Goal: Task Accomplishment & Management: Use online tool/utility

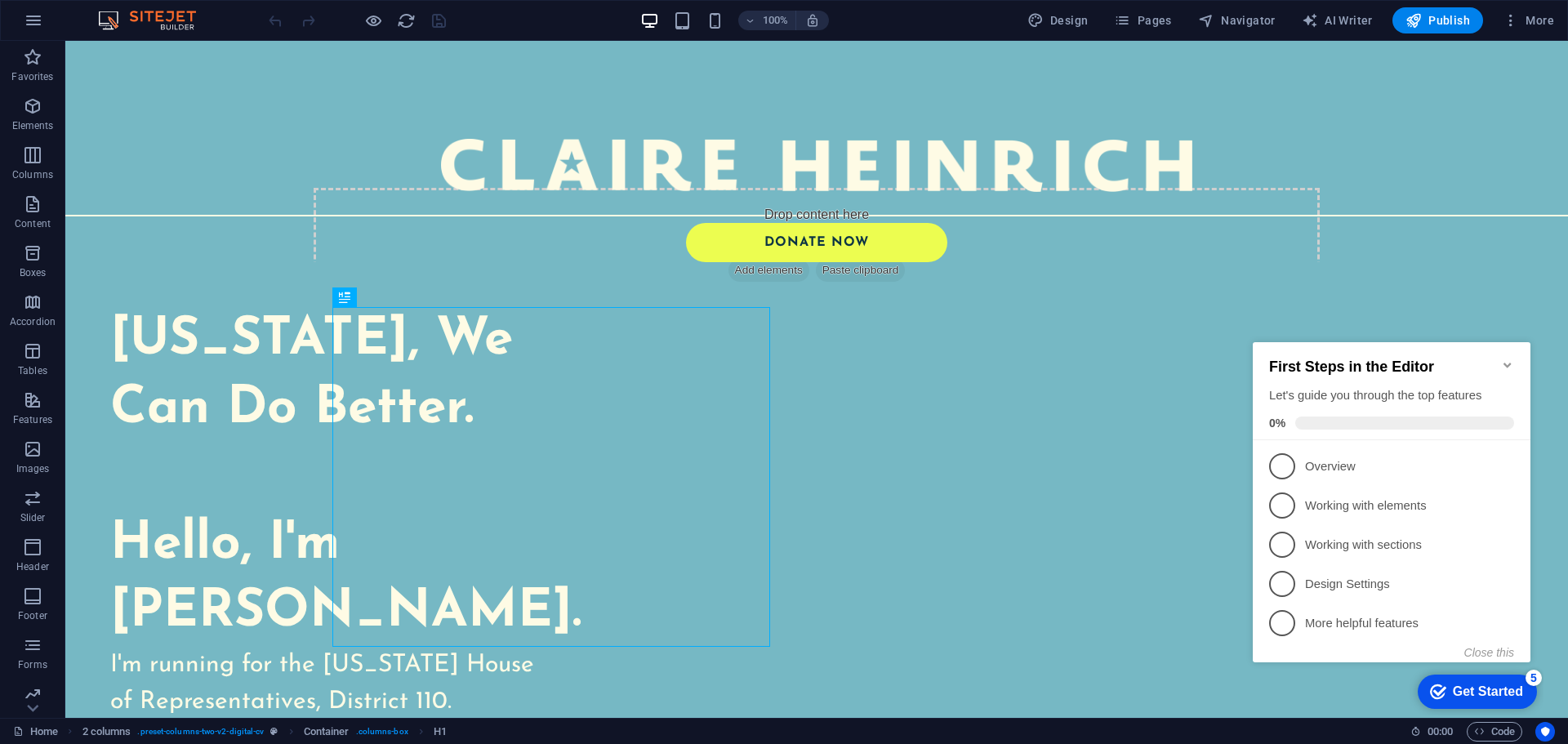
click at [1507, 363] on icon "Minimize checklist" at bounding box center [1507, 365] width 7 height 5
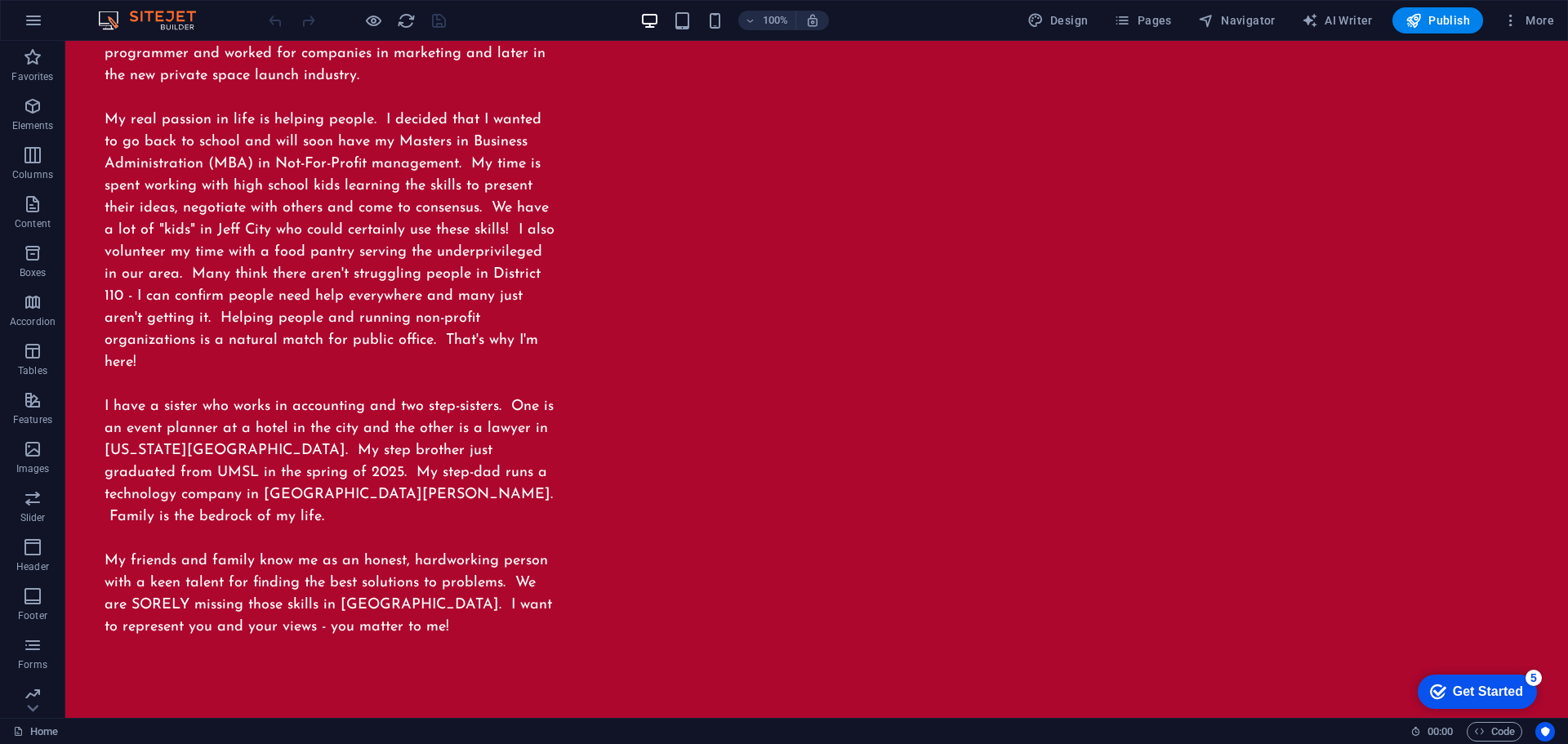
scroll to position [2328, 0]
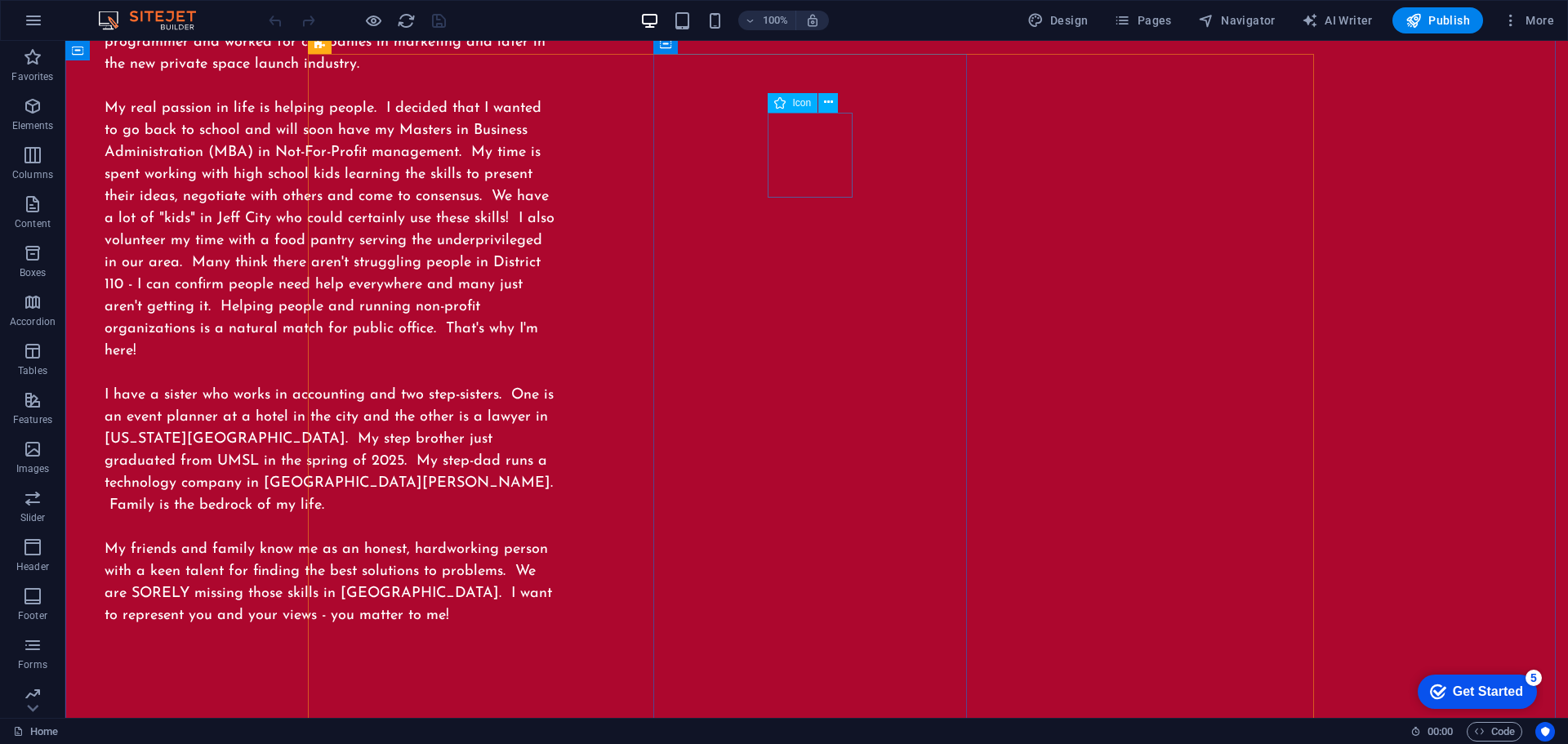
click at [828, 103] on icon at bounding box center [828, 103] width 9 height 17
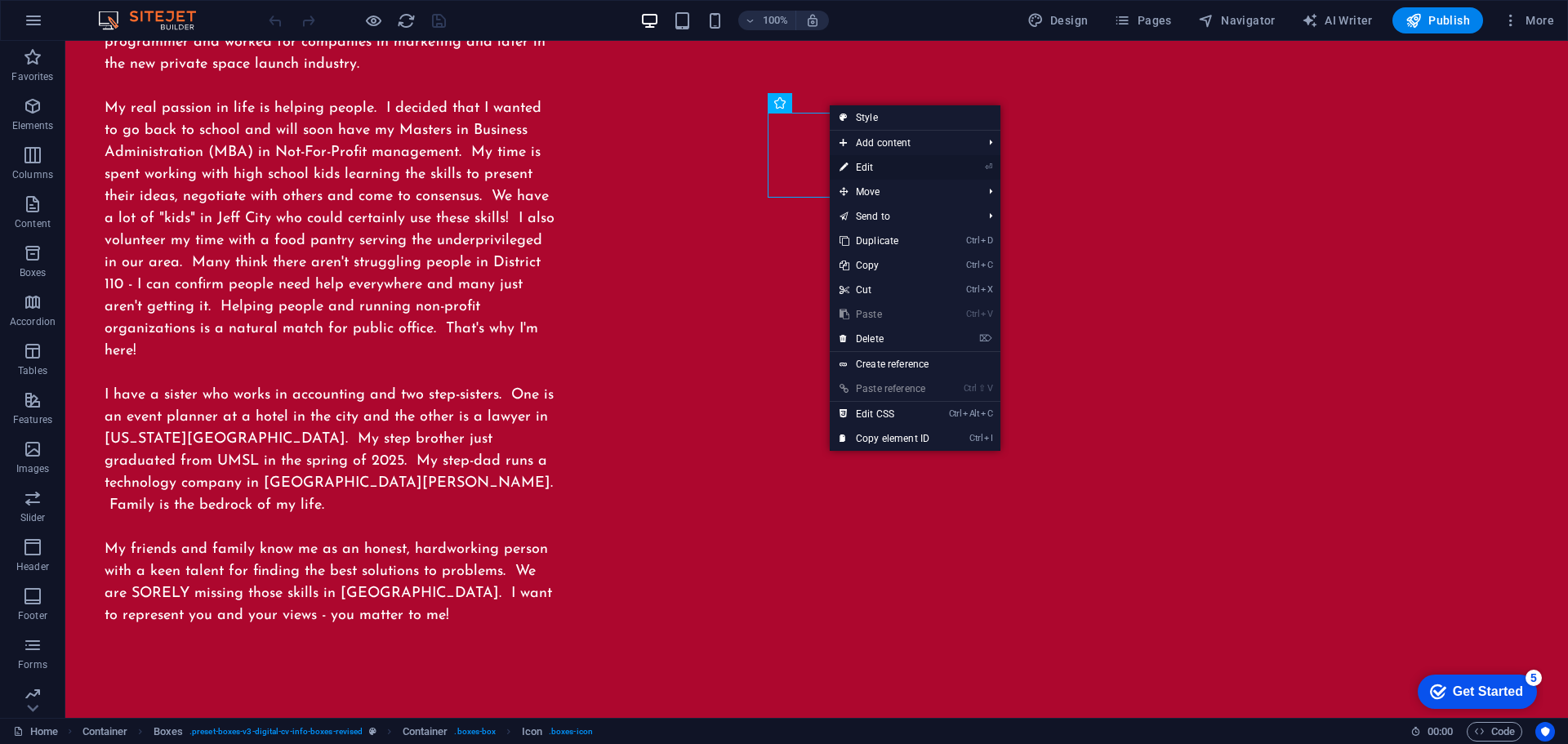
click at [872, 167] on link "⏎ Edit" at bounding box center [884, 167] width 109 height 24
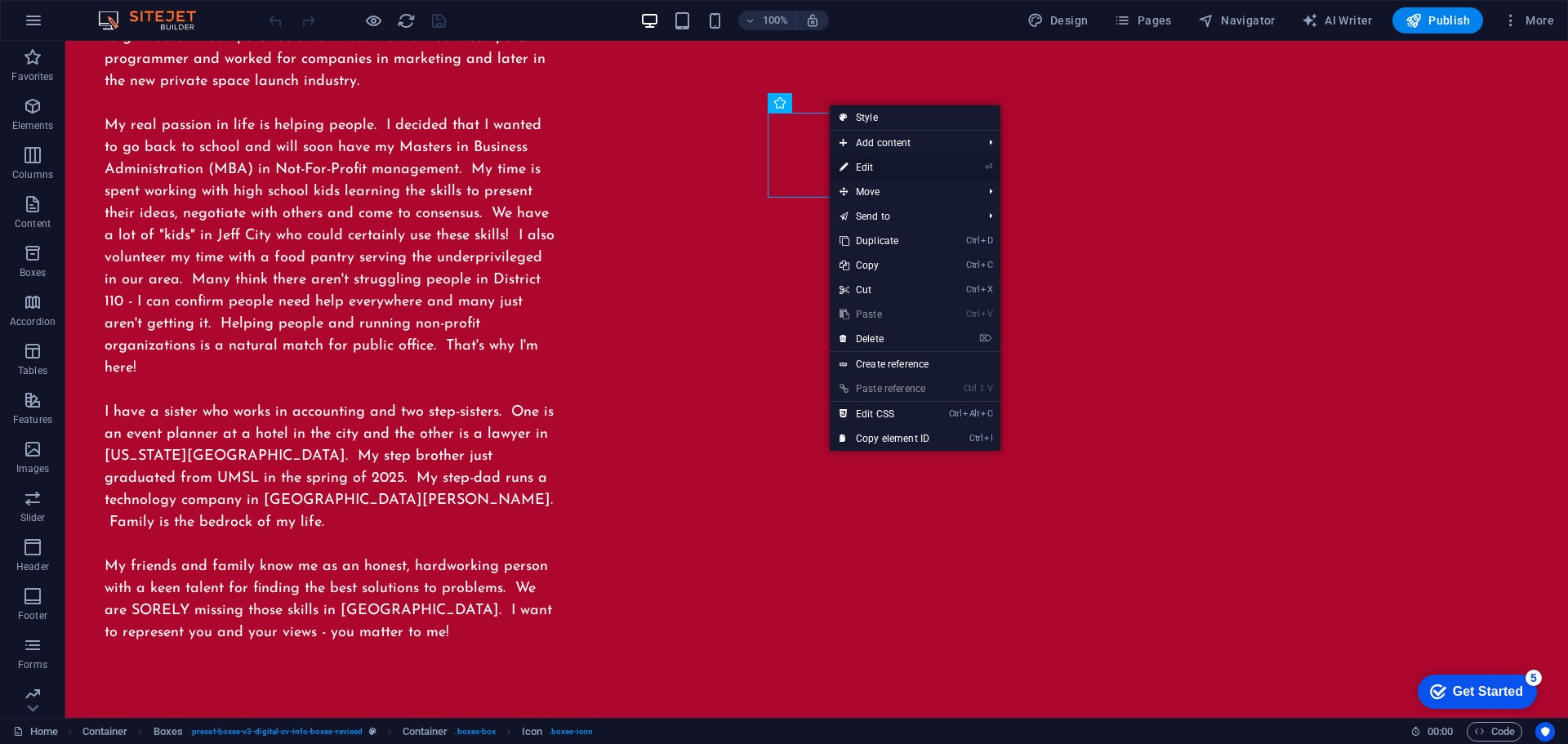
select select "xMidYMid"
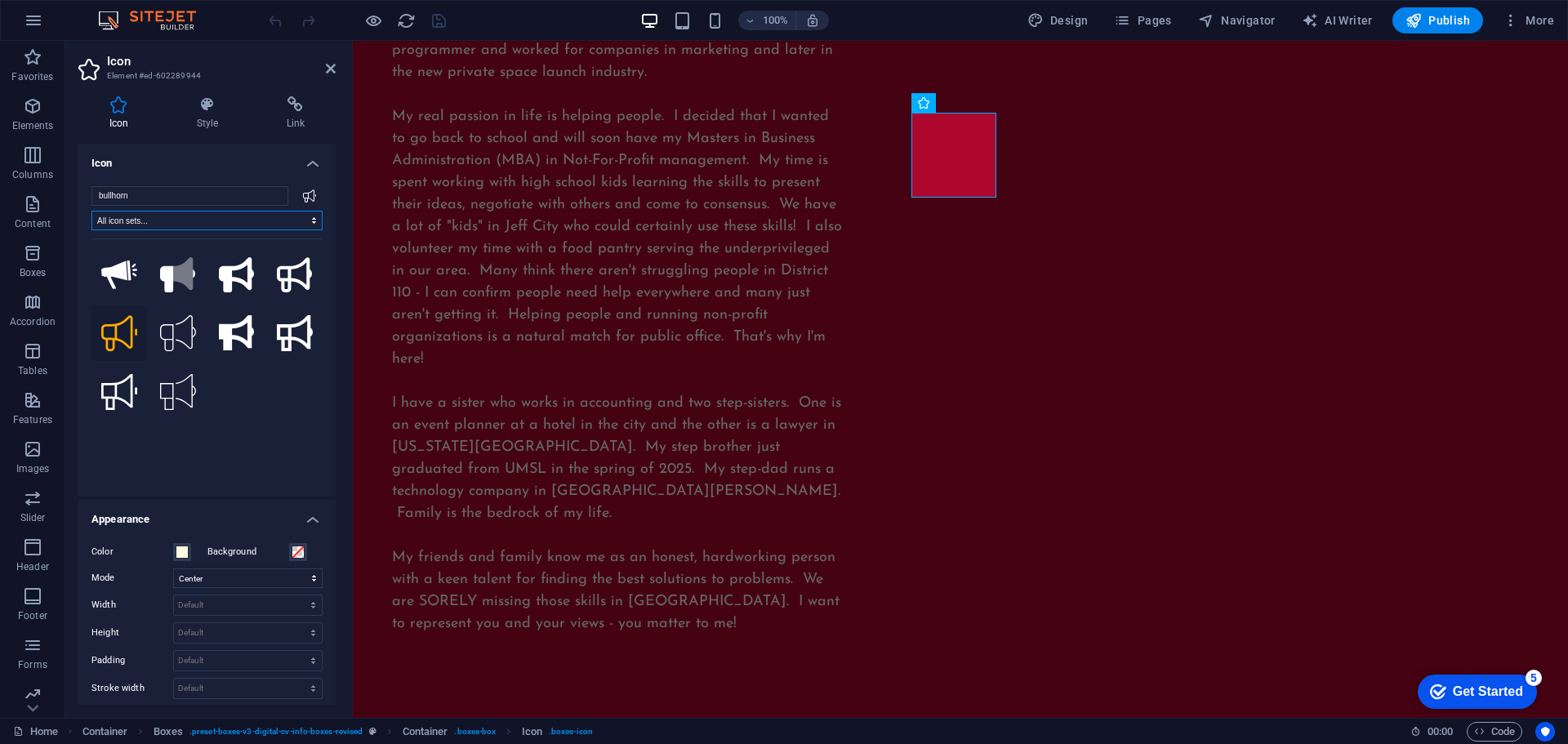
click at [216, 225] on select "All icon sets... IcoFont Ionicons FontAwesome Brands FontAwesome Duotone FontAw…" at bounding box center [207, 220] width 231 height 20
click at [253, 177] on div "bullhorn All icon sets... IcoFont Ionicons FontAwesome Brands FontAwesome Duoto…" at bounding box center [207, 335] width 257 height 324
click at [253, 193] on input "bullhorn" at bounding box center [189, 196] width 197 height 20
click at [303, 191] on icon at bounding box center [310, 196] width 13 height 13
click at [247, 200] on input "bullhorn" at bounding box center [189, 196] width 197 height 20
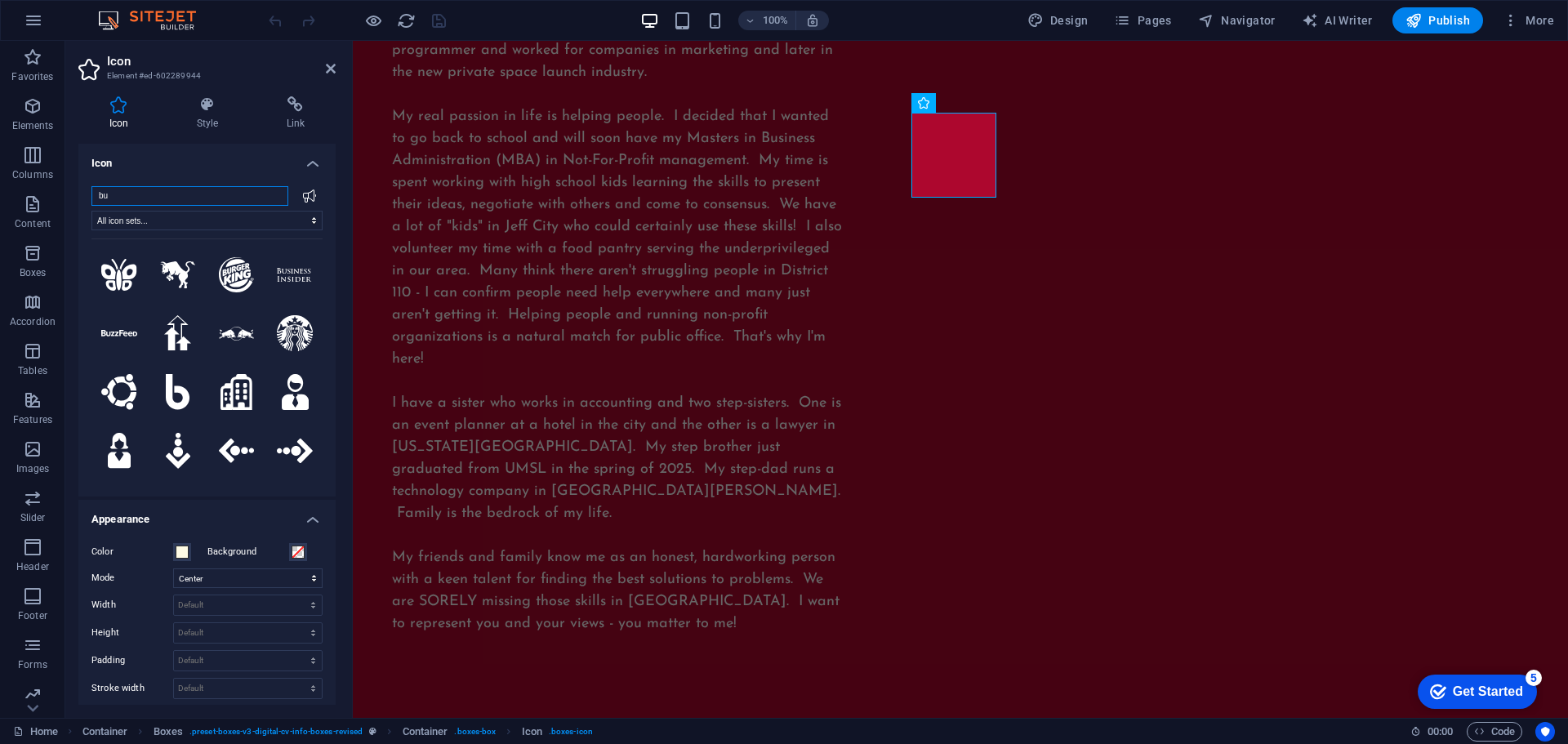
type input "b"
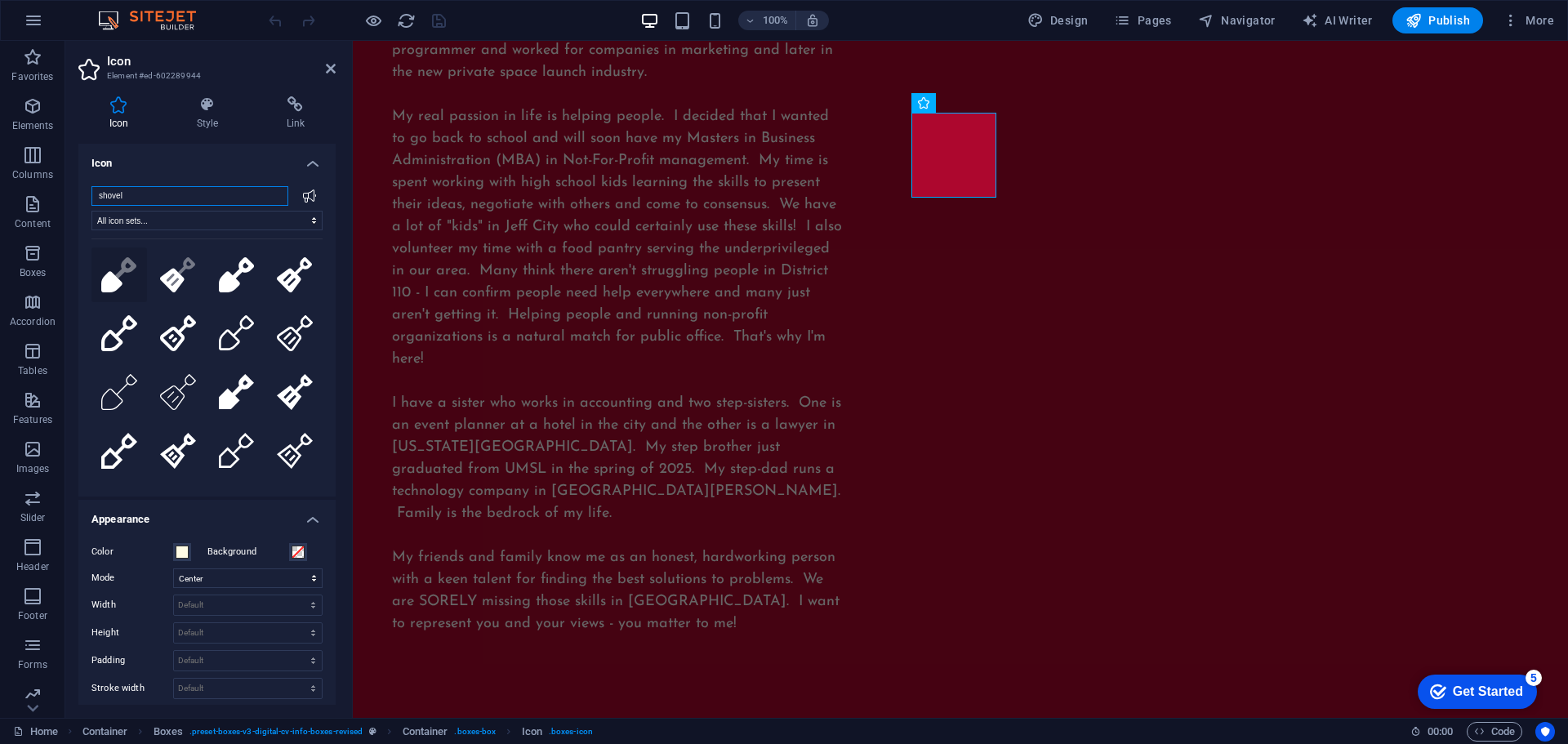
type input "shovel"
click at [116, 283] on icon at bounding box center [112, 282] width 21 height 21
click at [329, 72] on icon at bounding box center [330, 69] width 10 height 13
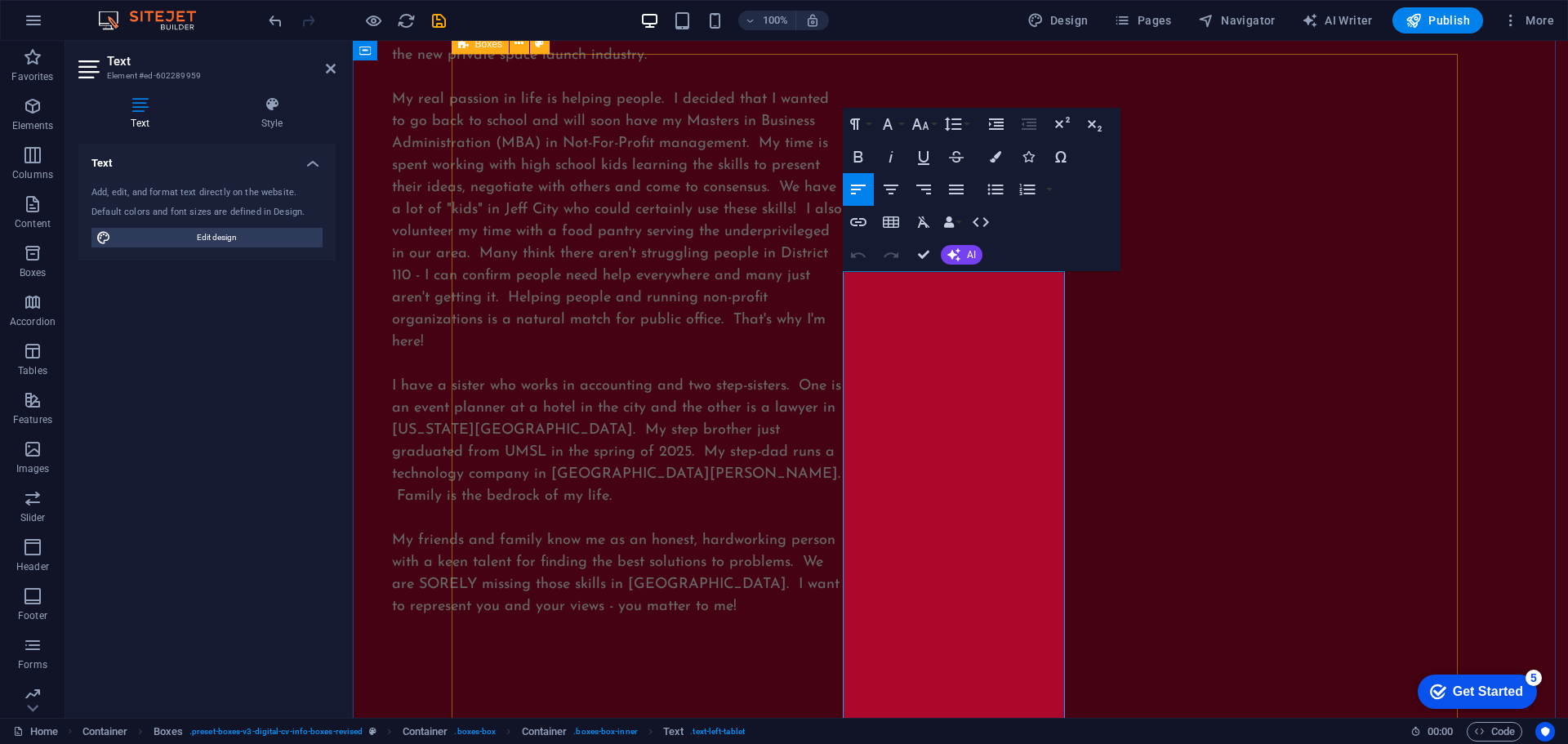
scroll to position [2311, 0]
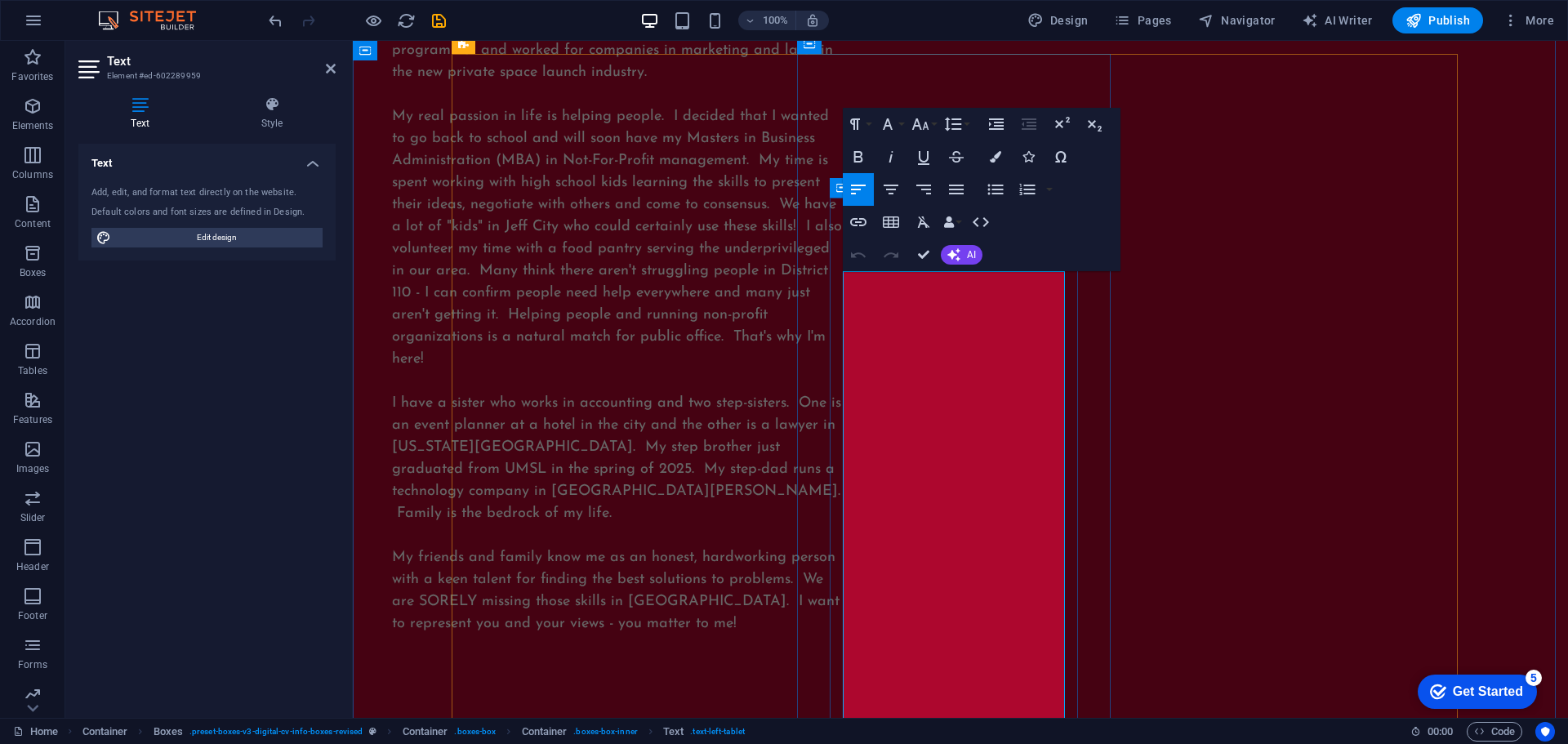
copy span "Jeff City really needs to mind it's own business. That means: You love who you …"
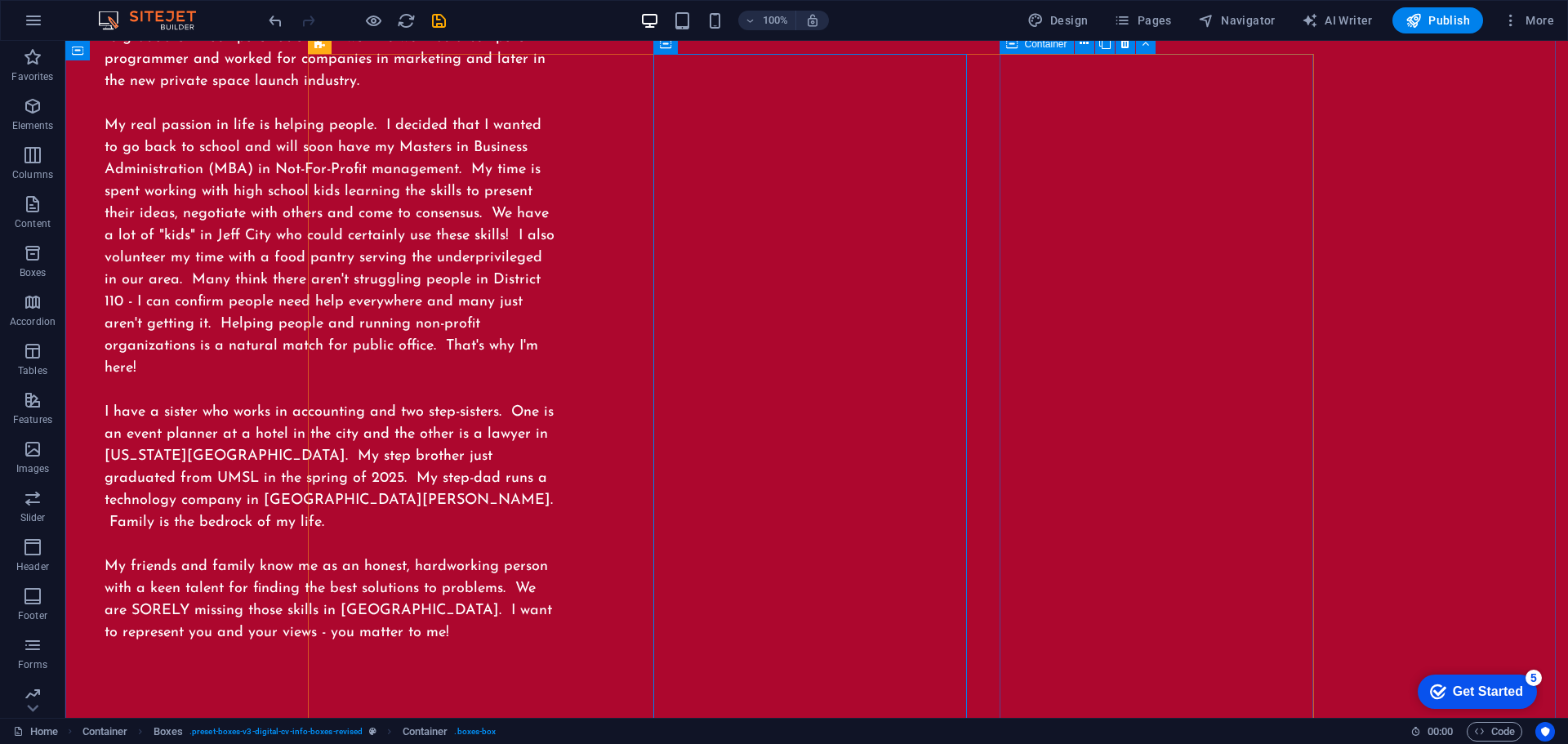
scroll to position [2328, 0]
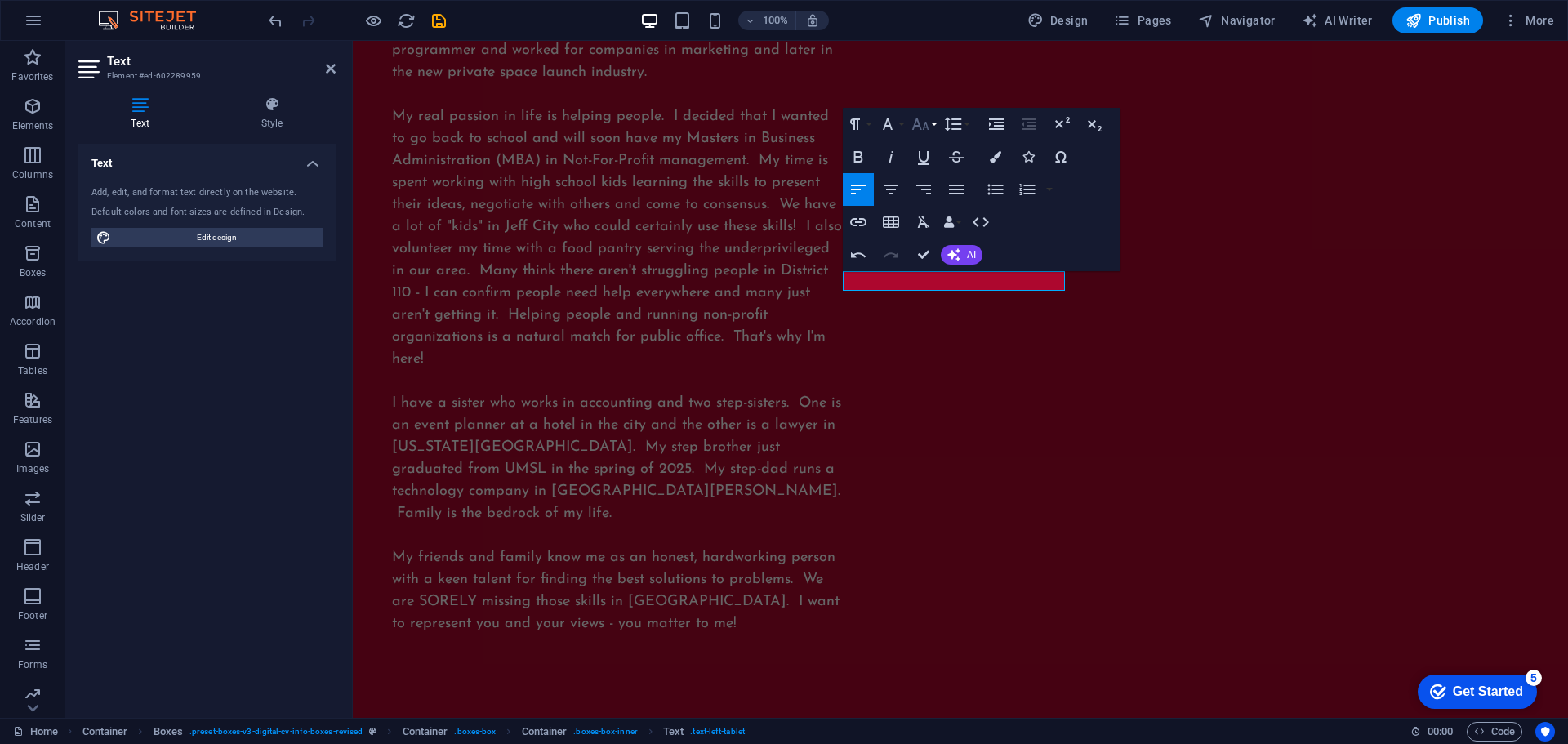
click at [928, 124] on icon "button" at bounding box center [920, 124] width 20 height 20
click at [947, 173] on link "9" at bounding box center [937, 180] width 59 height 24
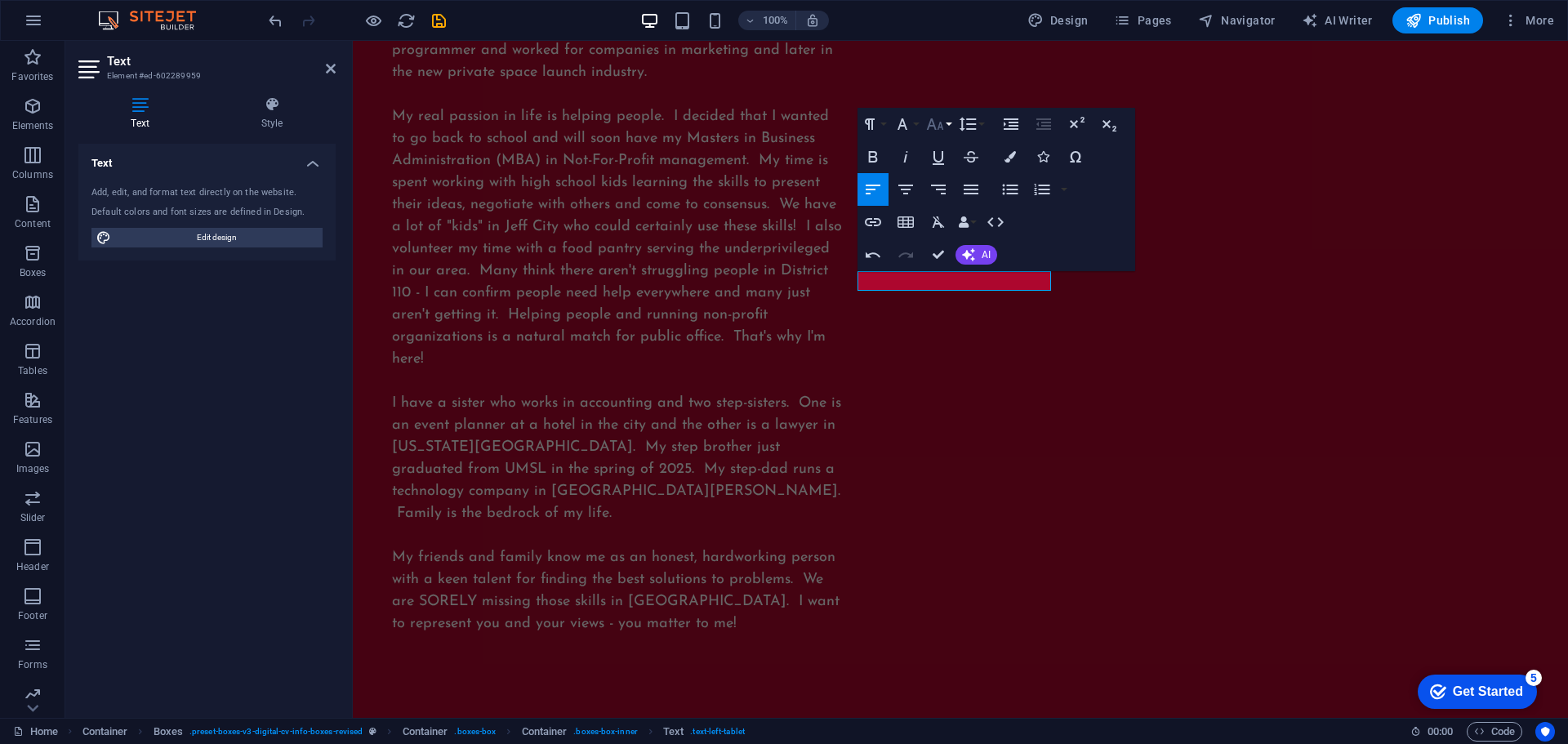
click at [940, 129] on icon "button" at bounding box center [935, 124] width 20 height 20
click at [941, 236] on link "14" at bounding box center [951, 235] width 59 height 24
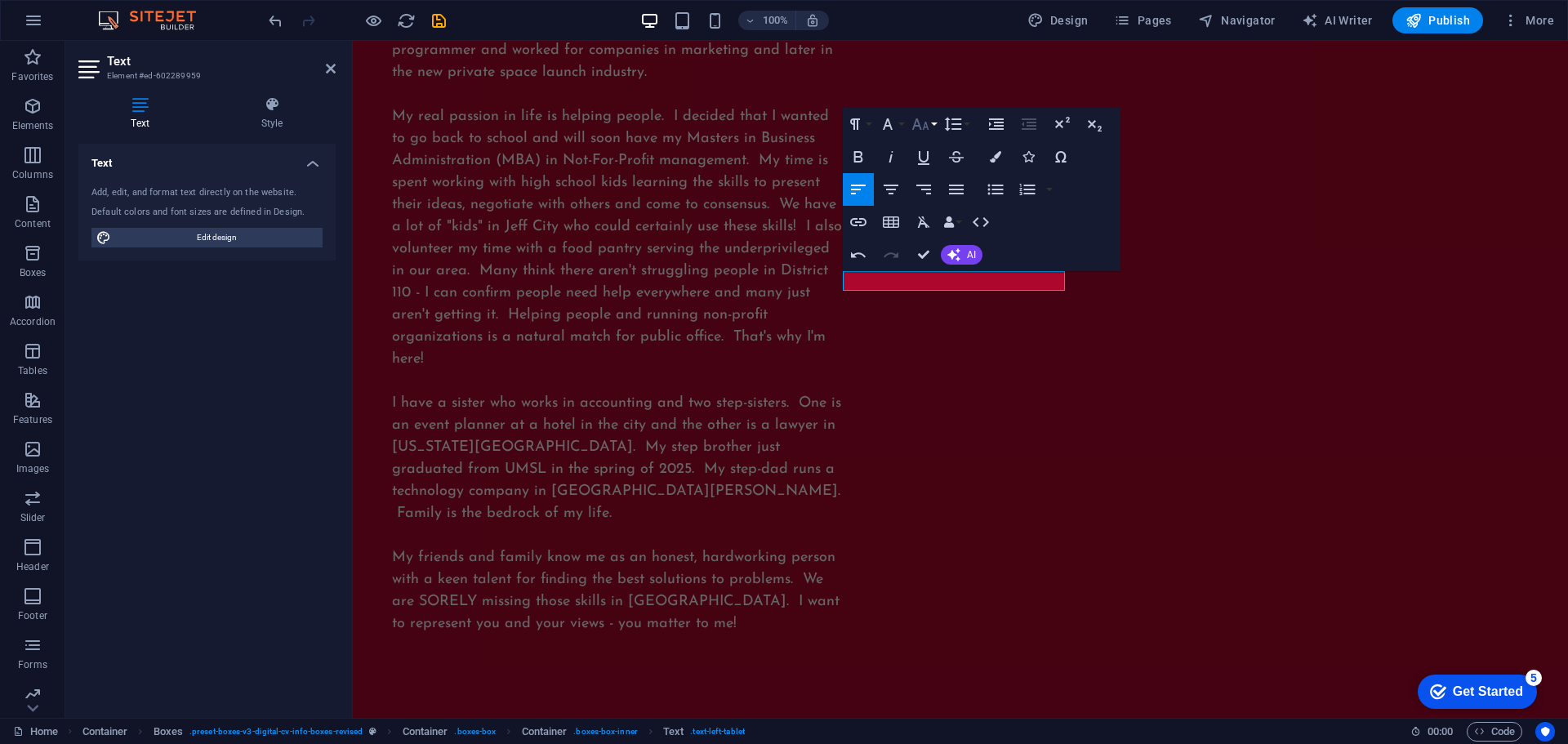
click at [928, 124] on icon "button" at bounding box center [920, 124] width 20 height 20
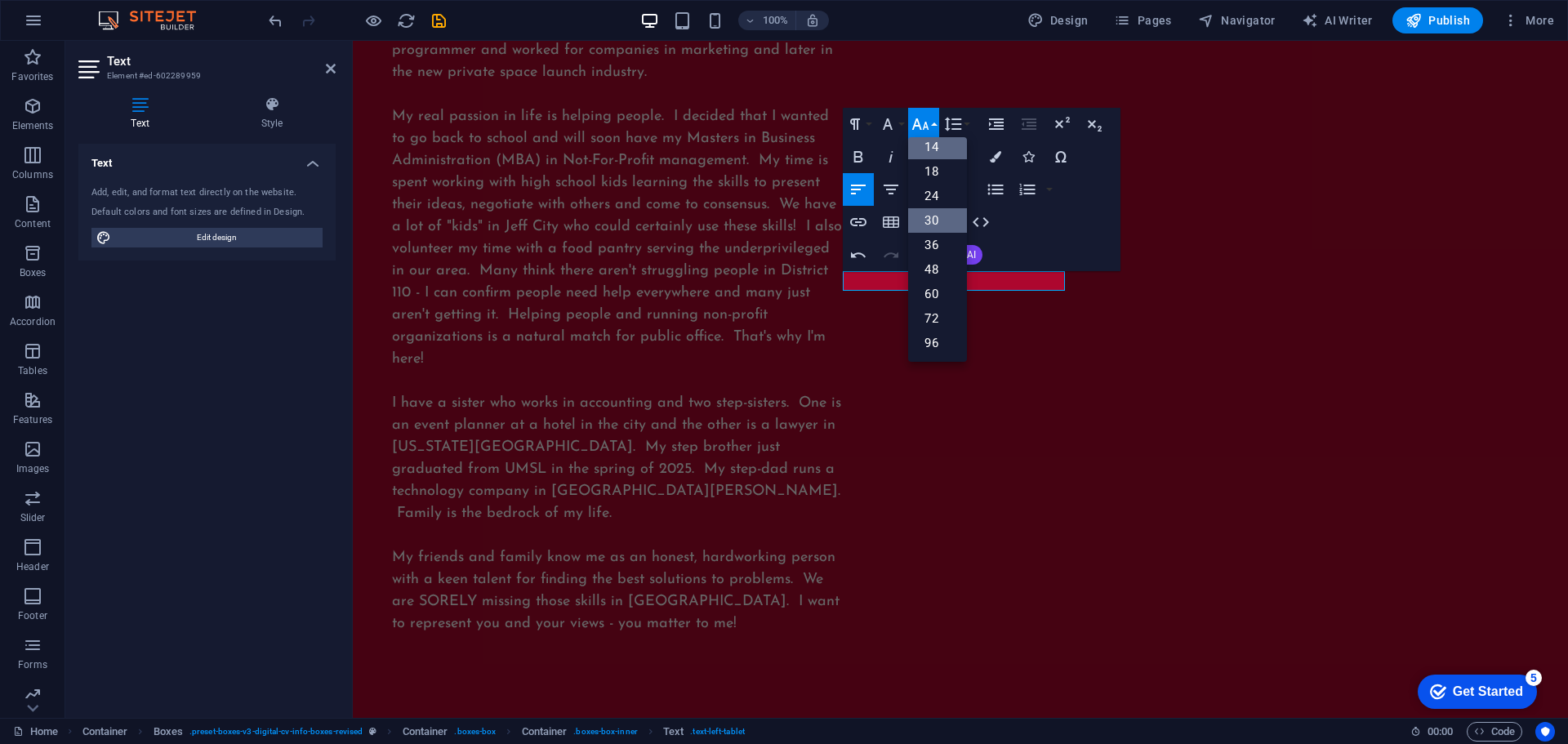
click at [936, 224] on link "30" at bounding box center [937, 220] width 59 height 24
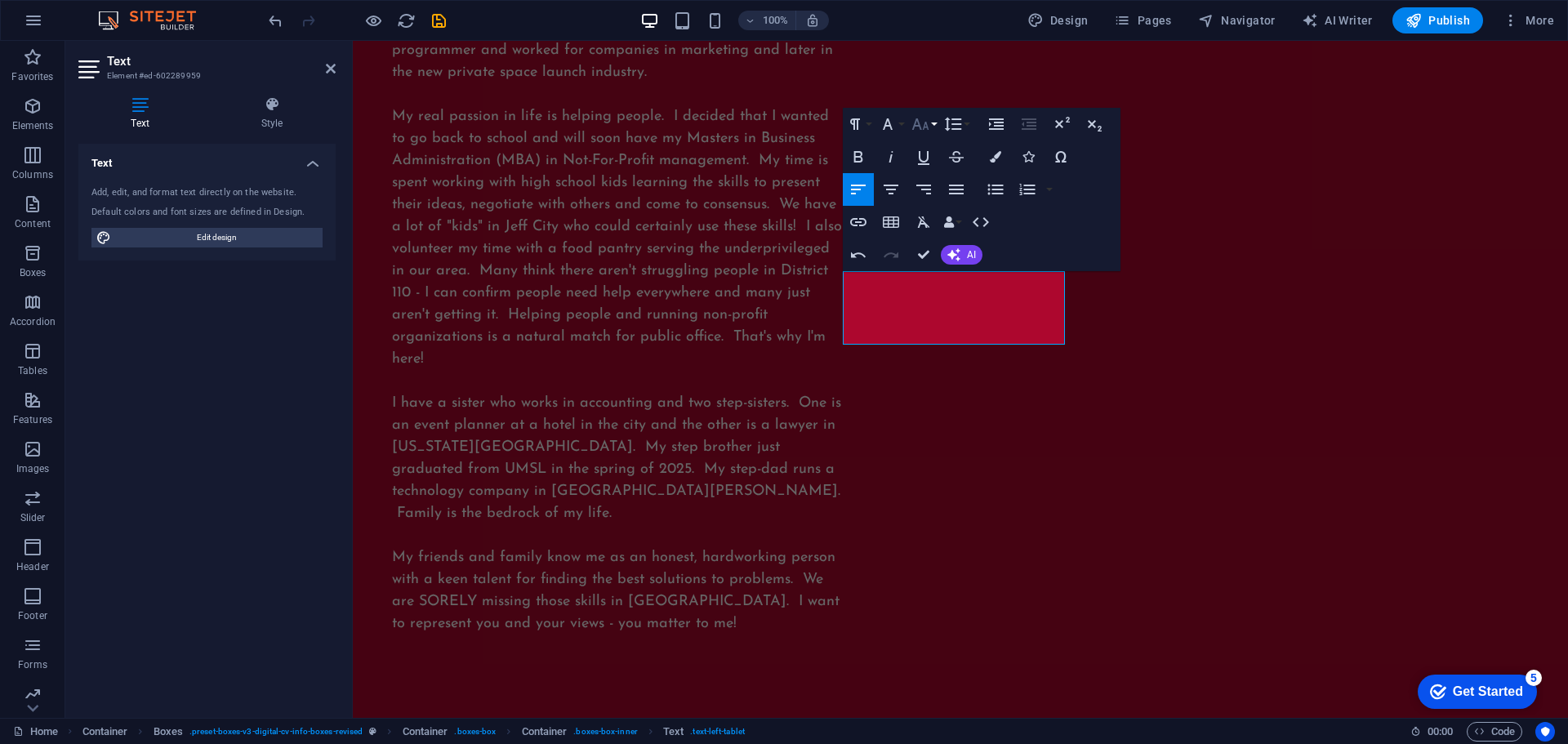
click at [928, 121] on icon "button" at bounding box center [920, 124] width 20 height 20
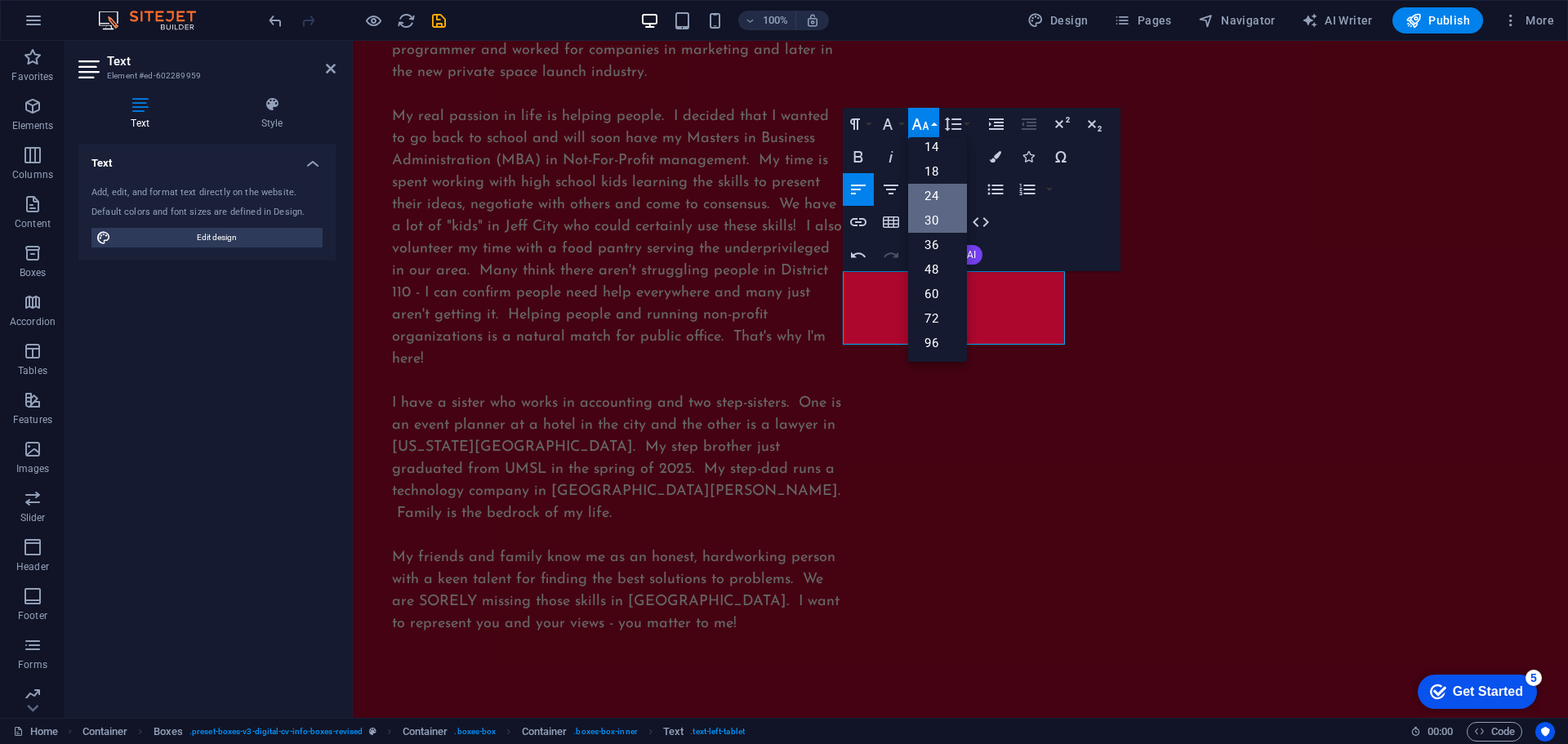
click at [926, 196] on link "24" at bounding box center [937, 196] width 59 height 24
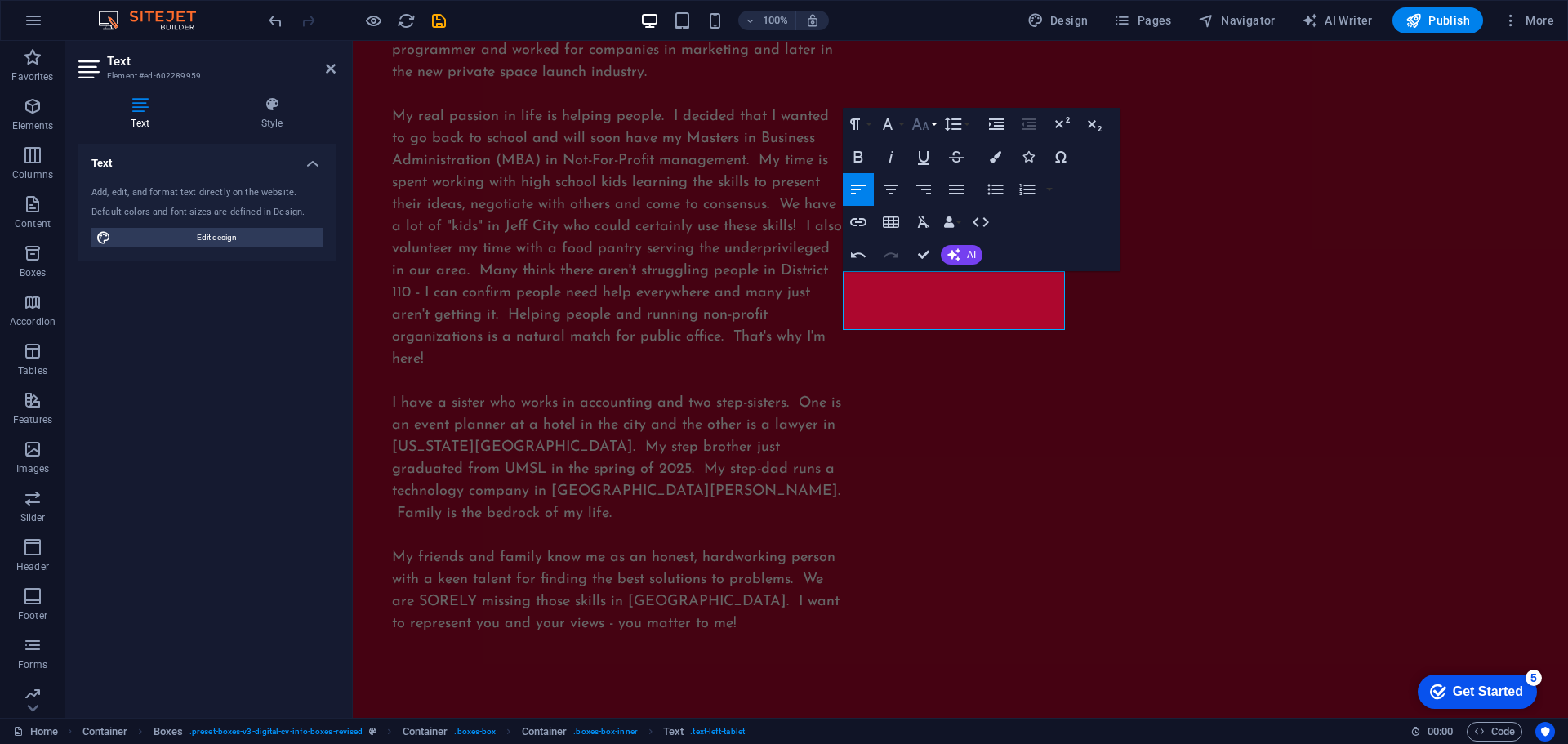
click at [923, 130] on icon "button" at bounding box center [920, 124] width 20 height 20
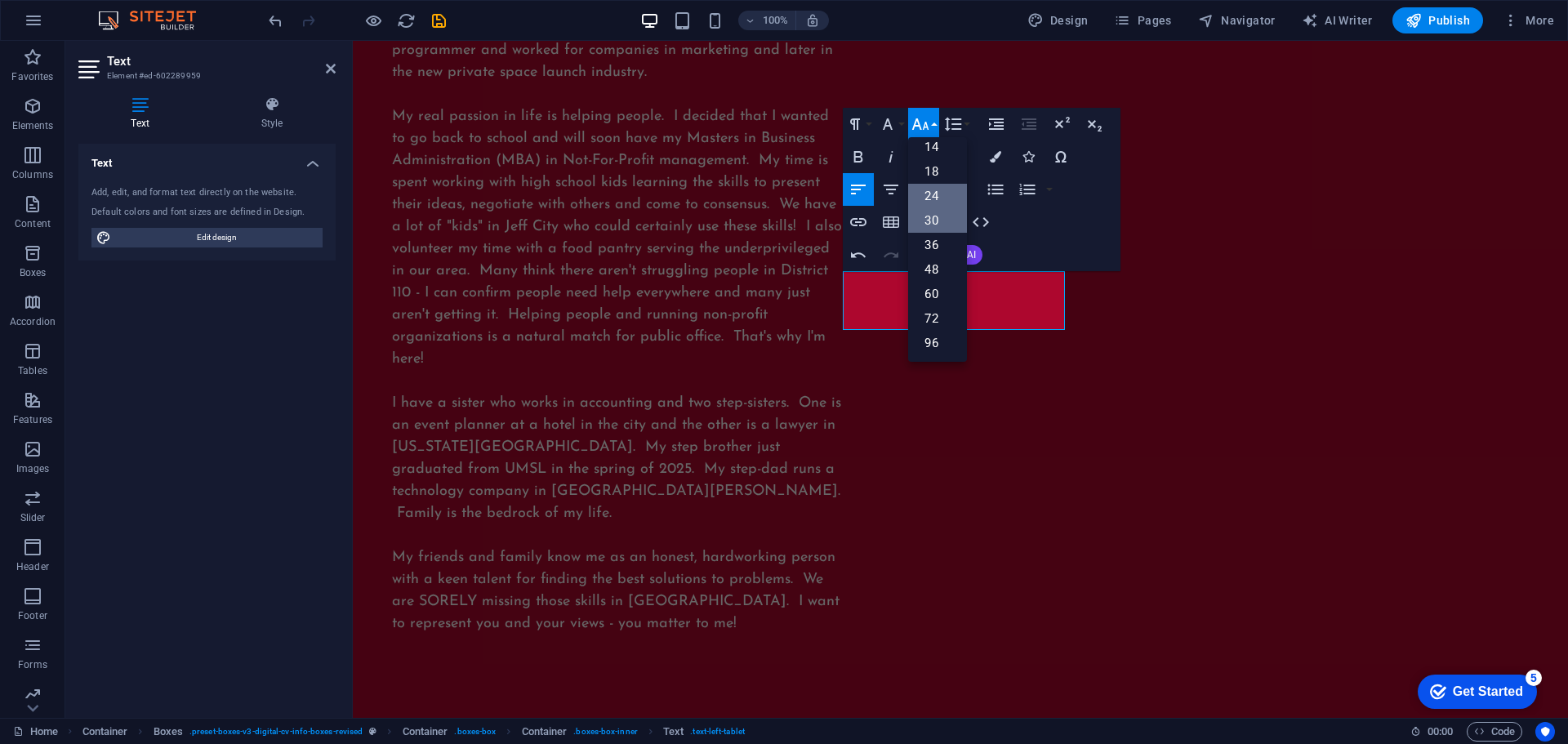
click at [966, 223] on link "30" at bounding box center [937, 220] width 59 height 24
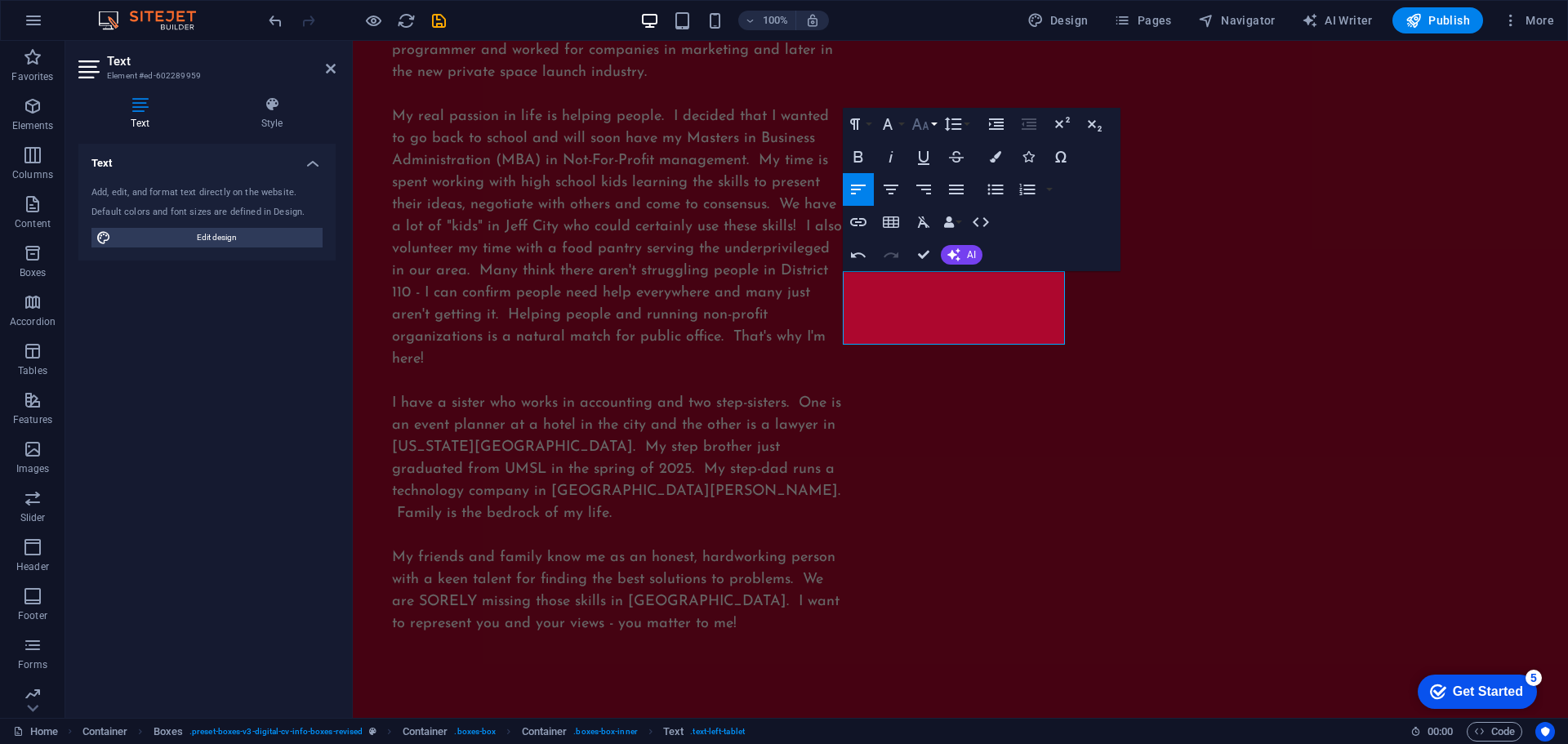
click at [922, 122] on icon "button" at bounding box center [920, 124] width 20 height 20
click at [928, 168] on link "18" at bounding box center [937, 172] width 59 height 24
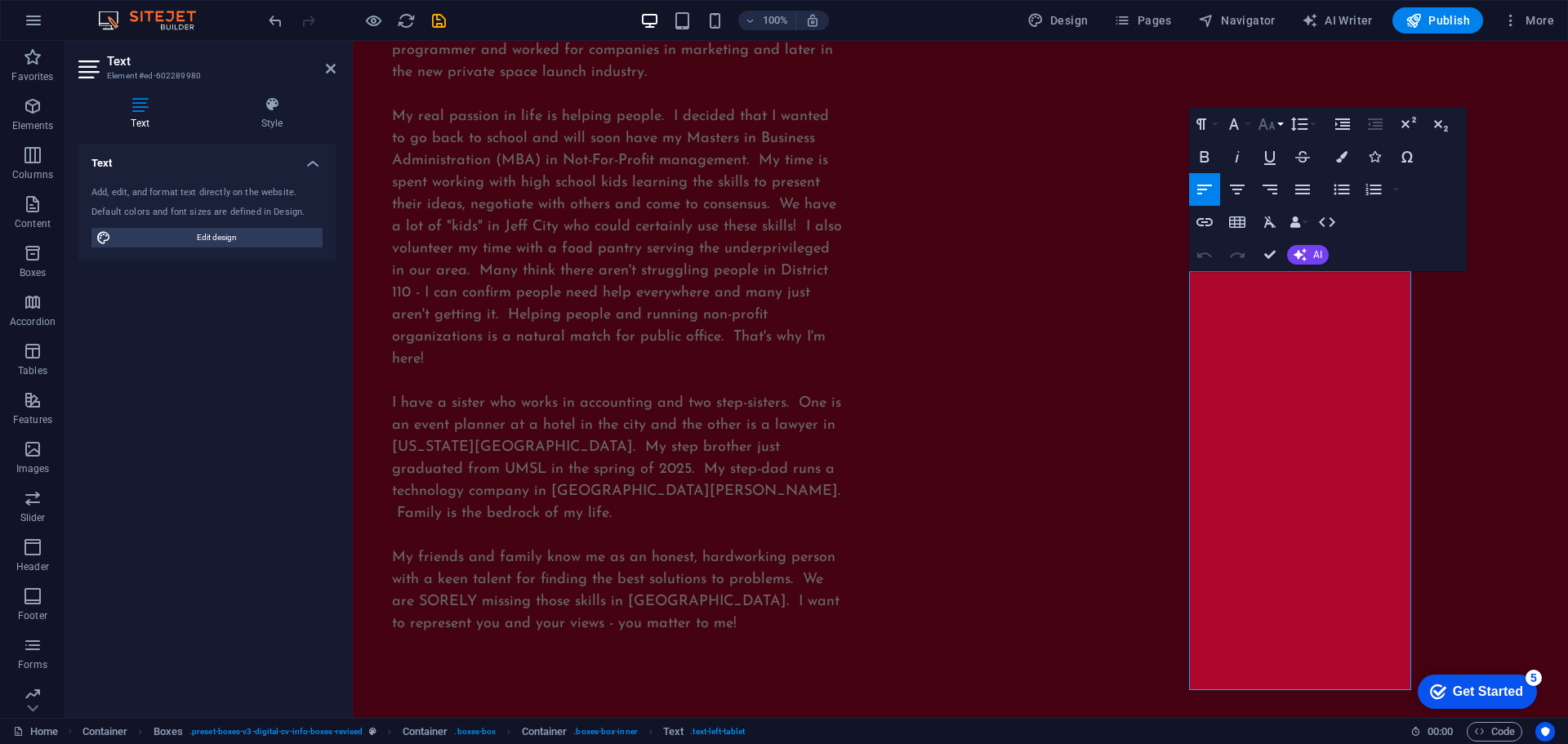
click at [1279, 125] on button "Font Size" at bounding box center [1270, 124] width 31 height 33
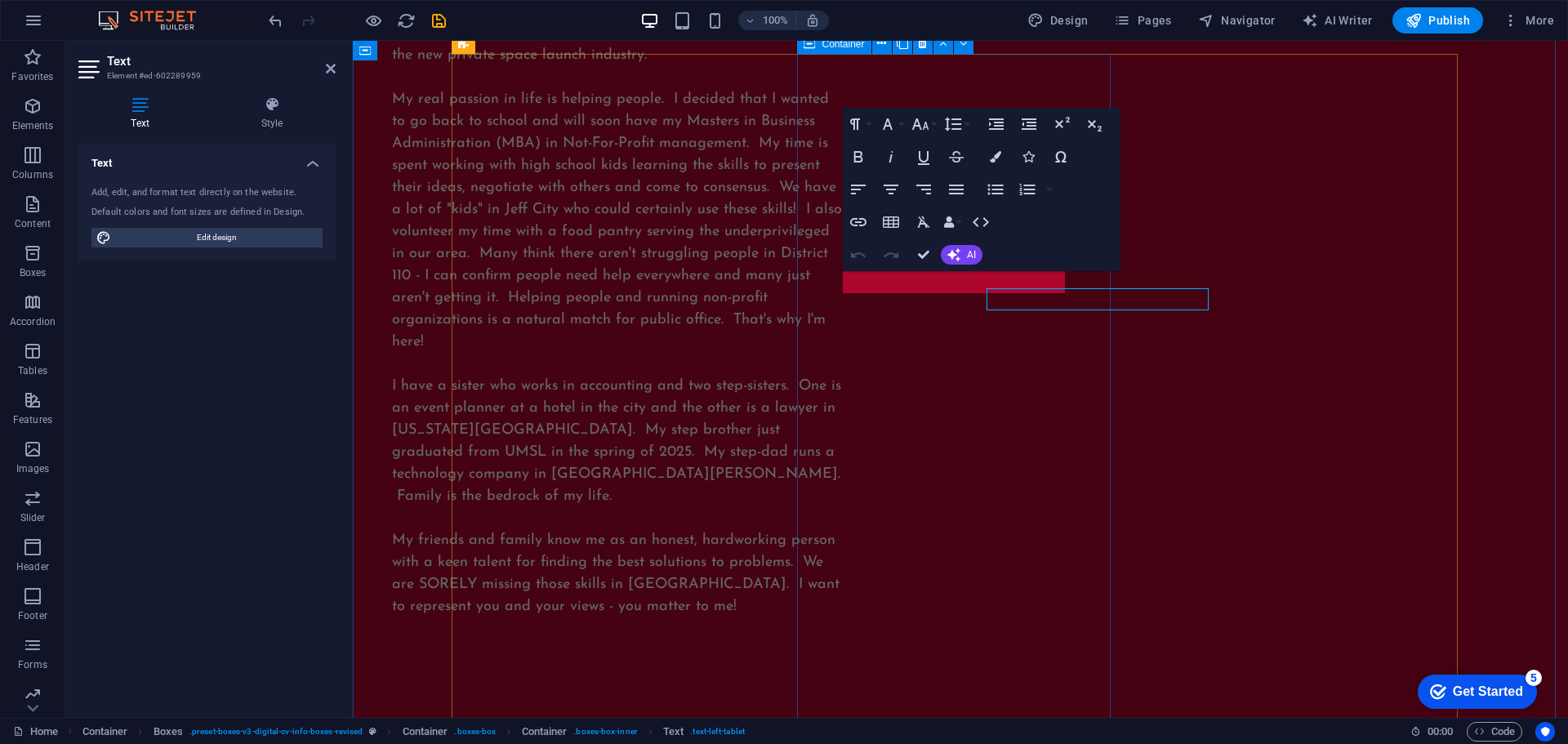
scroll to position [2311, 0]
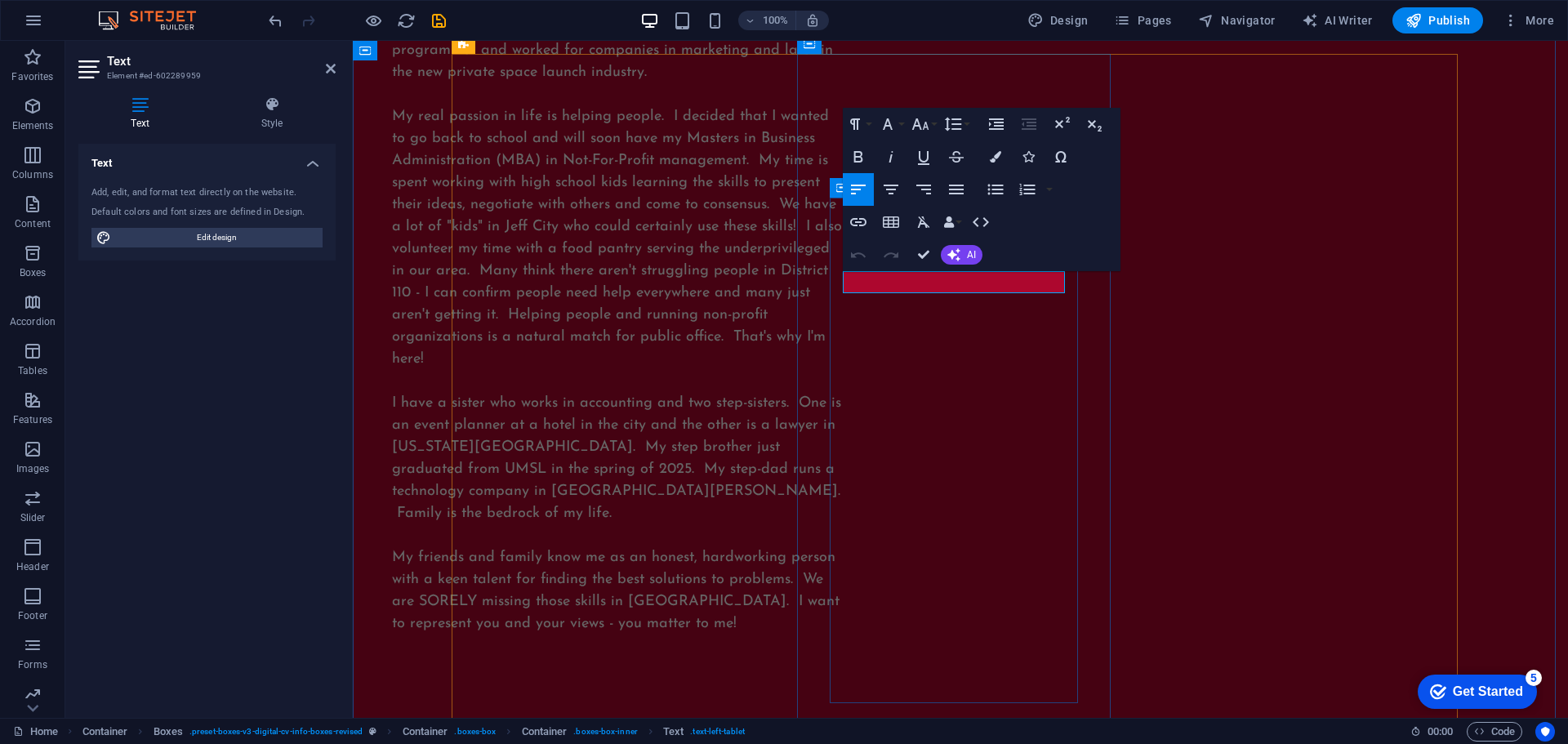
drag, startPoint x: 1054, startPoint y: 281, endPoint x: 836, endPoint y: 285, distance: 218.0
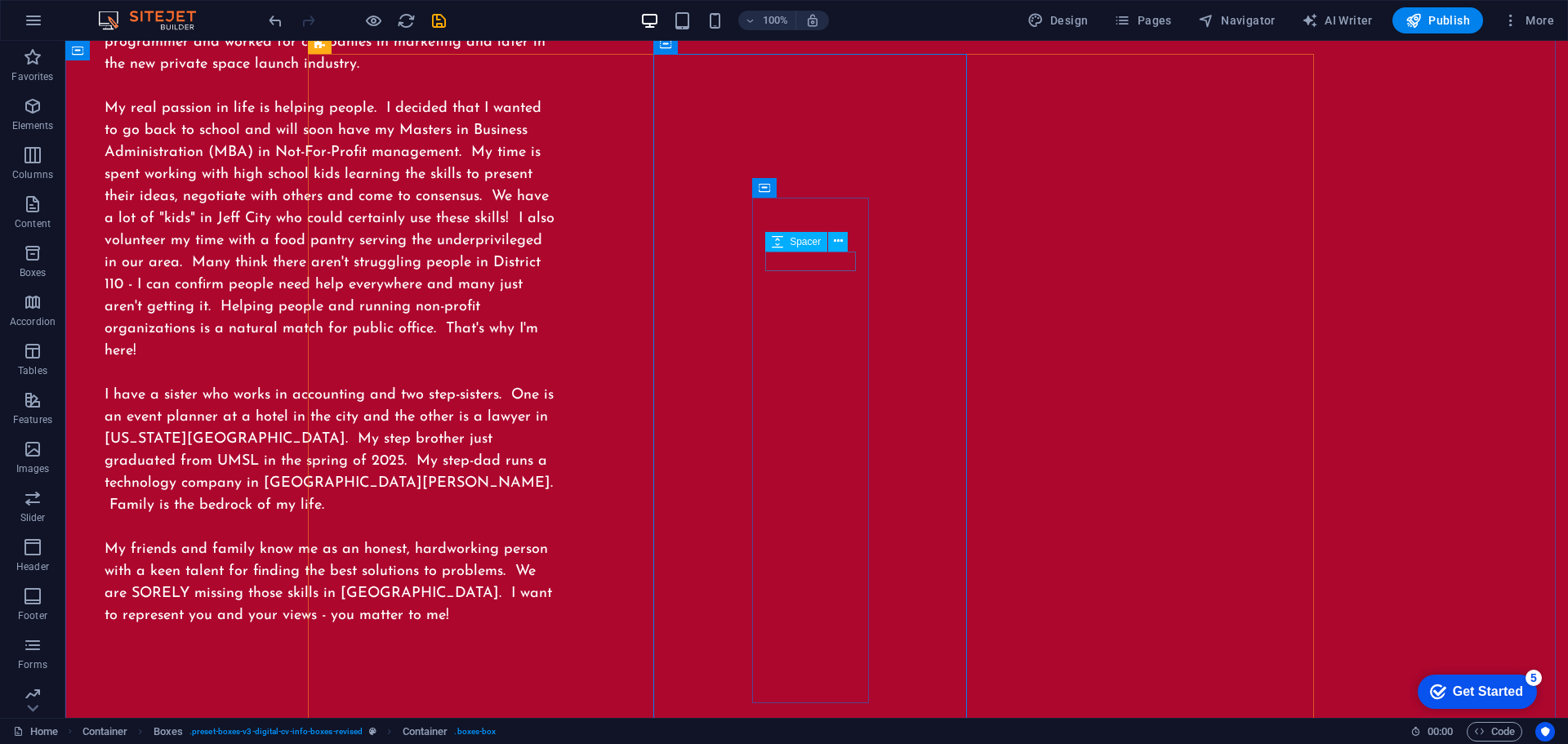
click at [850, 240] on div "Spacer" at bounding box center [812, 242] width 93 height 21
click at [853, 241] on div "Spacer" at bounding box center [812, 242] width 93 height 21
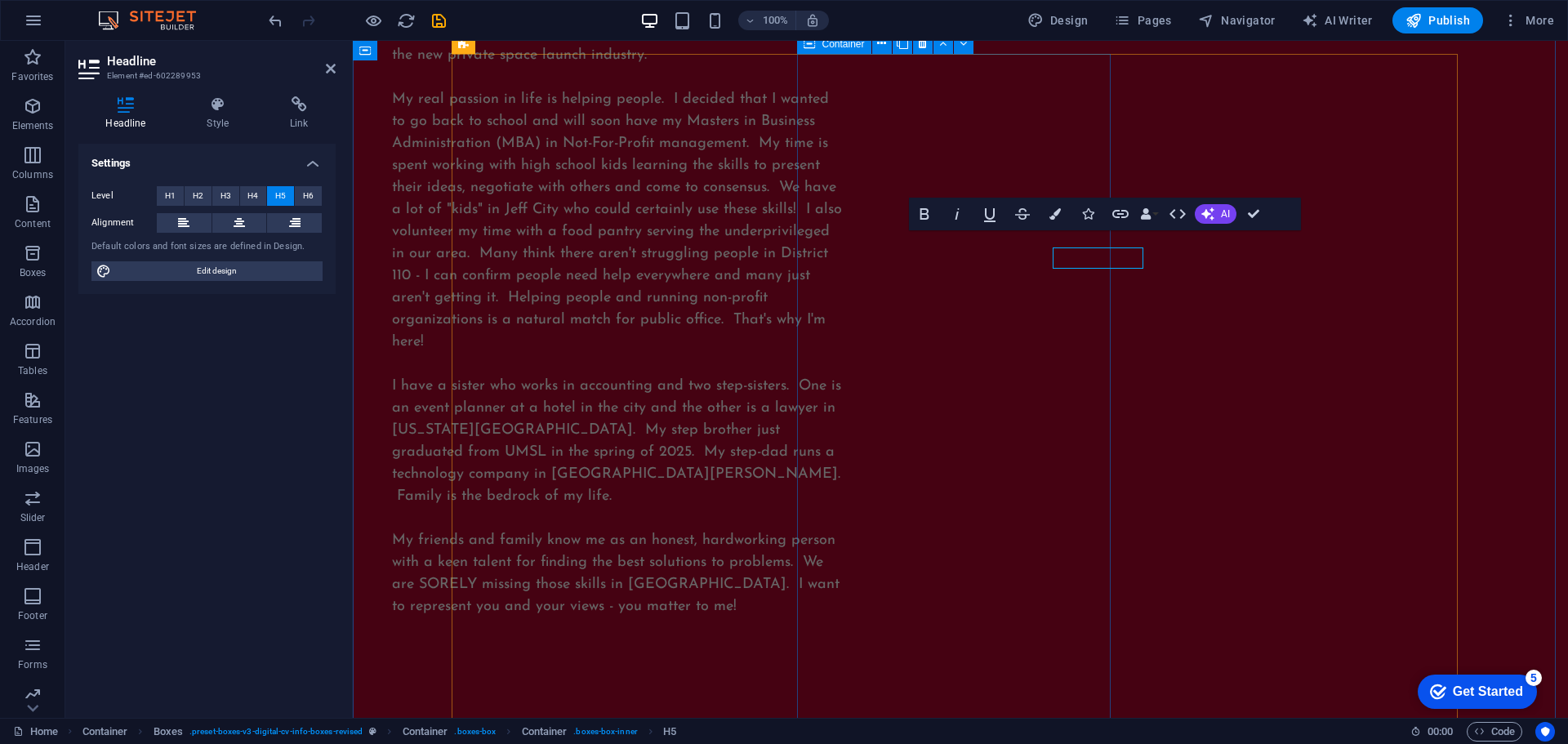
scroll to position [2311, 0]
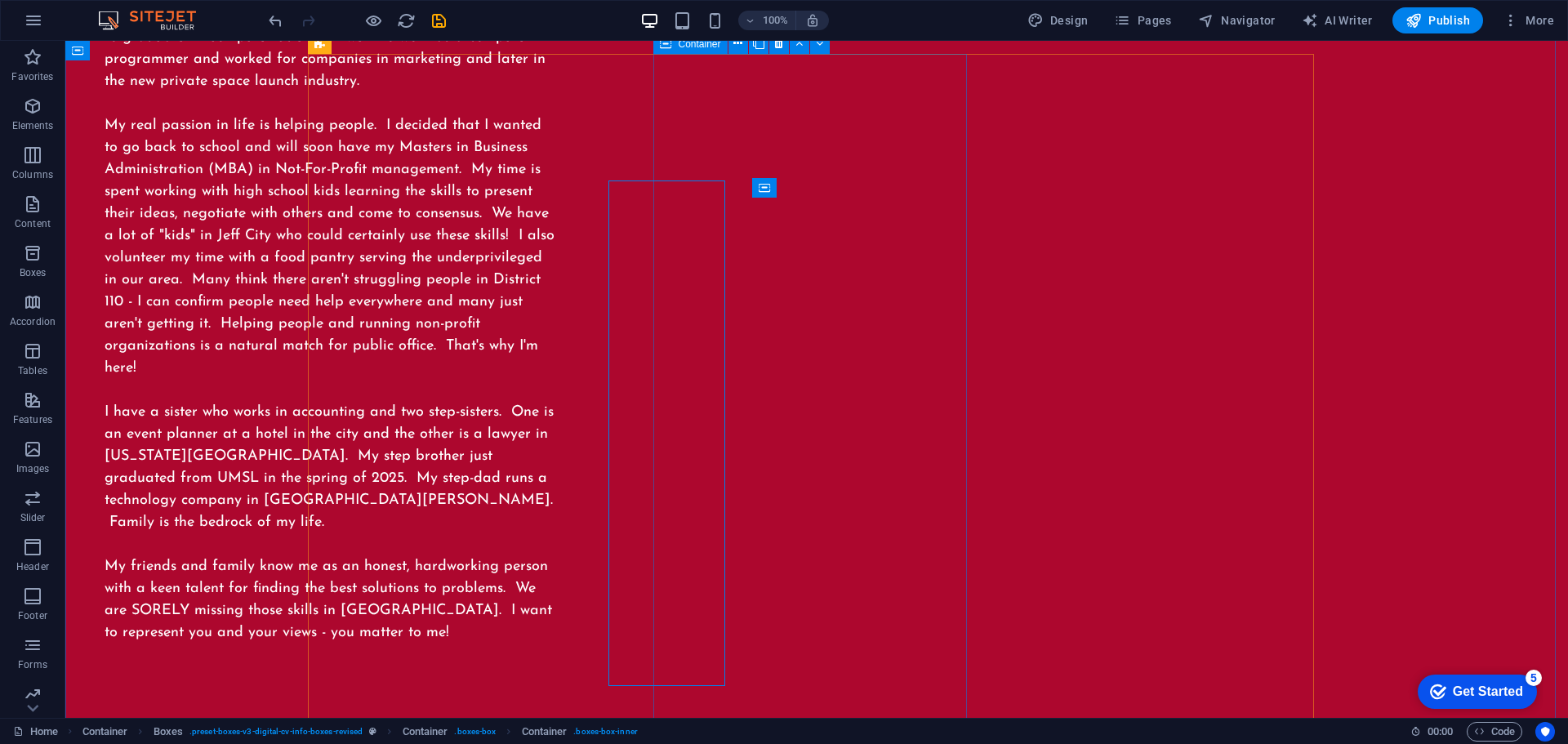
scroll to position [2328, 0]
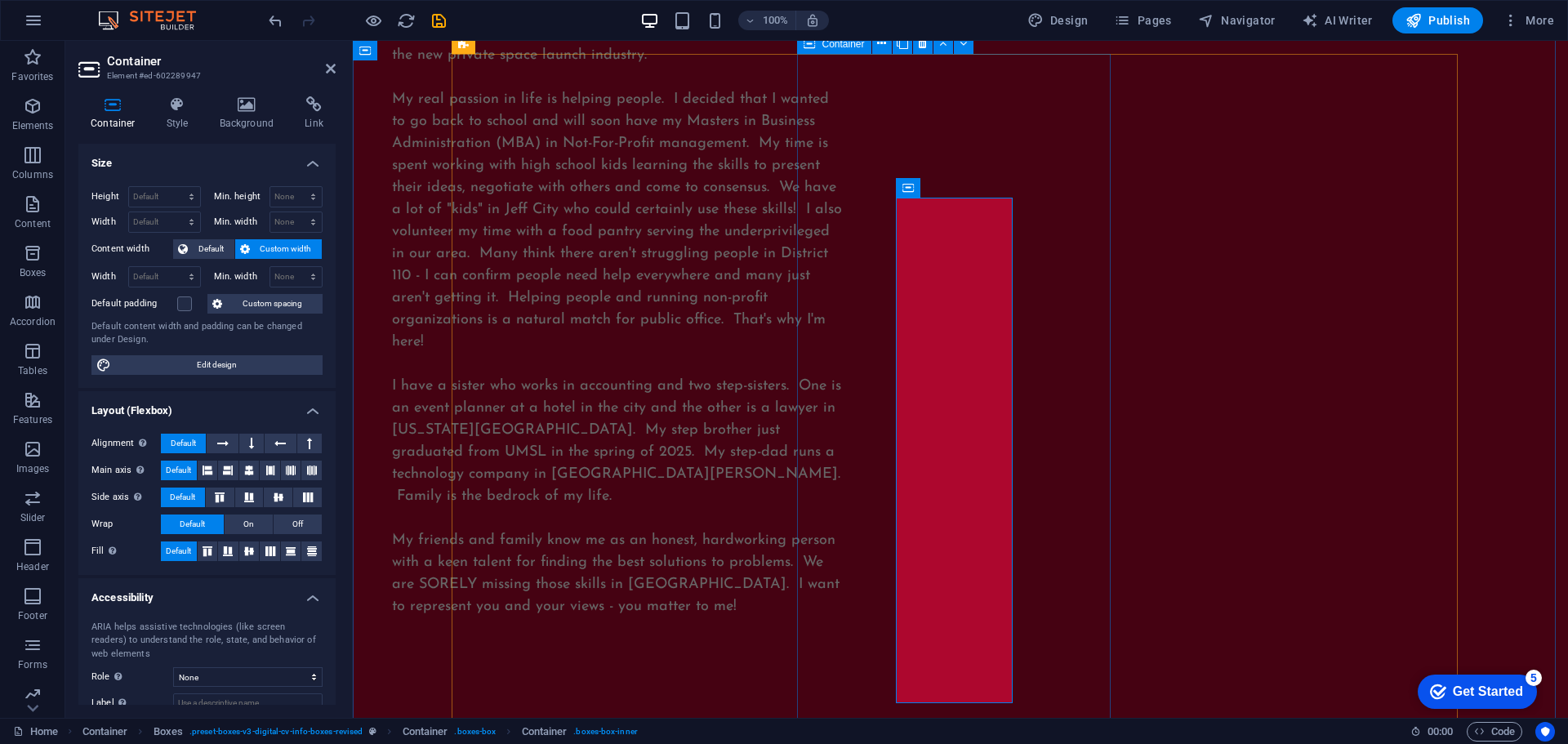
scroll to position [2311, 0]
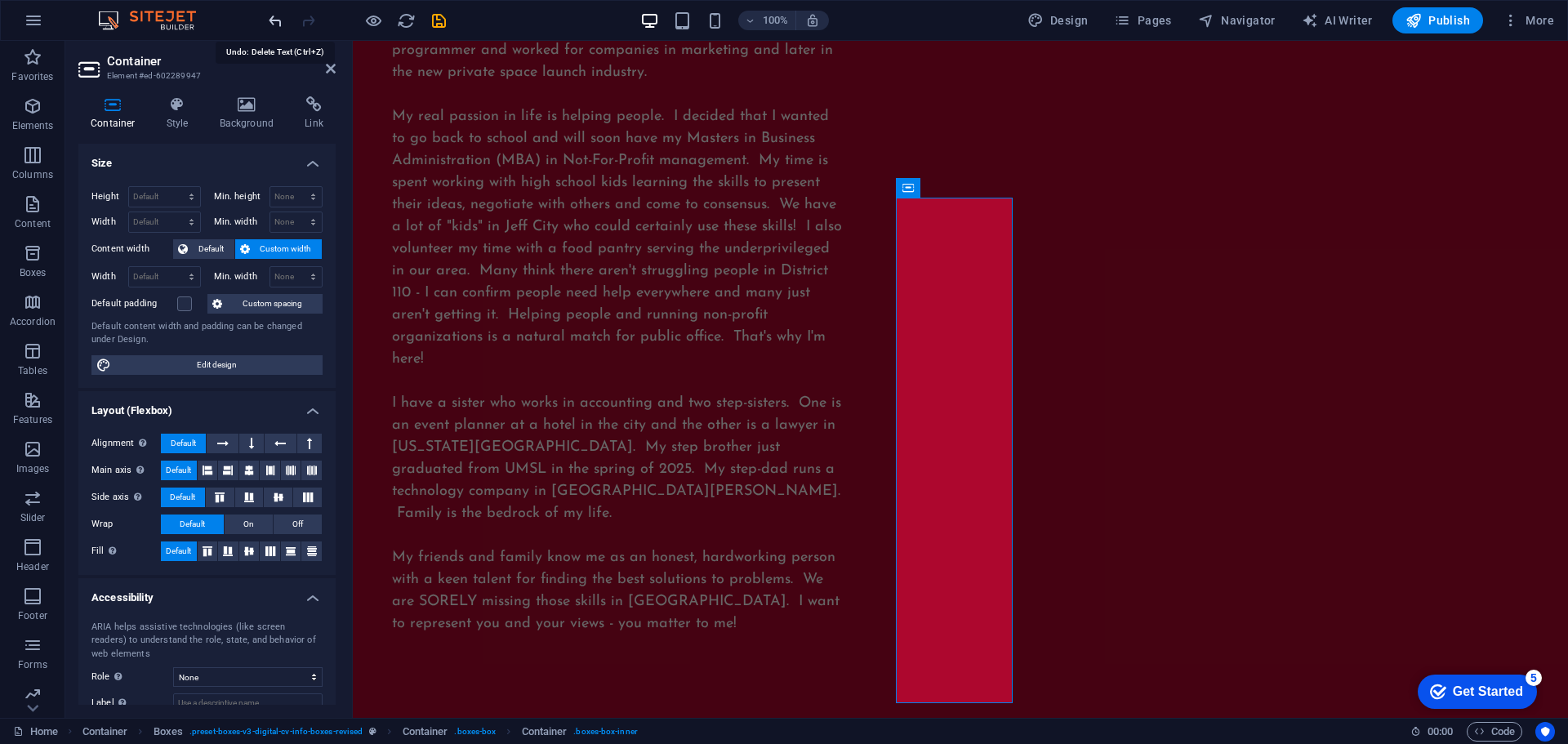
click at [278, 24] on icon "undo" at bounding box center [275, 21] width 19 height 19
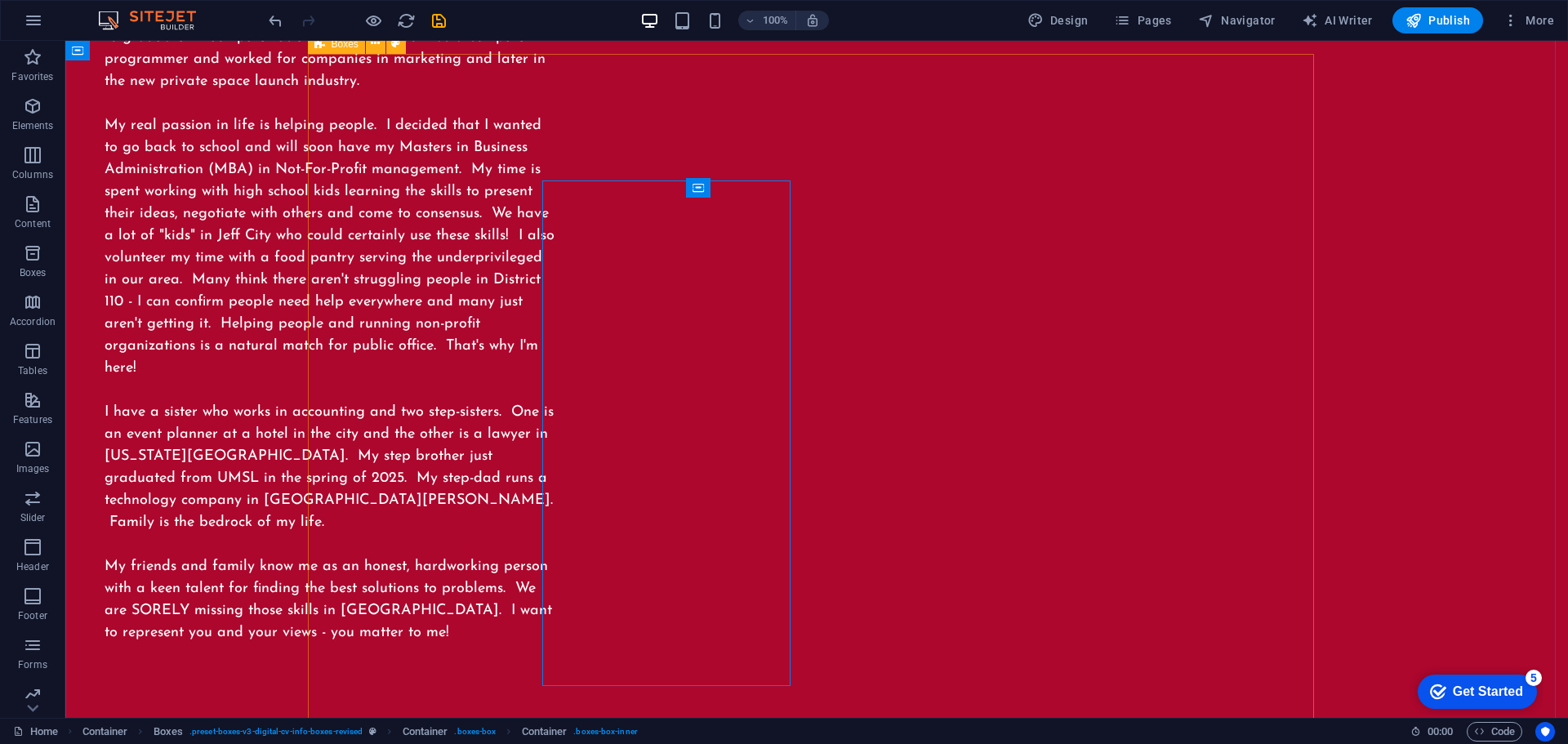
scroll to position [2328, 0]
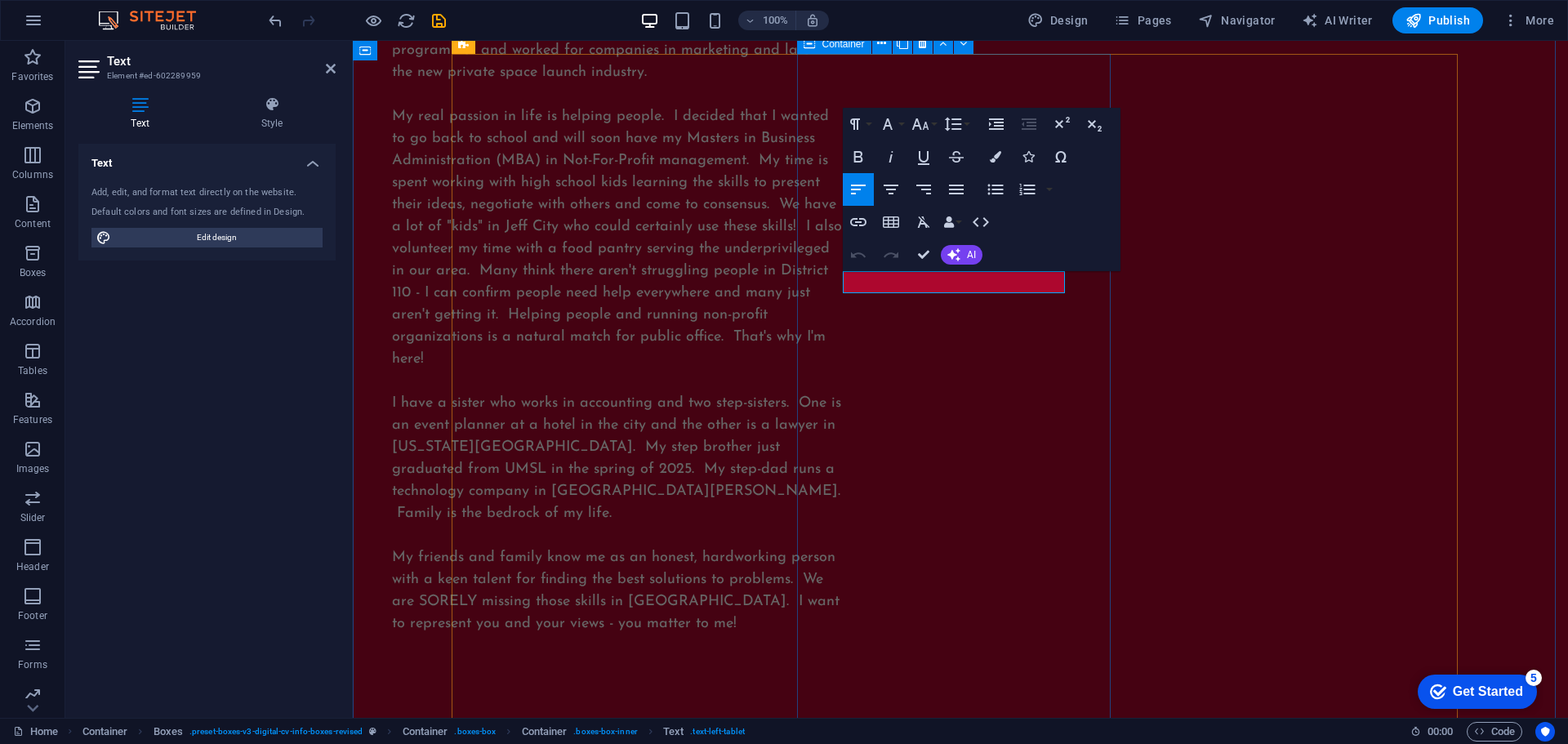
drag, startPoint x: 1051, startPoint y: 280, endPoint x: 811, endPoint y: 275, distance: 240.1
click at [928, 131] on icon "button" at bounding box center [920, 124] width 20 height 20
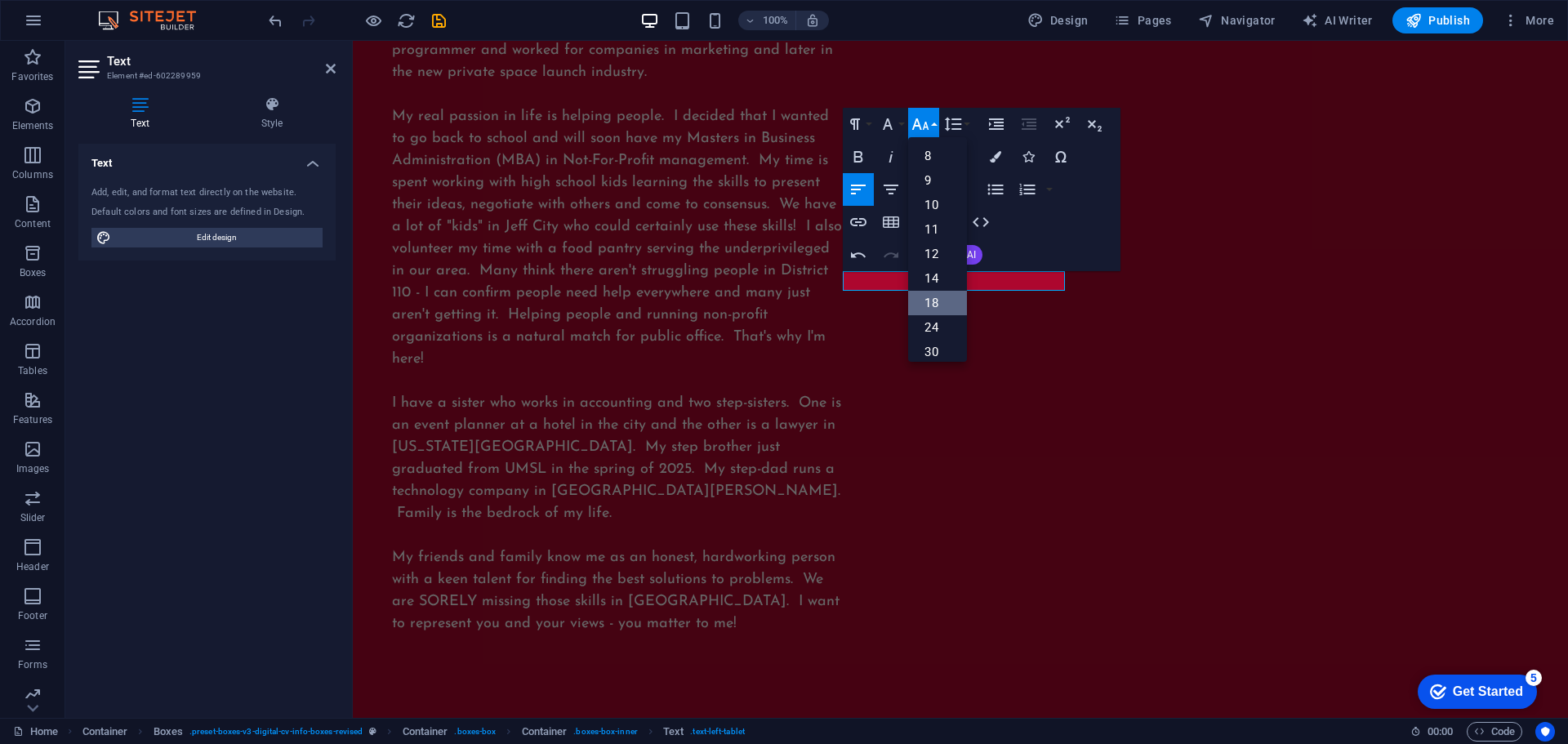
click at [938, 299] on link "18" at bounding box center [937, 303] width 59 height 24
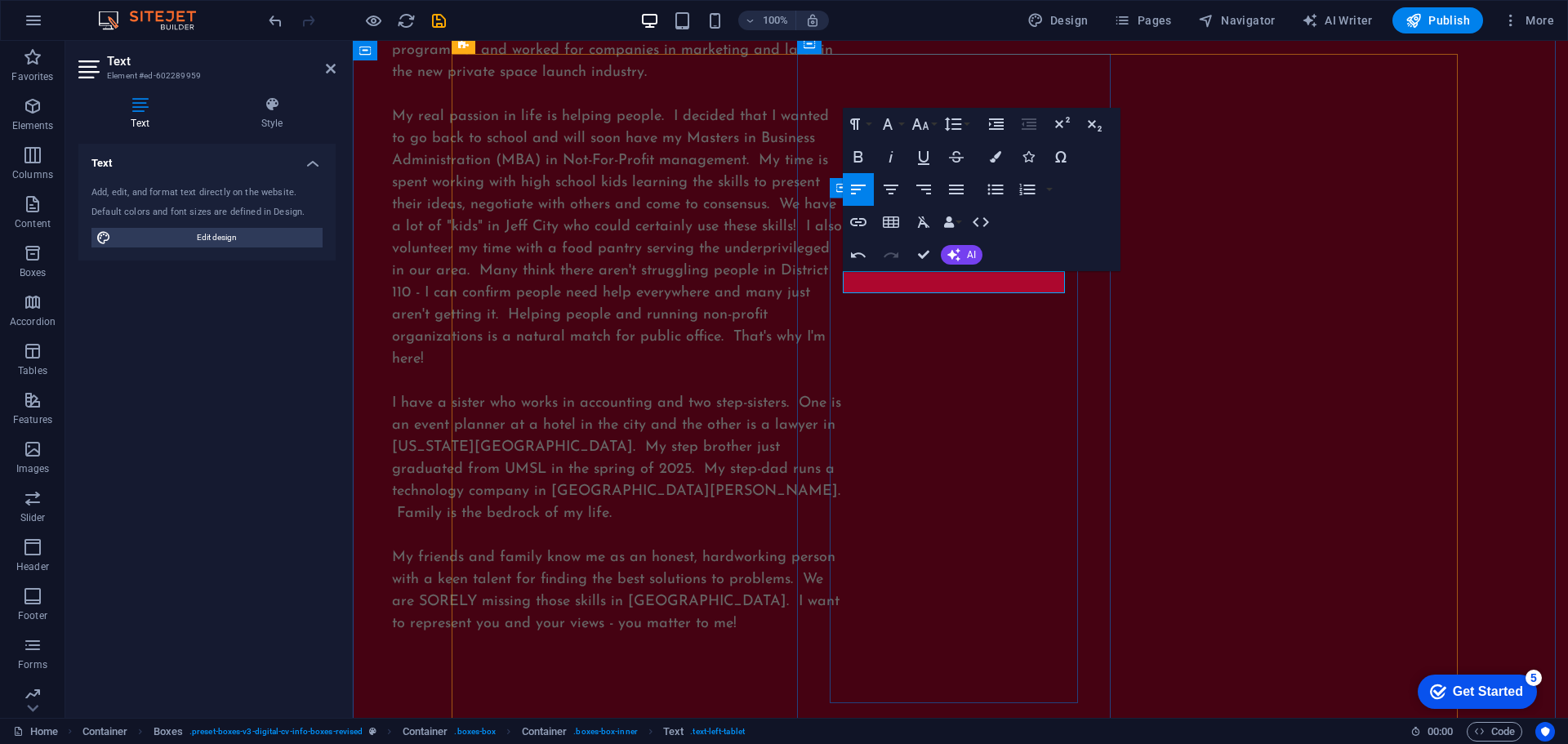
drag, startPoint x: 1032, startPoint y: 285, endPoint x: 1085, endPoint y: 284, distance: 53.0
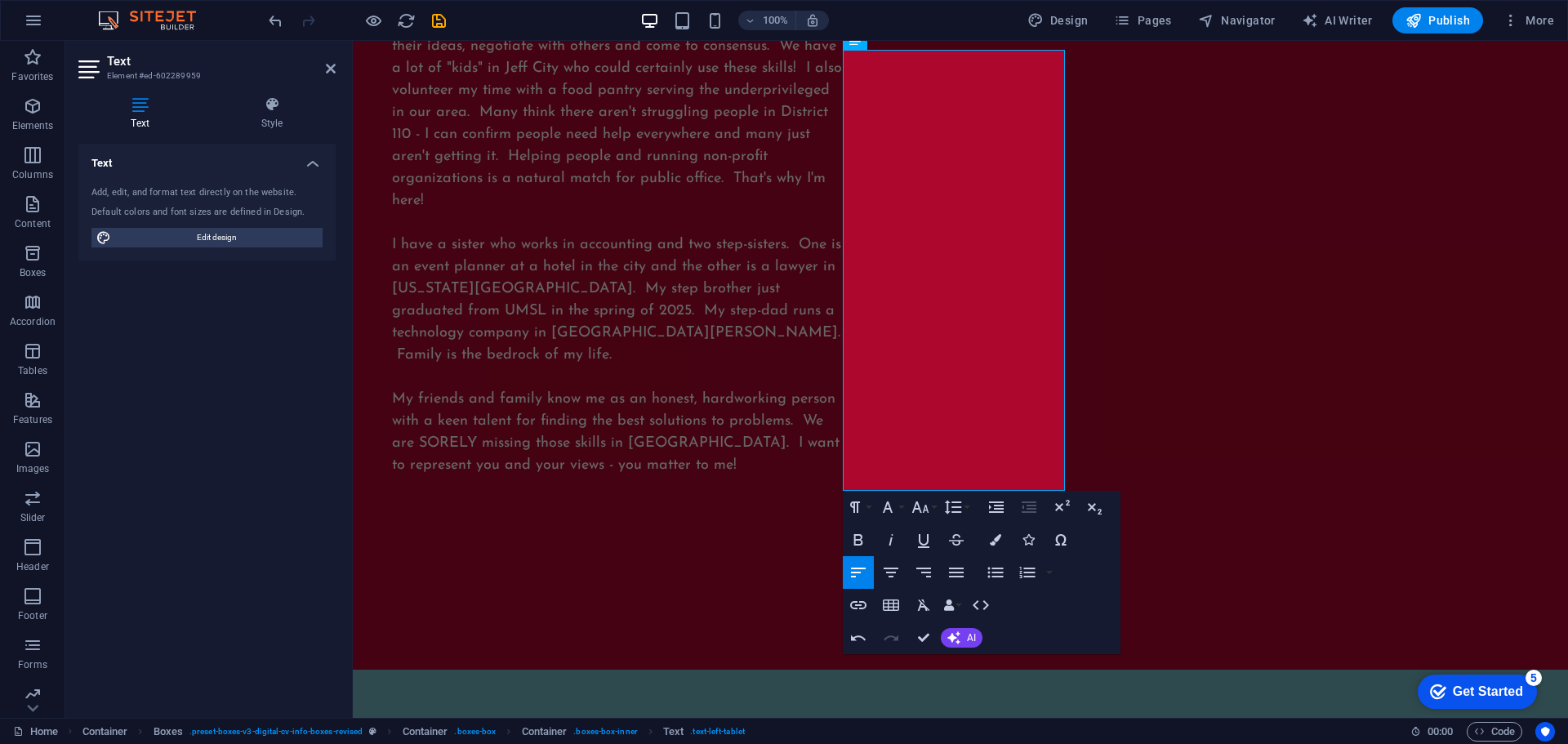
scroll to position [2549, 0]
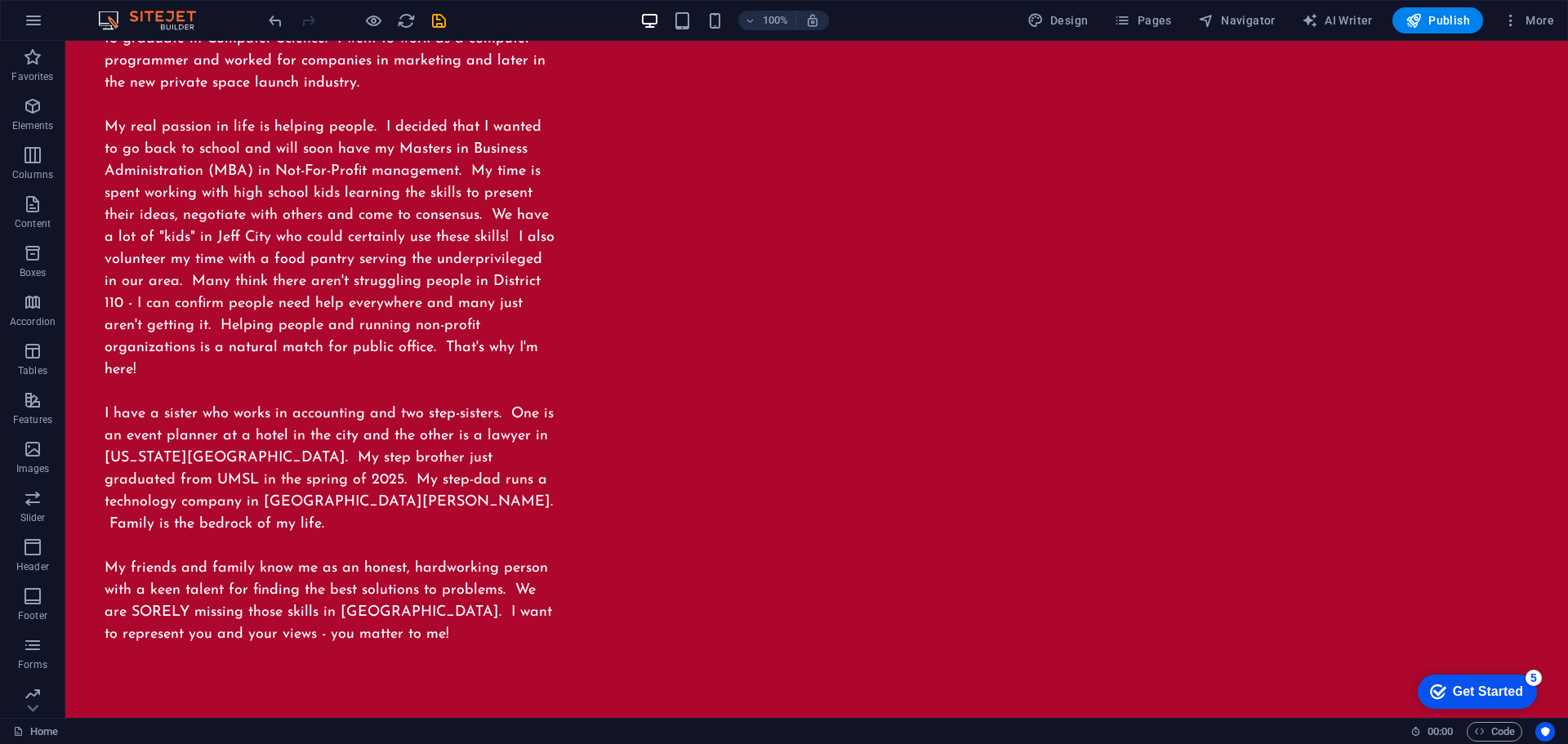
scroll to position [2298, 0]
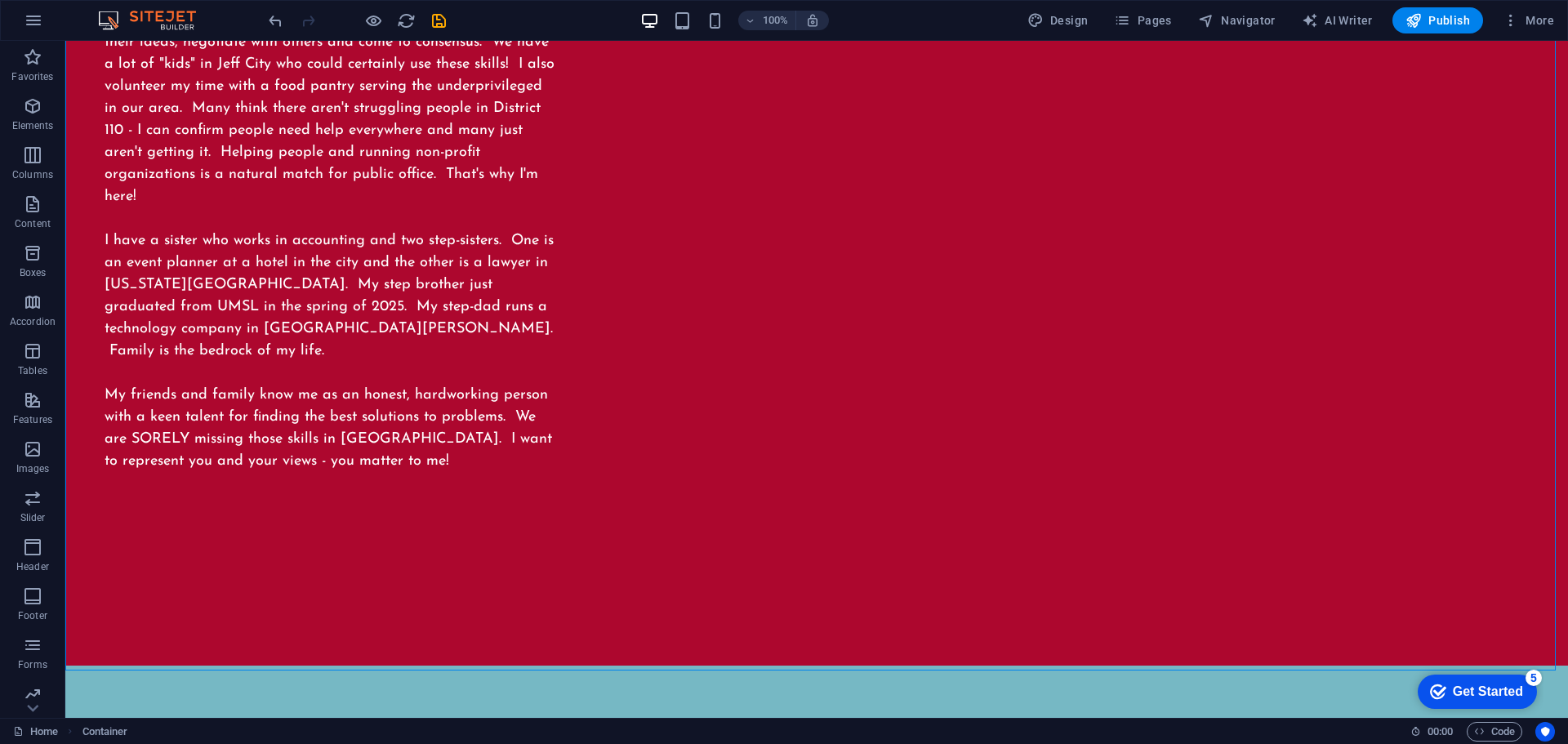
scroll to position [2471, 0]
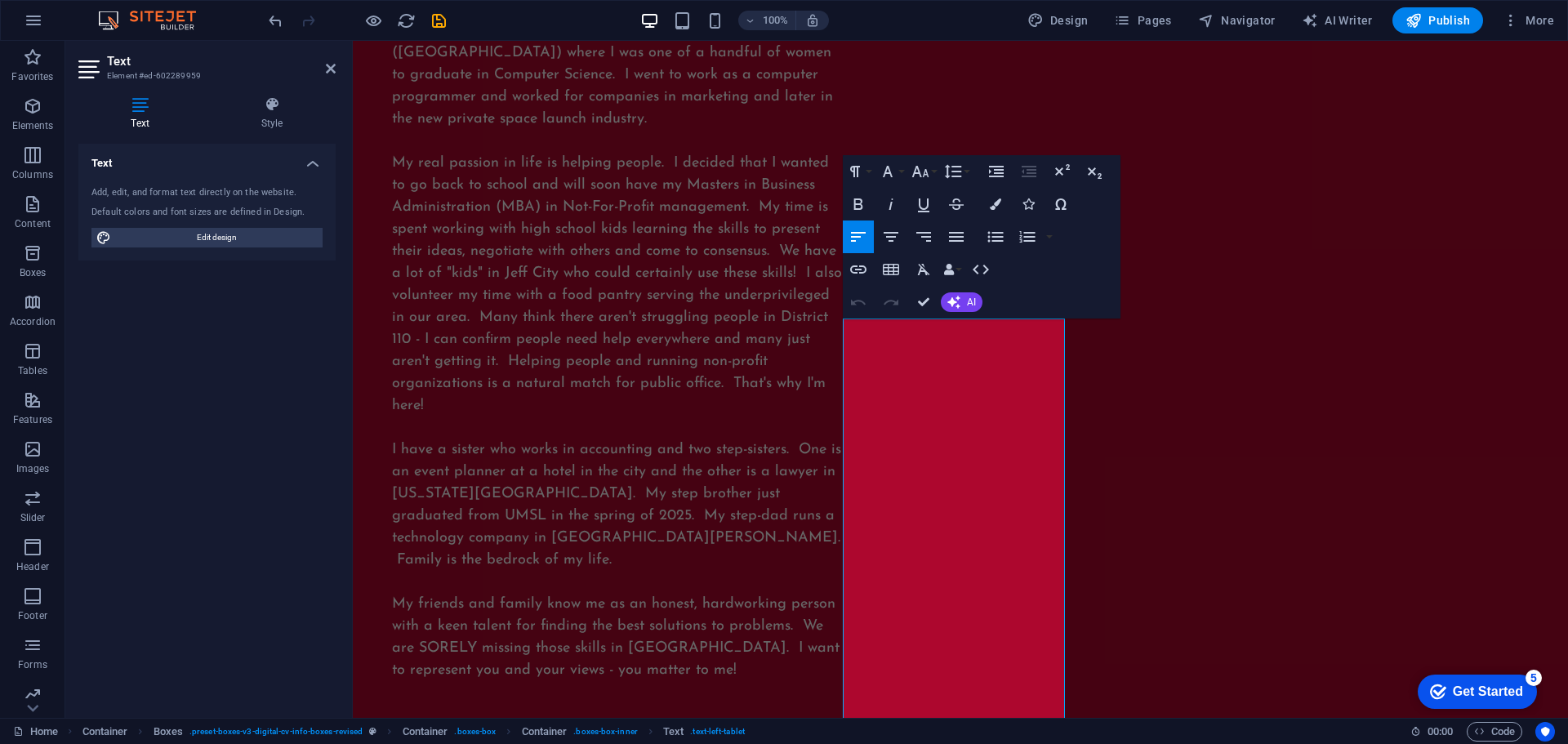
scroll to position [2269, 0]
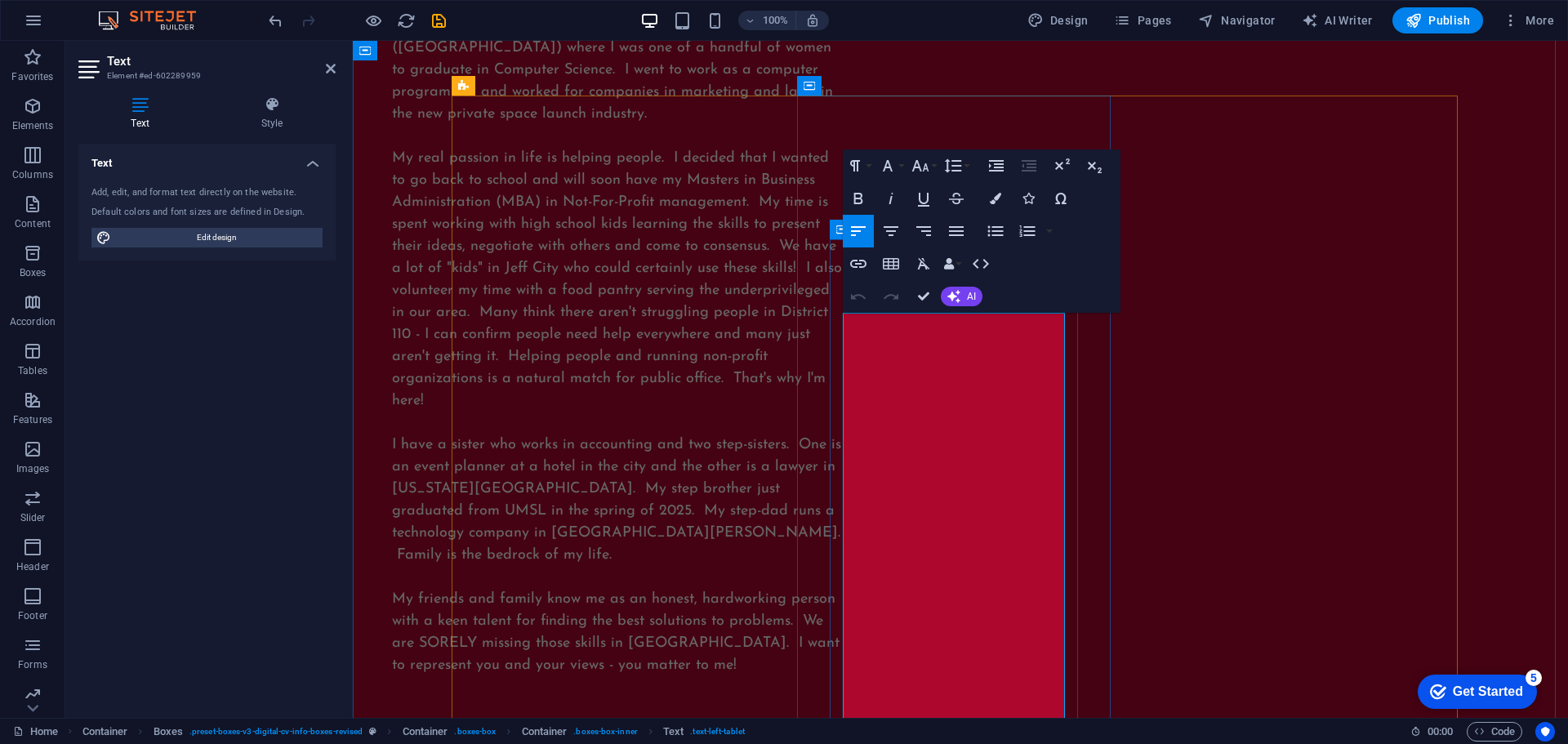
click at [996, 196] on icon "button" at bounding box center [995, 199] width 11 height 11
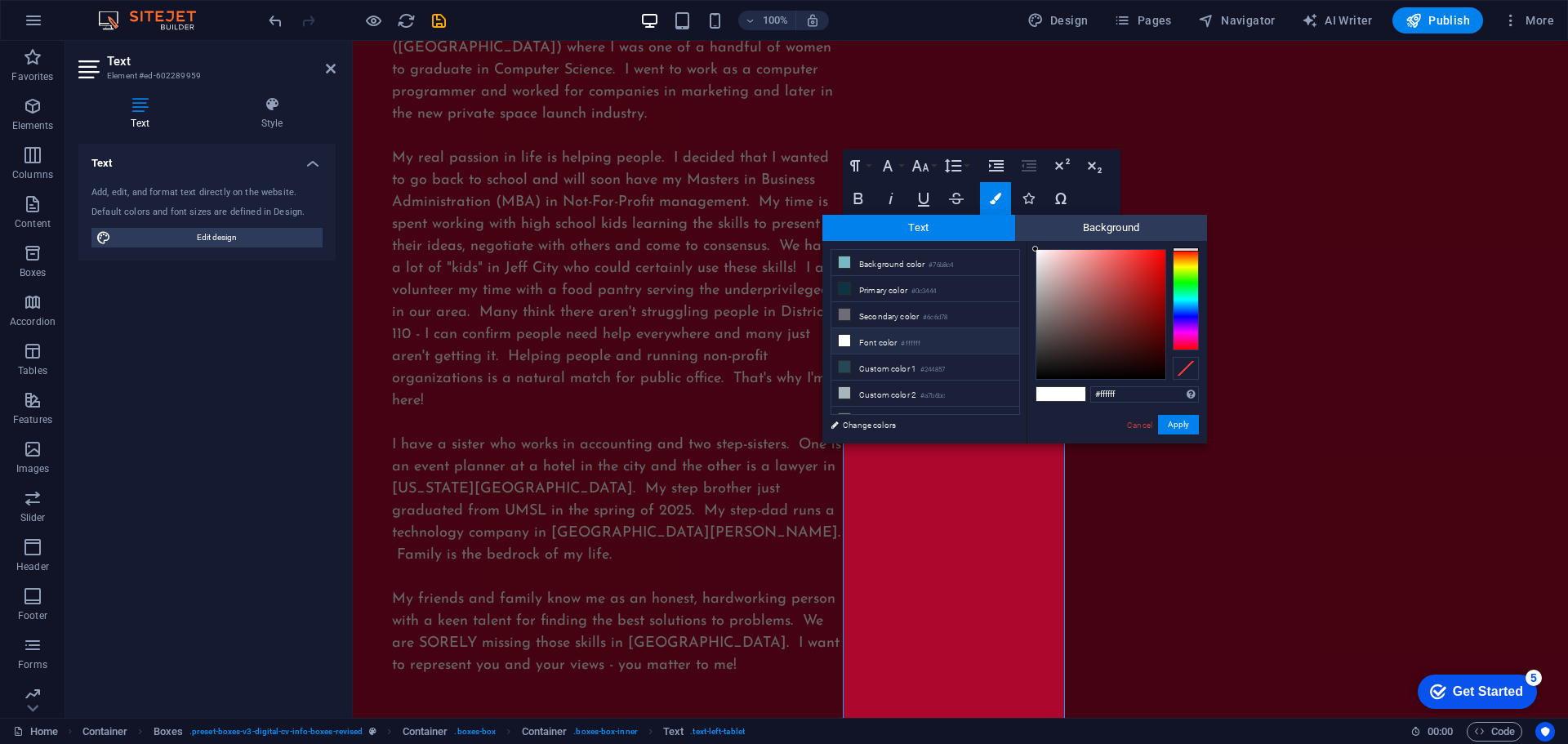
click at [1064, 392] on span at bounding box center [1073, 393] width 24 height 14
click at [1182, 427] on button "Apply" at bounding box center [1178, 424] width 41 height 20
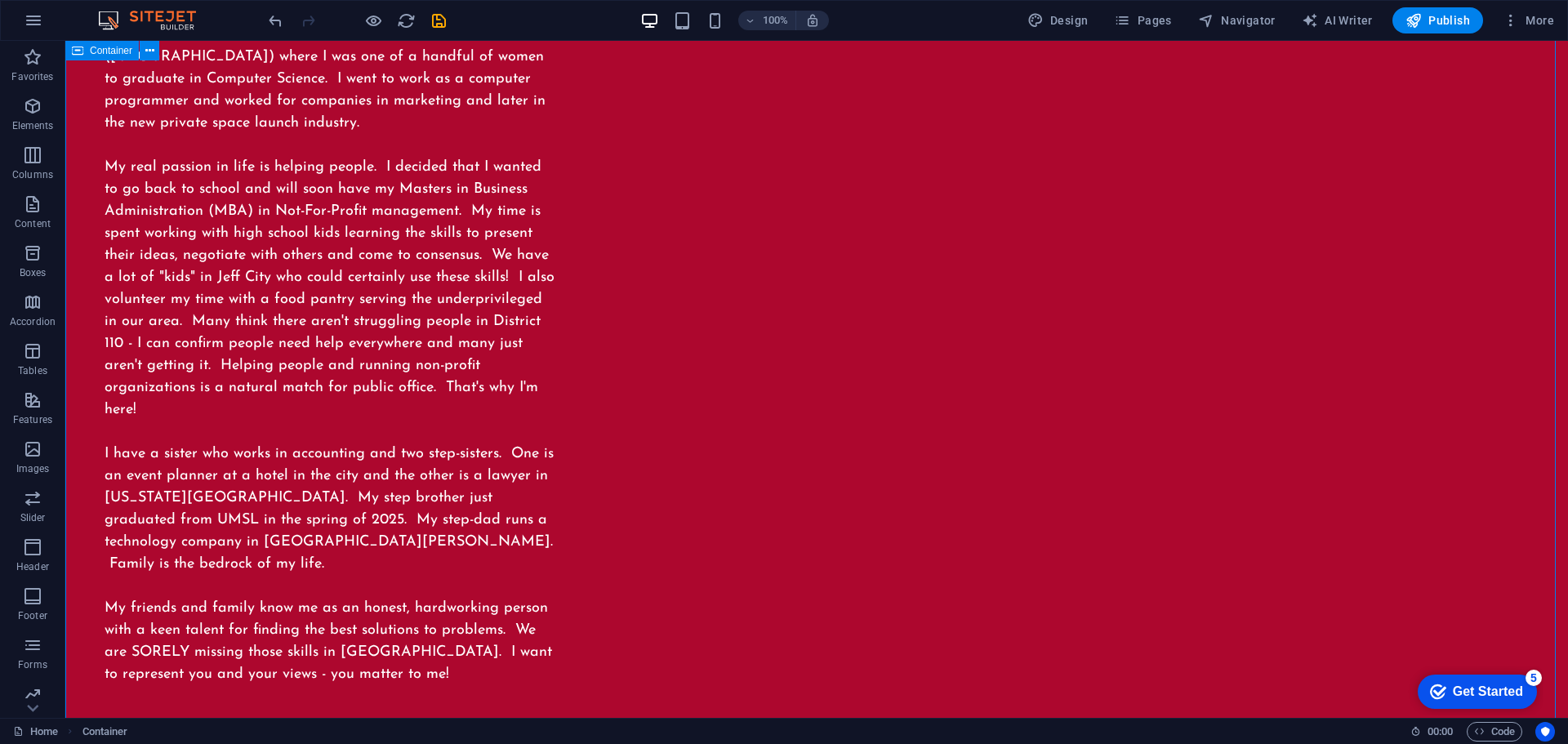
scroll to position [2286, 0]
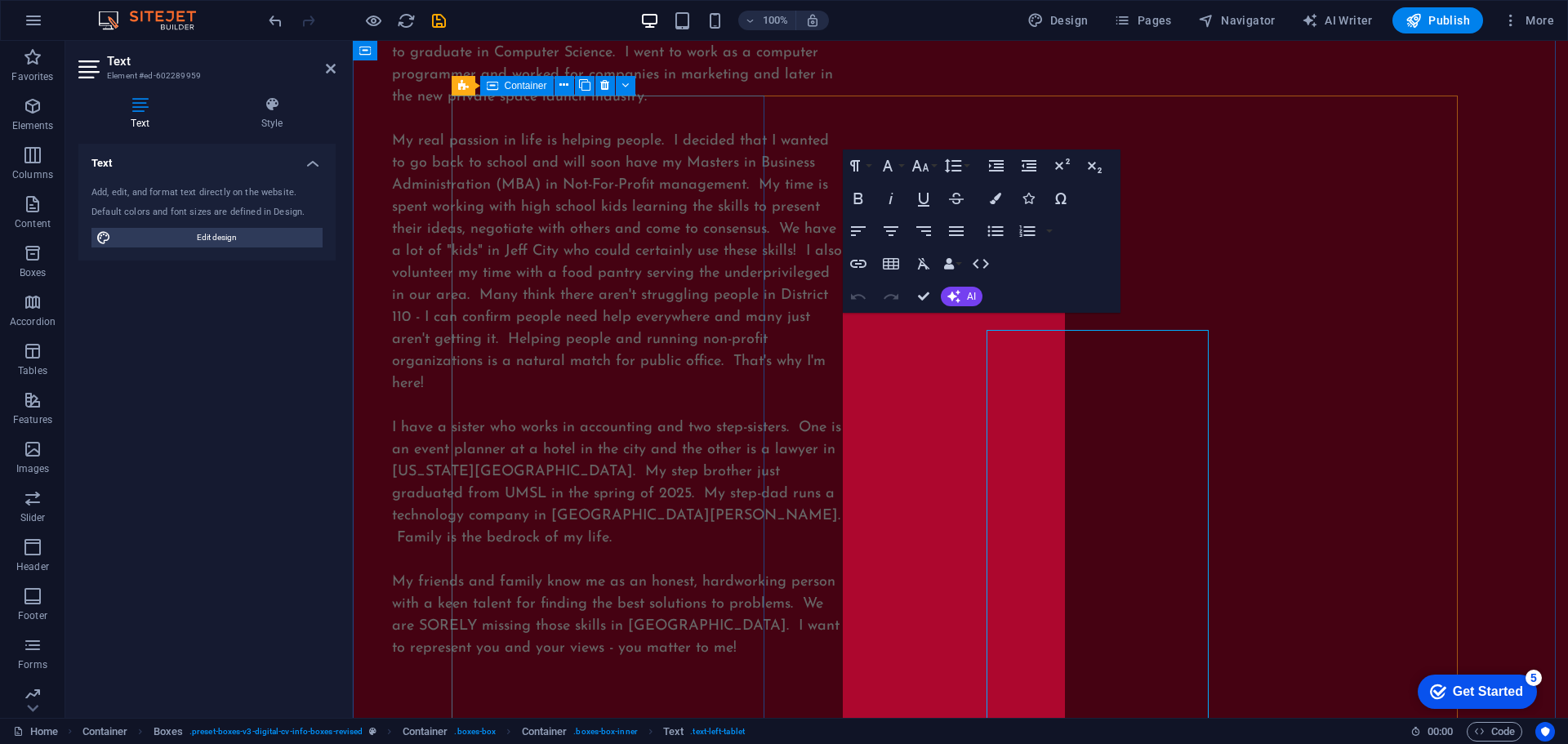
scroll to position [2269, 0]
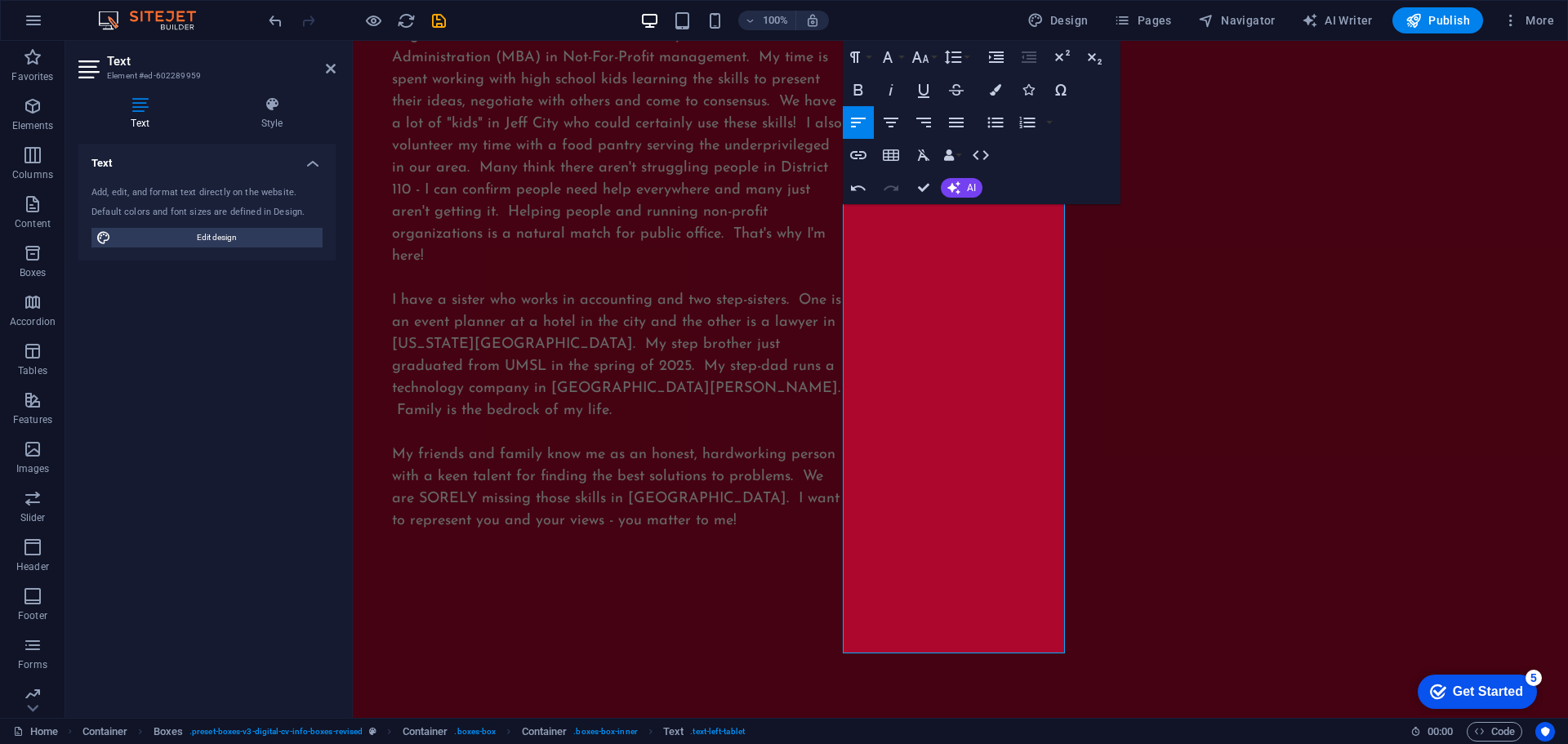
scroll to position [2454, 0]
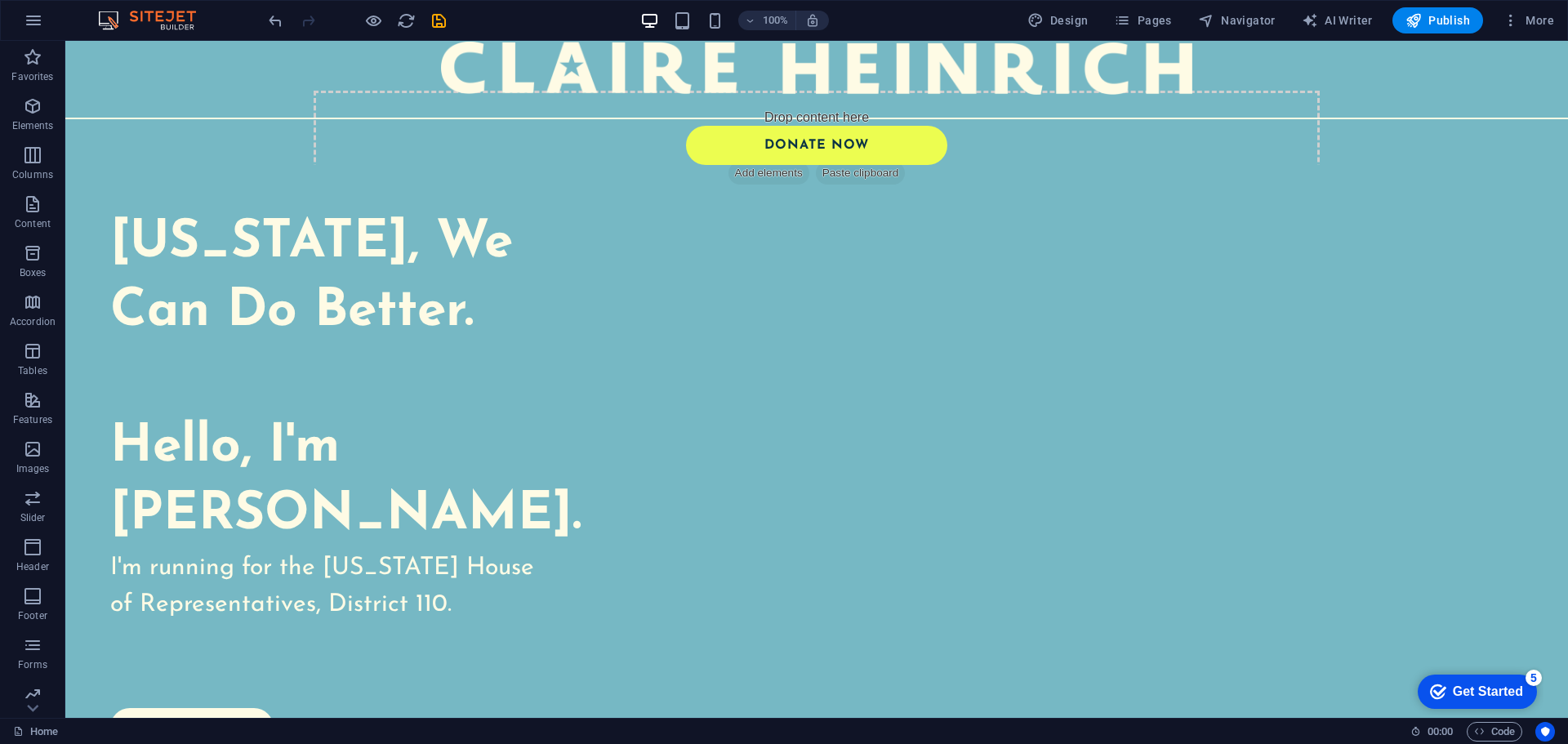
scroll to position [75, 0]
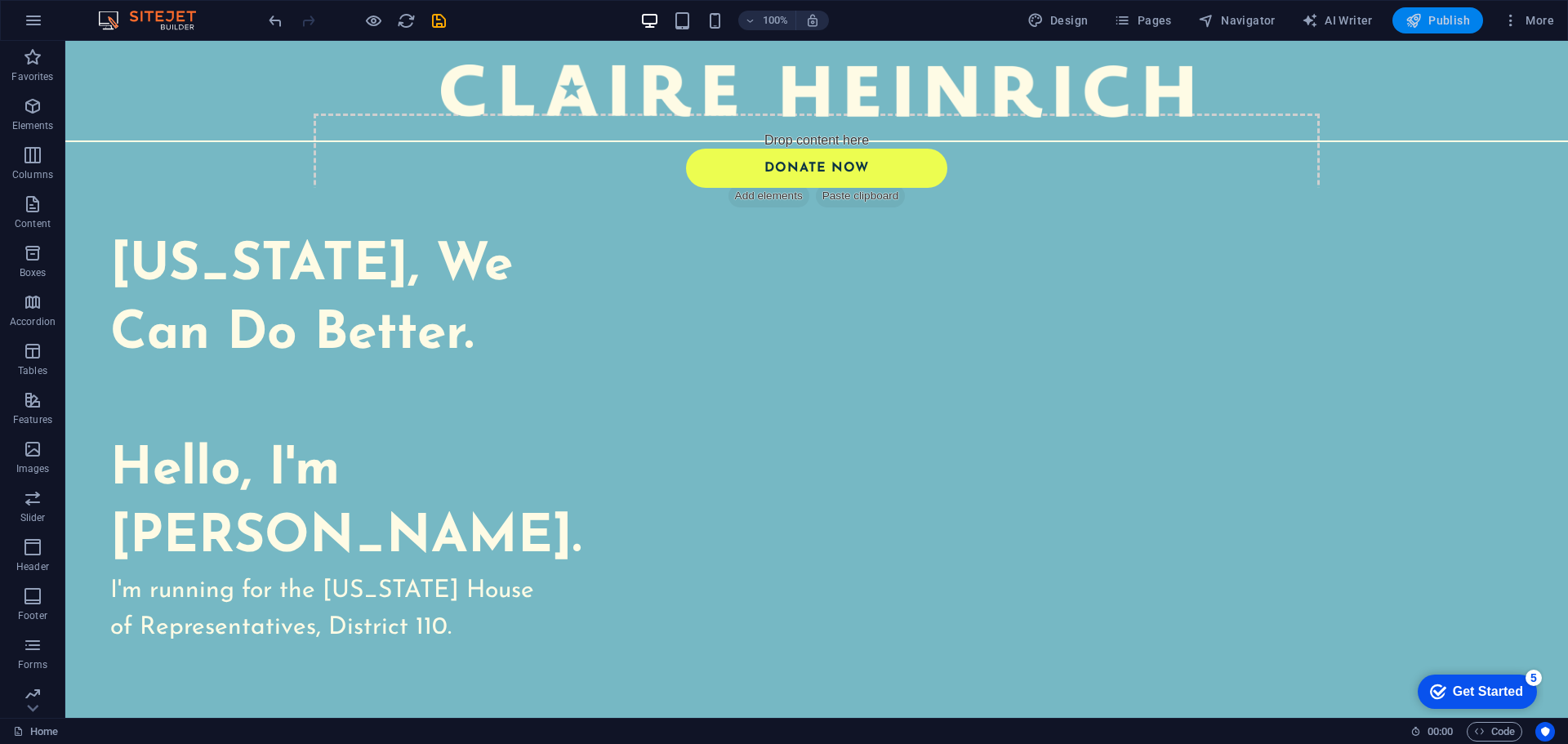
click at [1447, 21] on span "Publish" at bounding box center [1437, 21] width 64 height 17
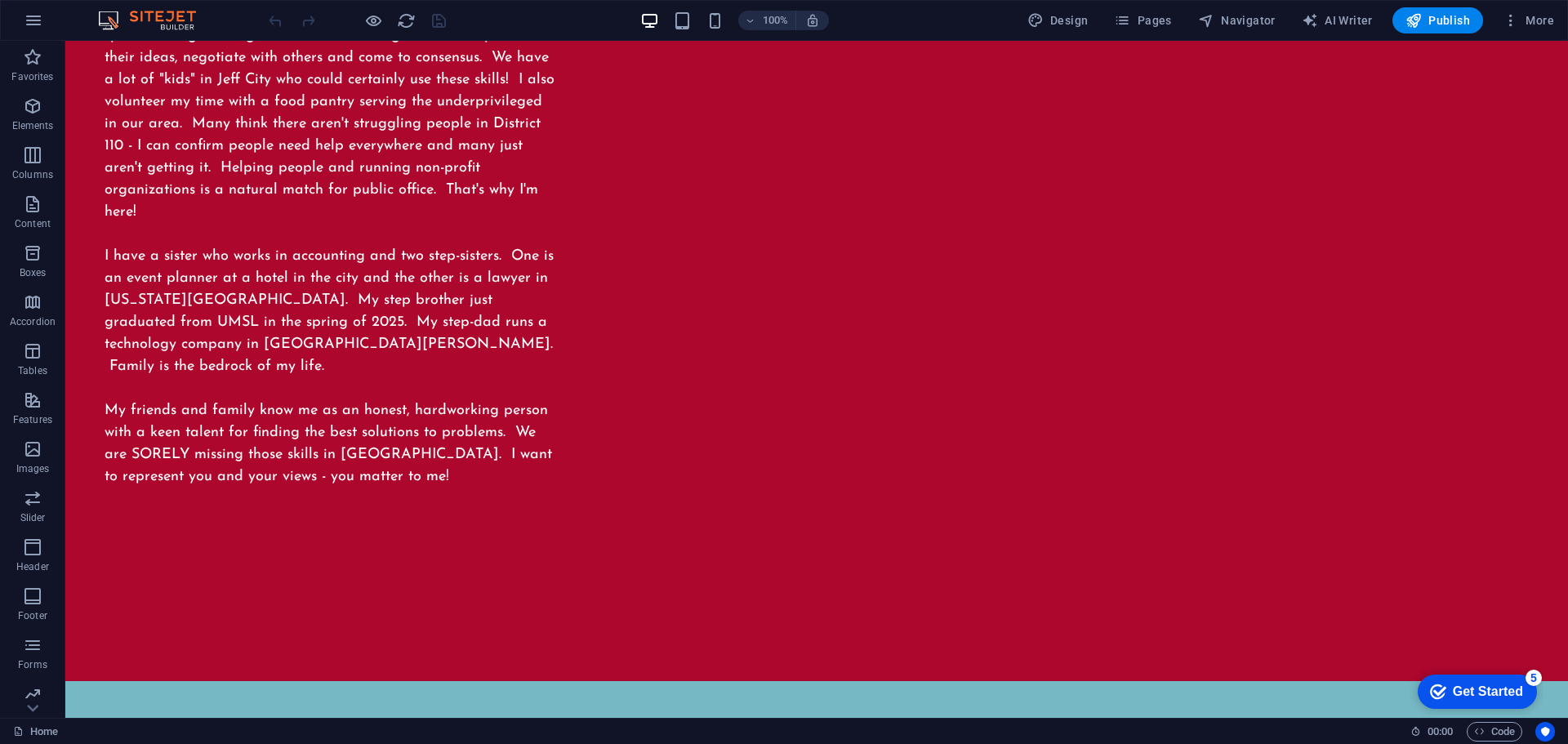
scroll to position [2415, 0]
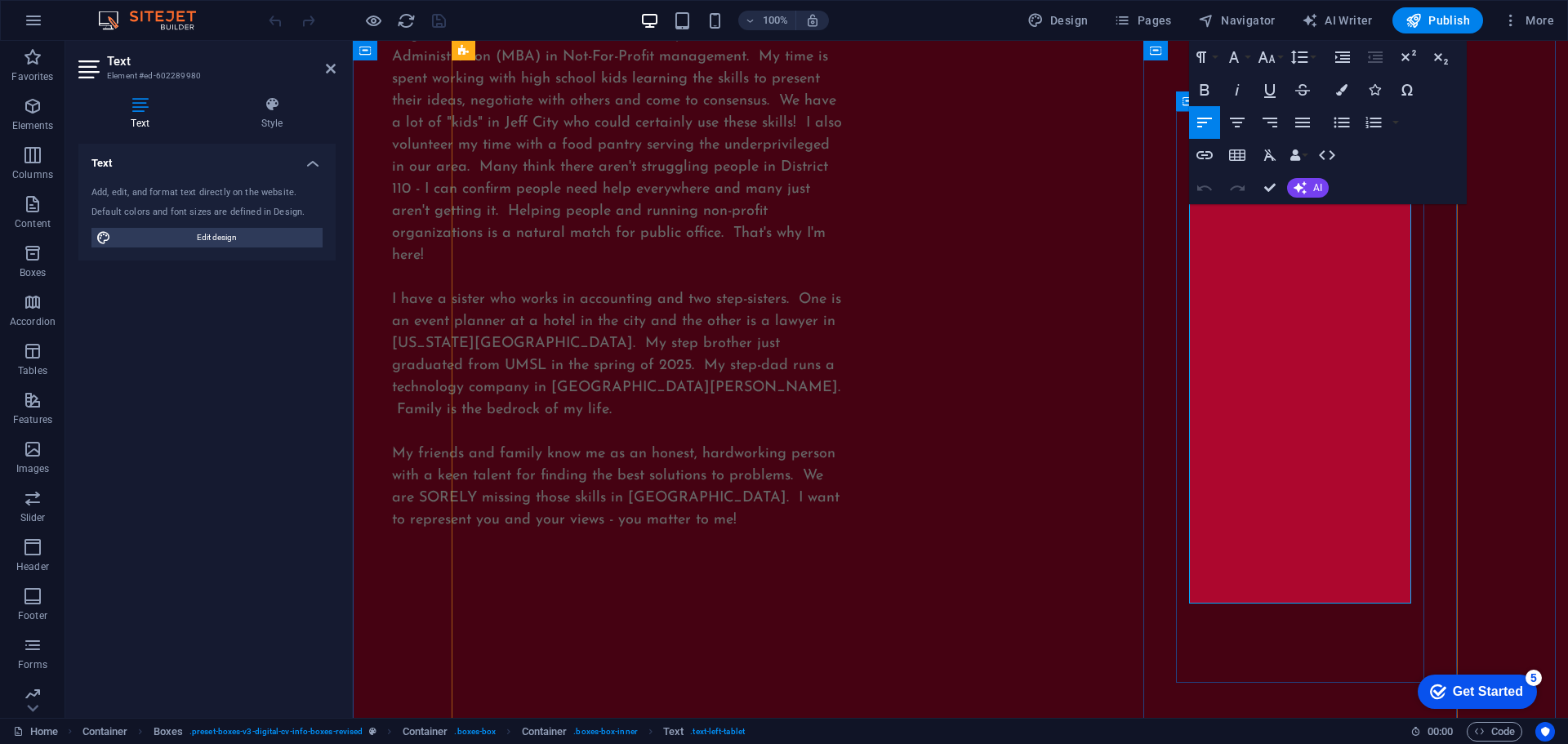
scroll to position [2397, 0]
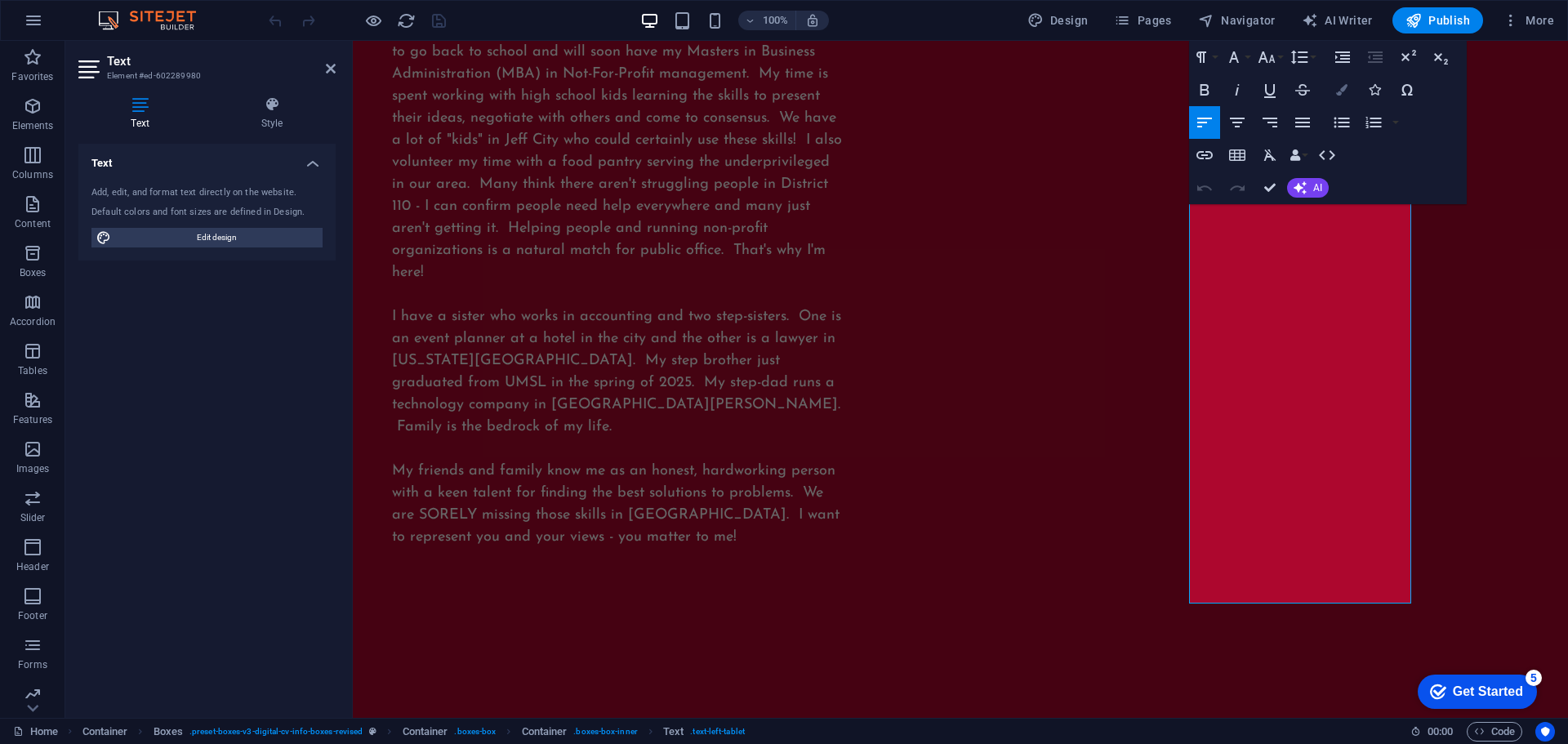
click at [1338, 97] on button "Colors" at bounding box center [1341, 90] width 31 height 33
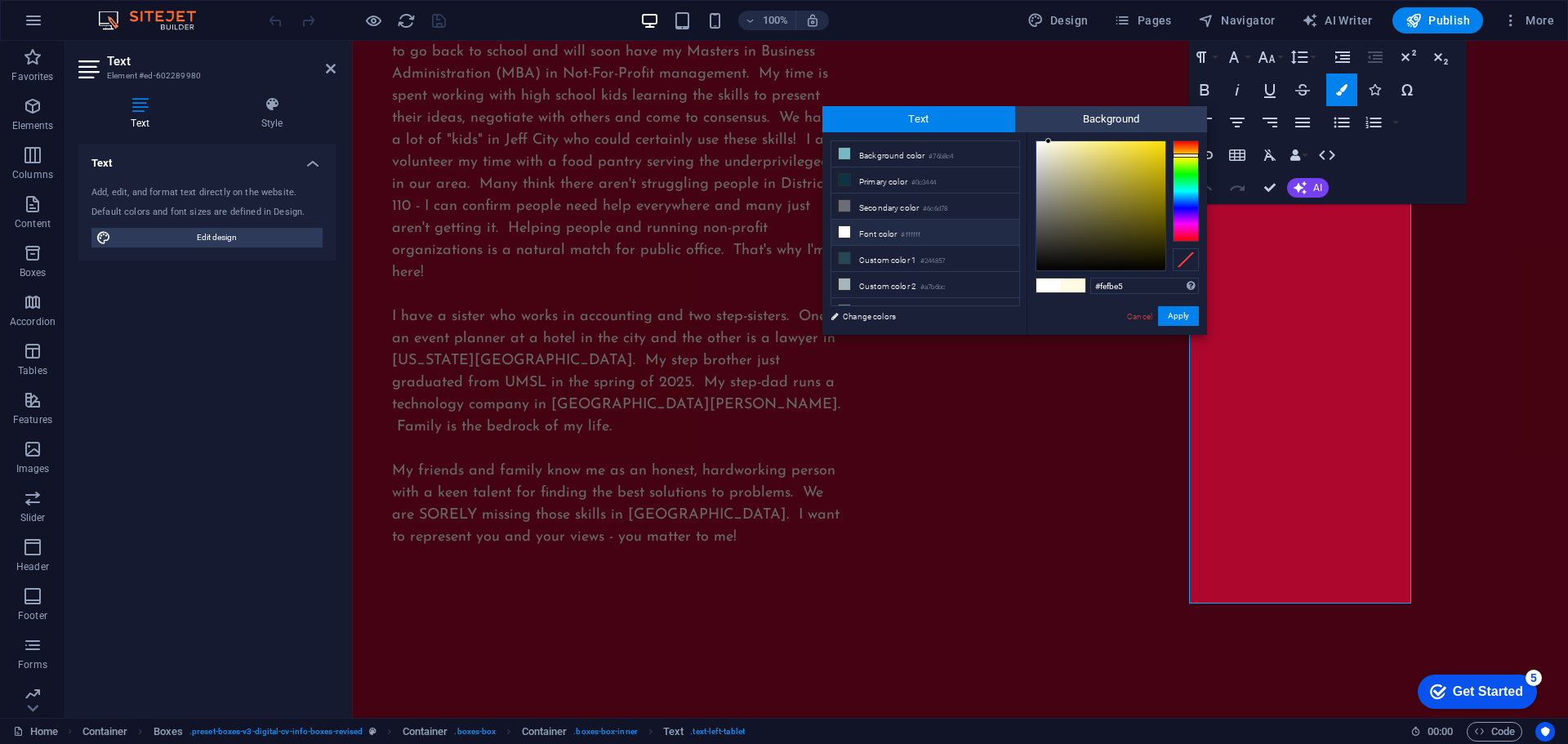
drag, startPoint x: 1142, startPoint y: 285, endPoint x: 1070, endPoint y: 282, distance: 72.1
click at [1070, 282] on div "#fefbe5 Supported formats #0852ed rgb(8, 82, 237) rgba(8, 82, 237, 90%) hsv(221…" at bounding box center [1117, 351] width 180 height 439
click at [1145, 318] on link "Cancel" at bounding box center [1139, 316] width 29 height 12
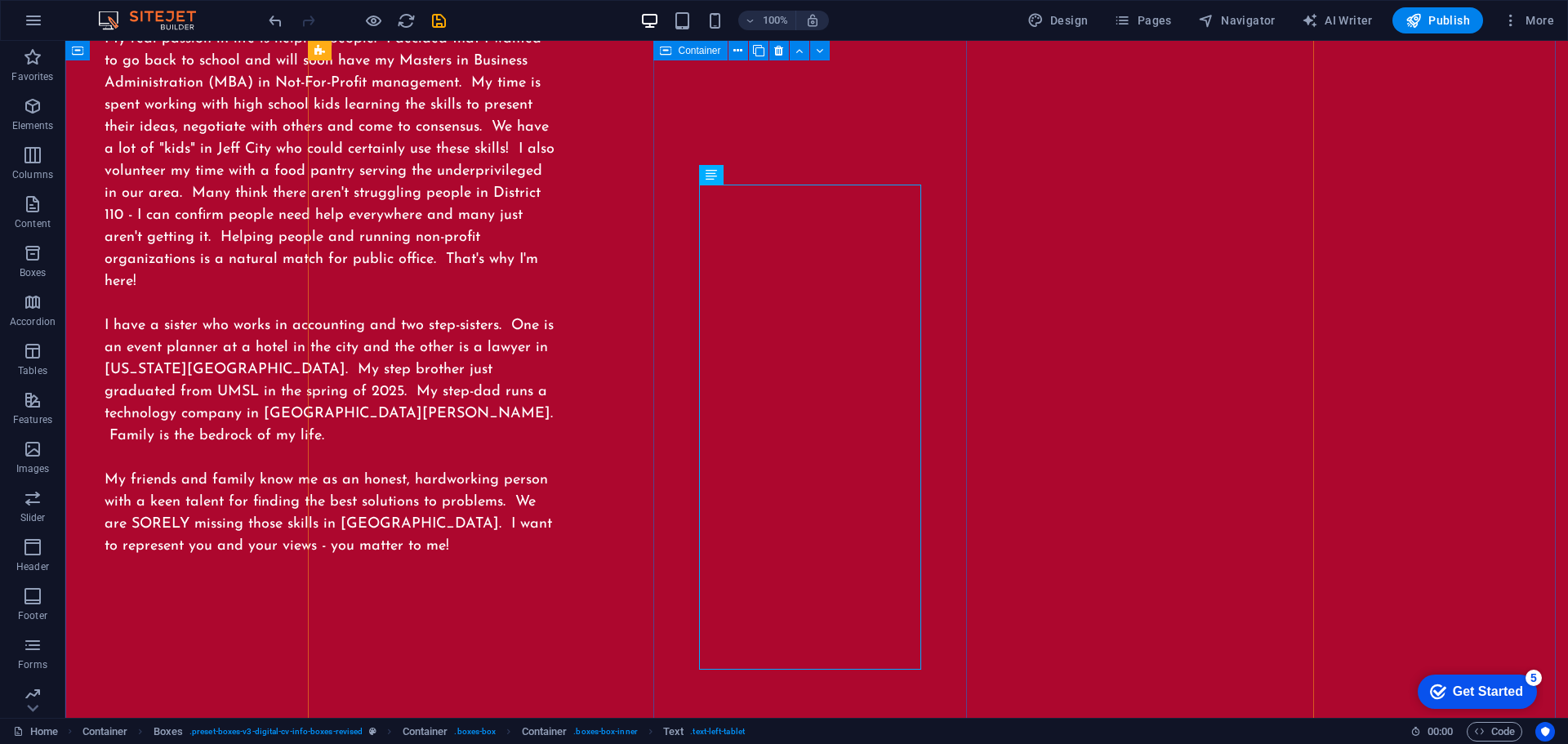
scroll to position [2415, 0]
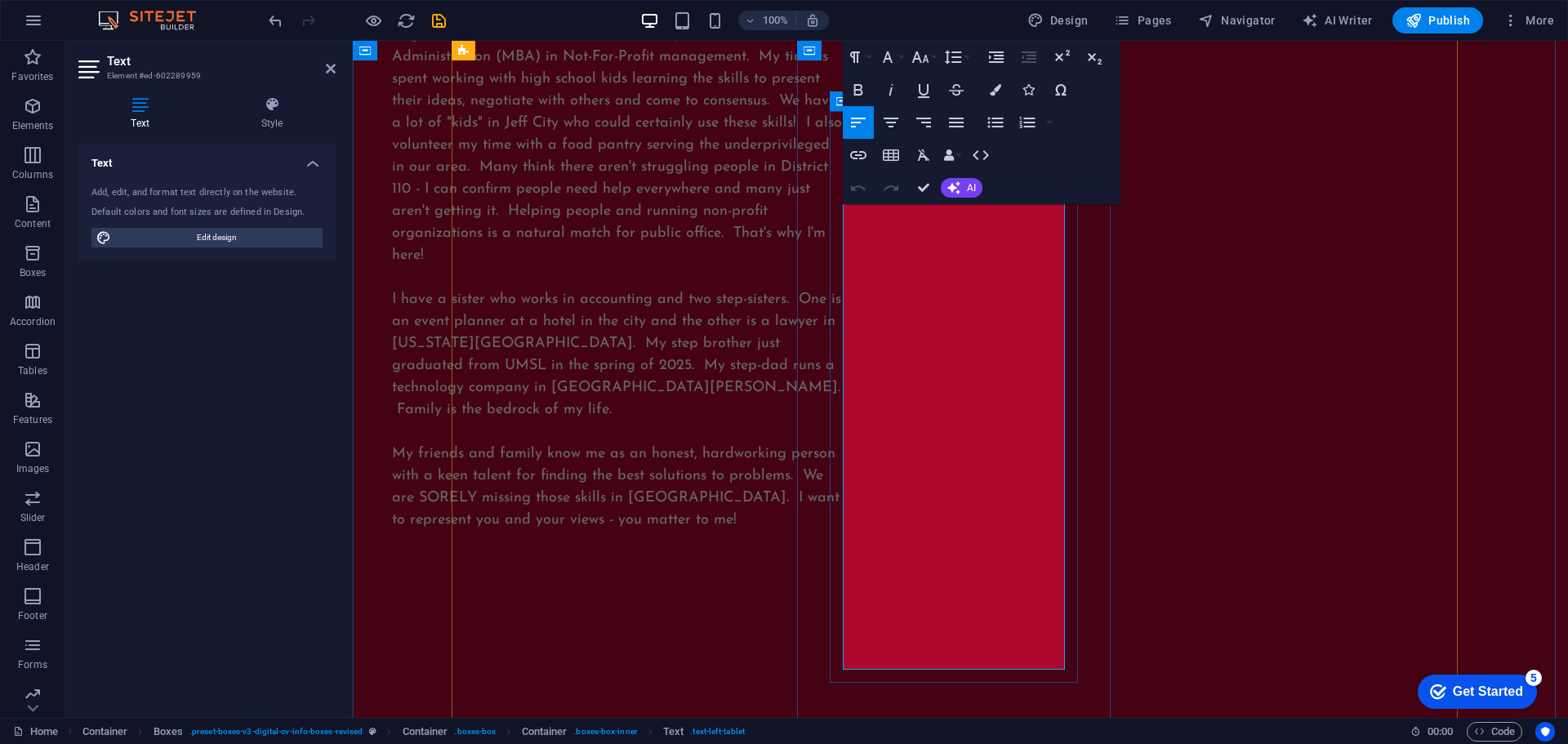
scroll to position [2397, 0]
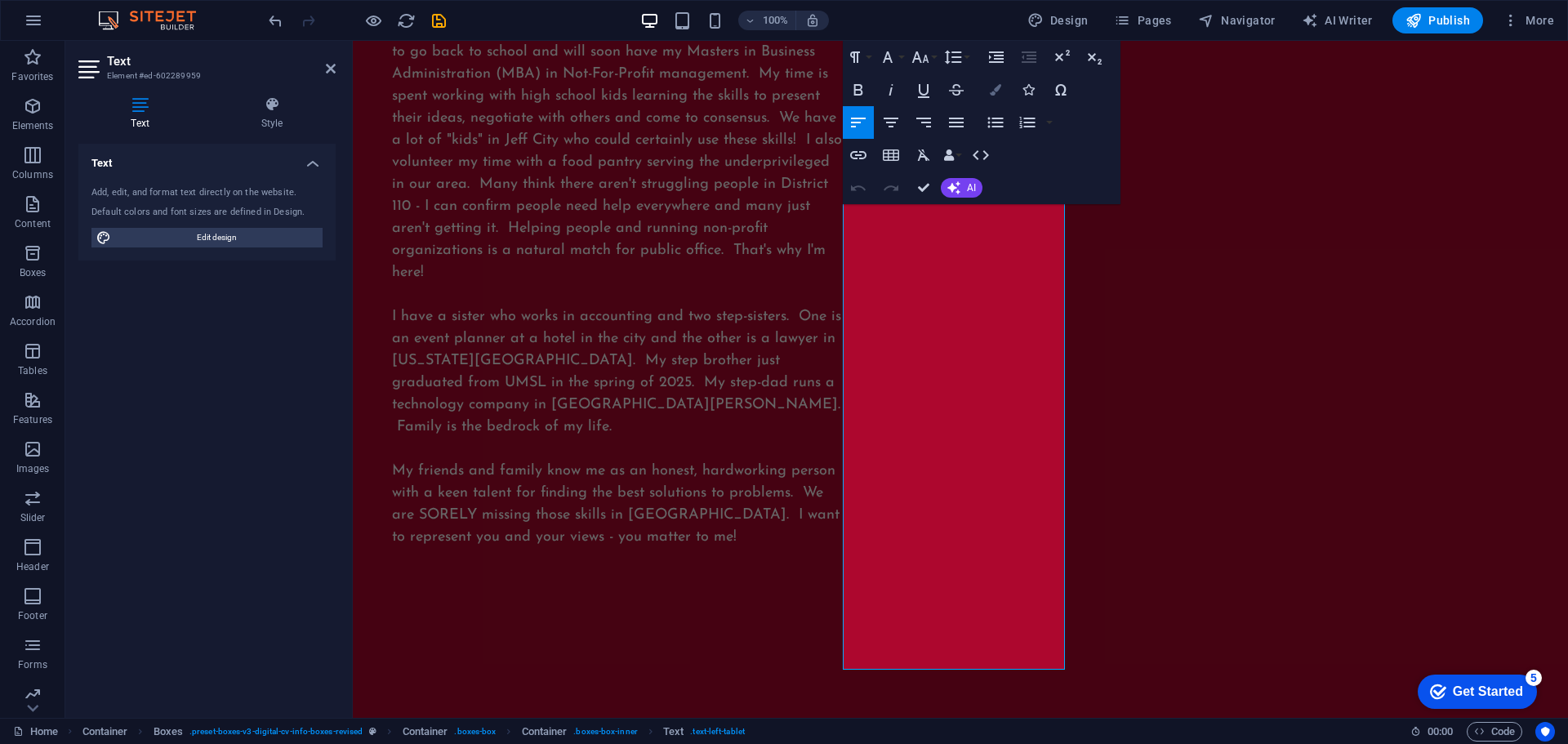
click at [992, 95] on icon "button" at bounding box center [995, 90] width 11 height 11
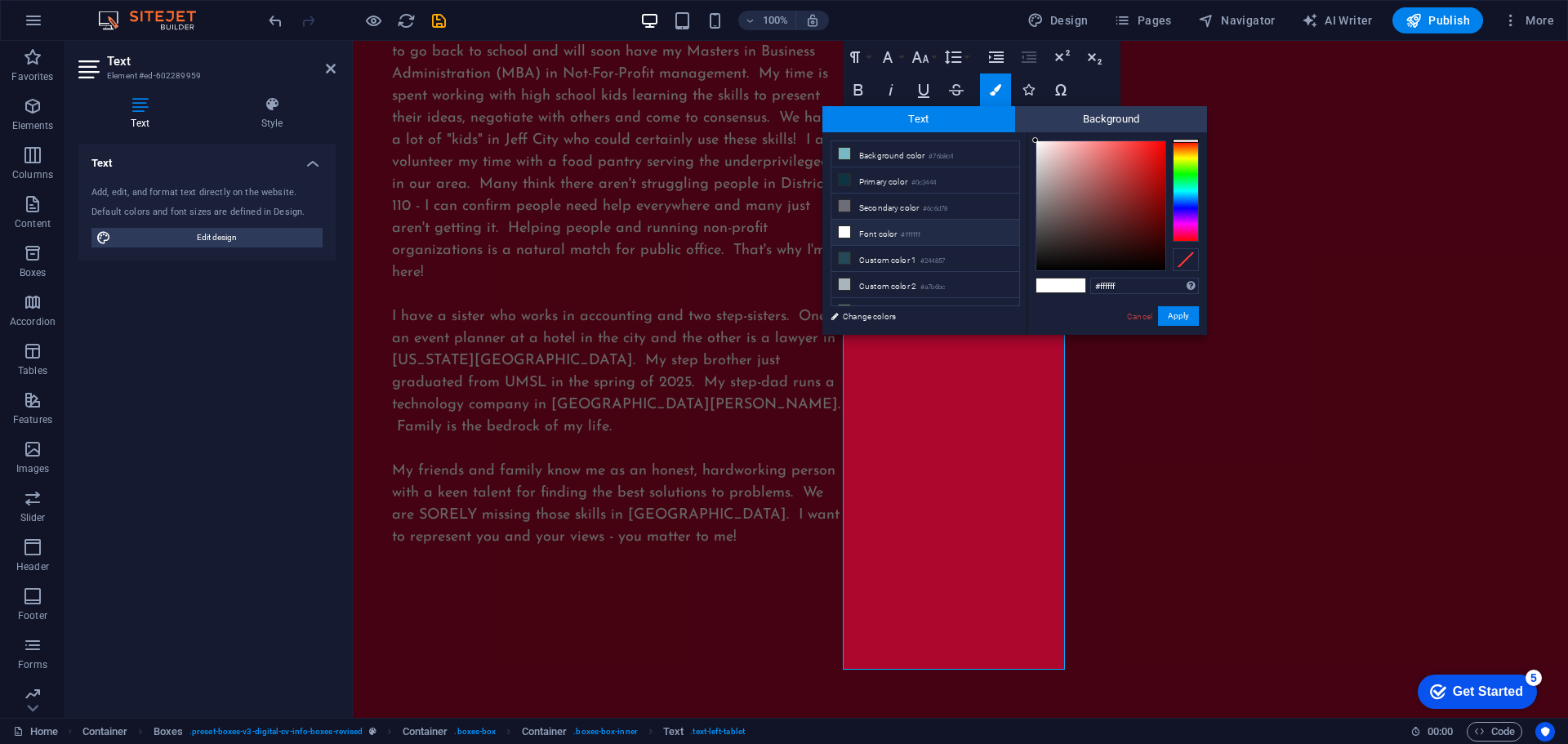
drag, startPoint x: 1125, startPoint y: 282, endPoint x: 1067, endPoint y: 279, distance: 58.1
click at [1067, 279] on div "#ffffff Supported formats #0852ed rgb(8, 82, 237) rgba(8, 82, 237, 90%) hsv(221…" at bounding box center [1117, 351] width 180 height 439
type input "#fefbe5"
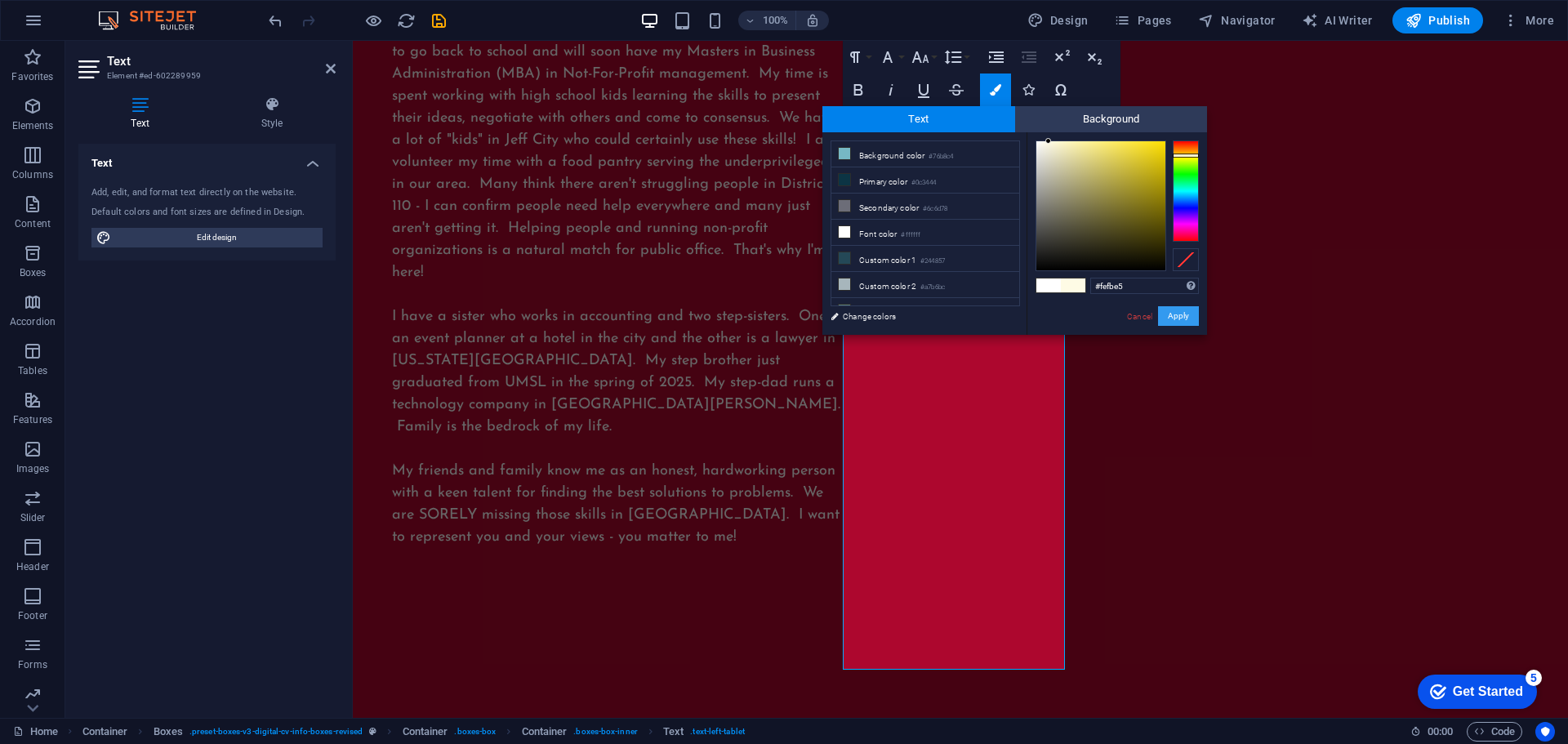
click at [1186, 310] on button "Apply" at bounding box center [1178, 315] width 41 height 20
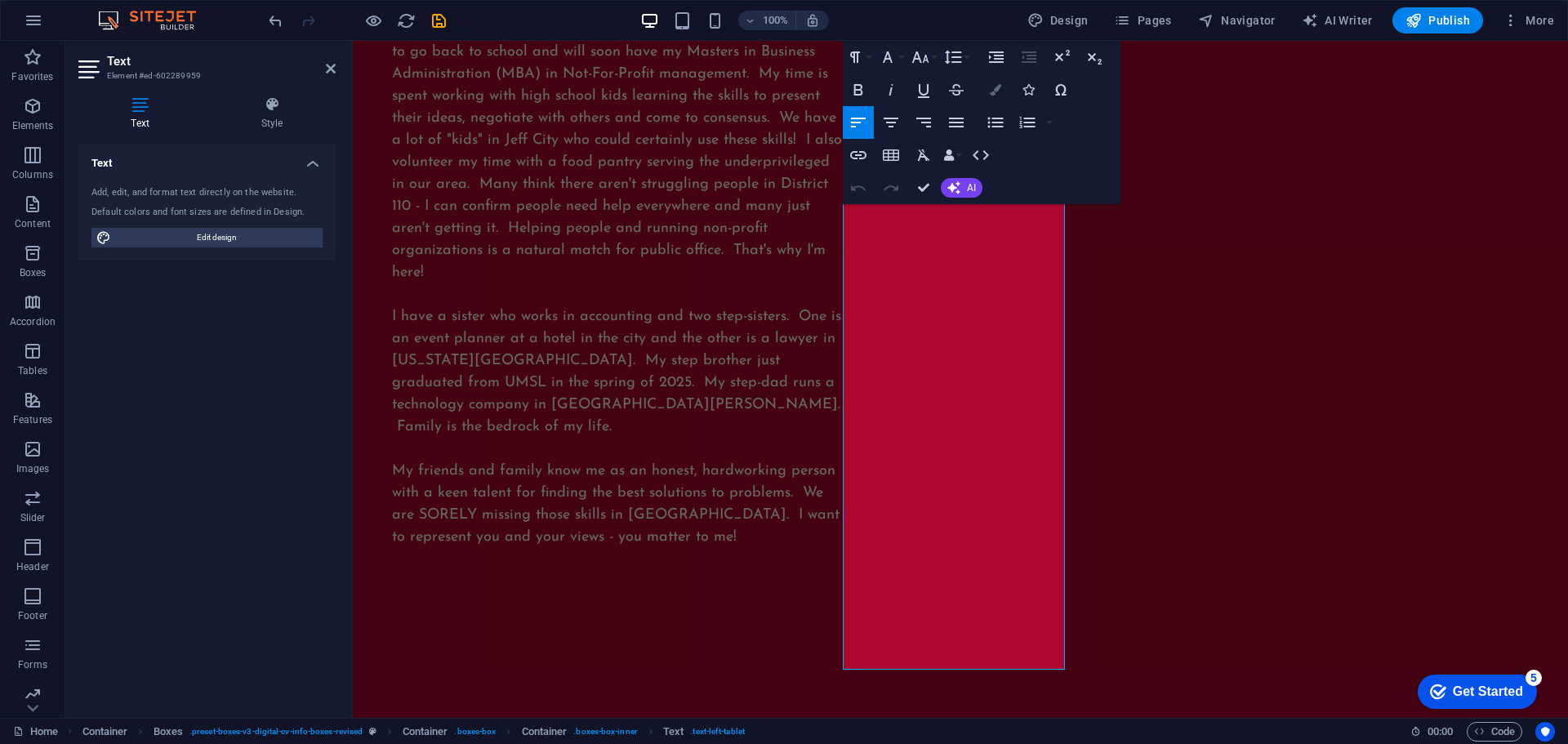
click at [995, 87] on icon "button" at bounding box center [995, 90] width 11 height 11
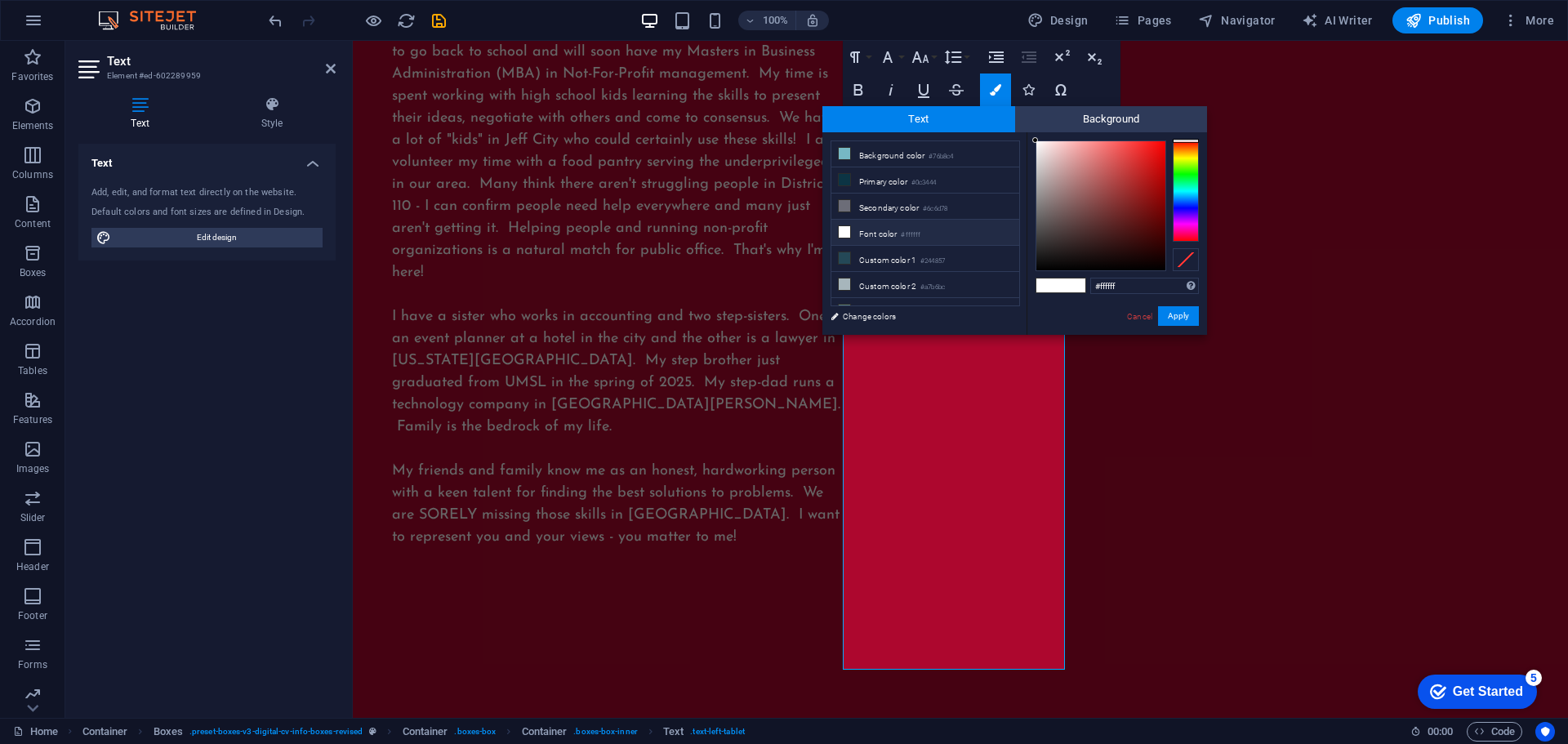
drag, startPoint x: 1125, startPoint y: 286, endPoint x: 1065, endPoint y: 285, distance: 60.0
click at [1065, 285] on div "#ffffff Supported formats #0852ed rgb(8, 82, 237) rgba(8, 82, 237, 90%) hsv(221…" at bounding box center [1117, 351] width 180 height 439
type input "#fefbe5"
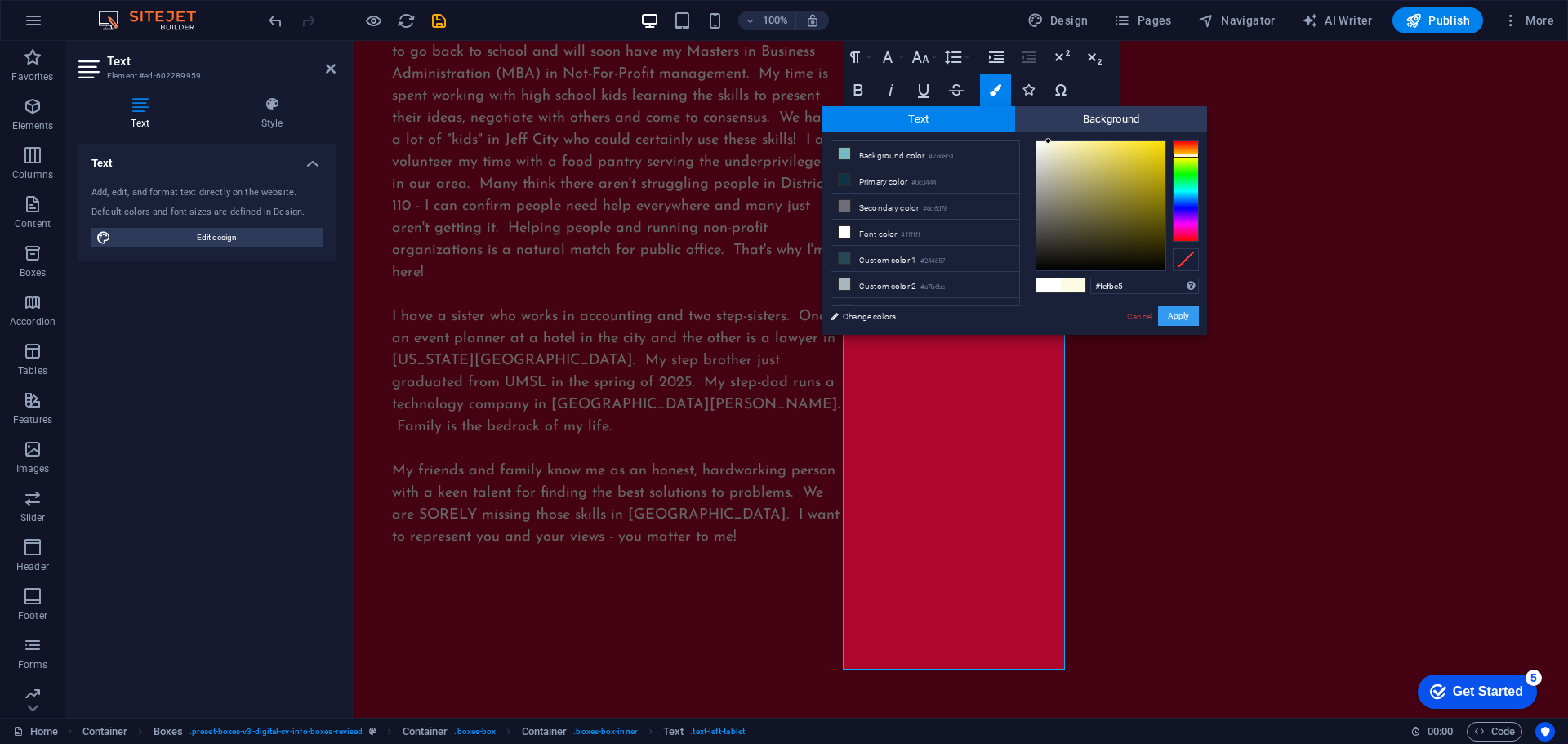
click at [1177, 314] on button "Apply" at bounding box center [1178, 315] width 41 height 20
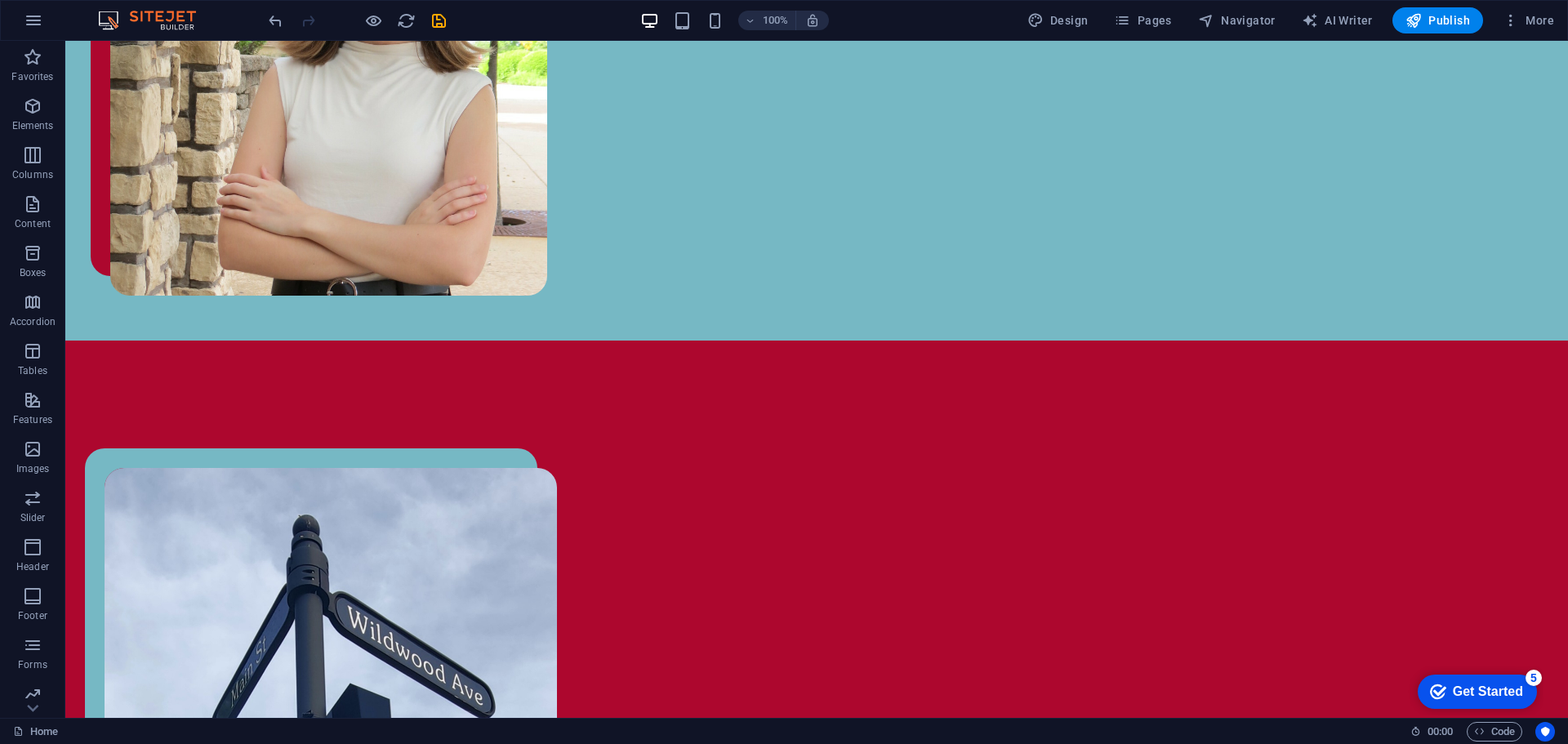
scroll to position [1081, 0]
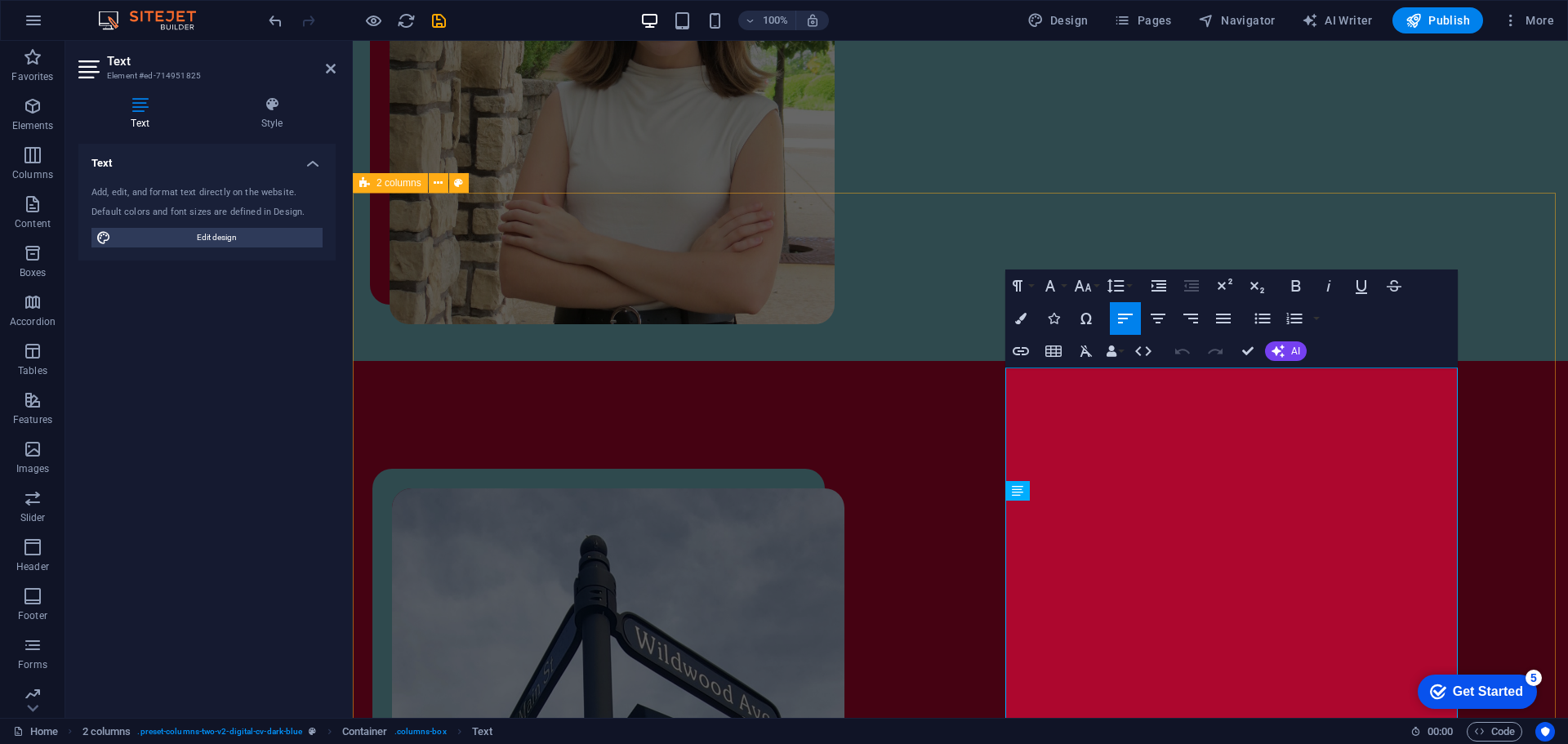
scroll to position [679, 0]
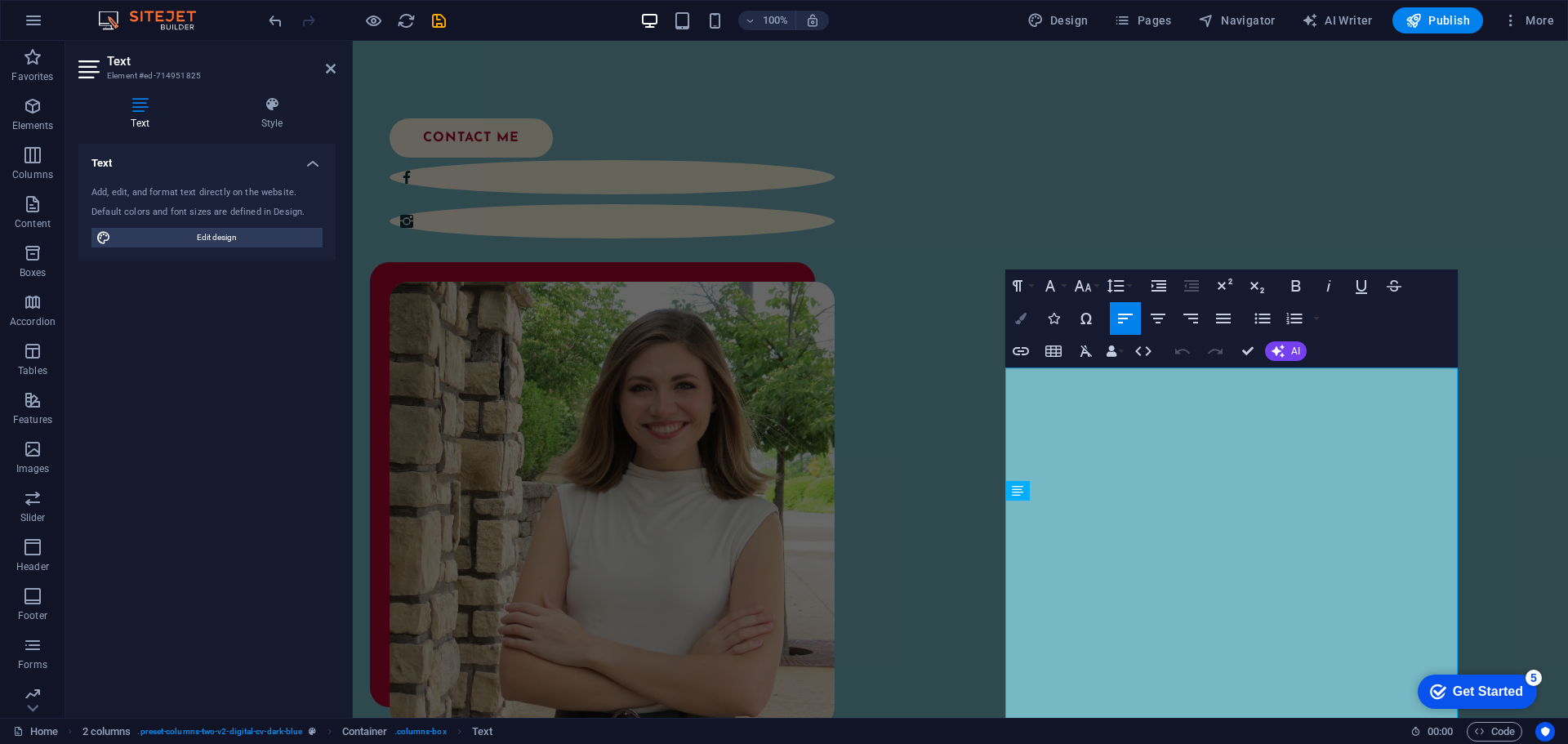
click at [1023, 319] on icon "button" at bounding box center [1020, 318] width 11 height 11
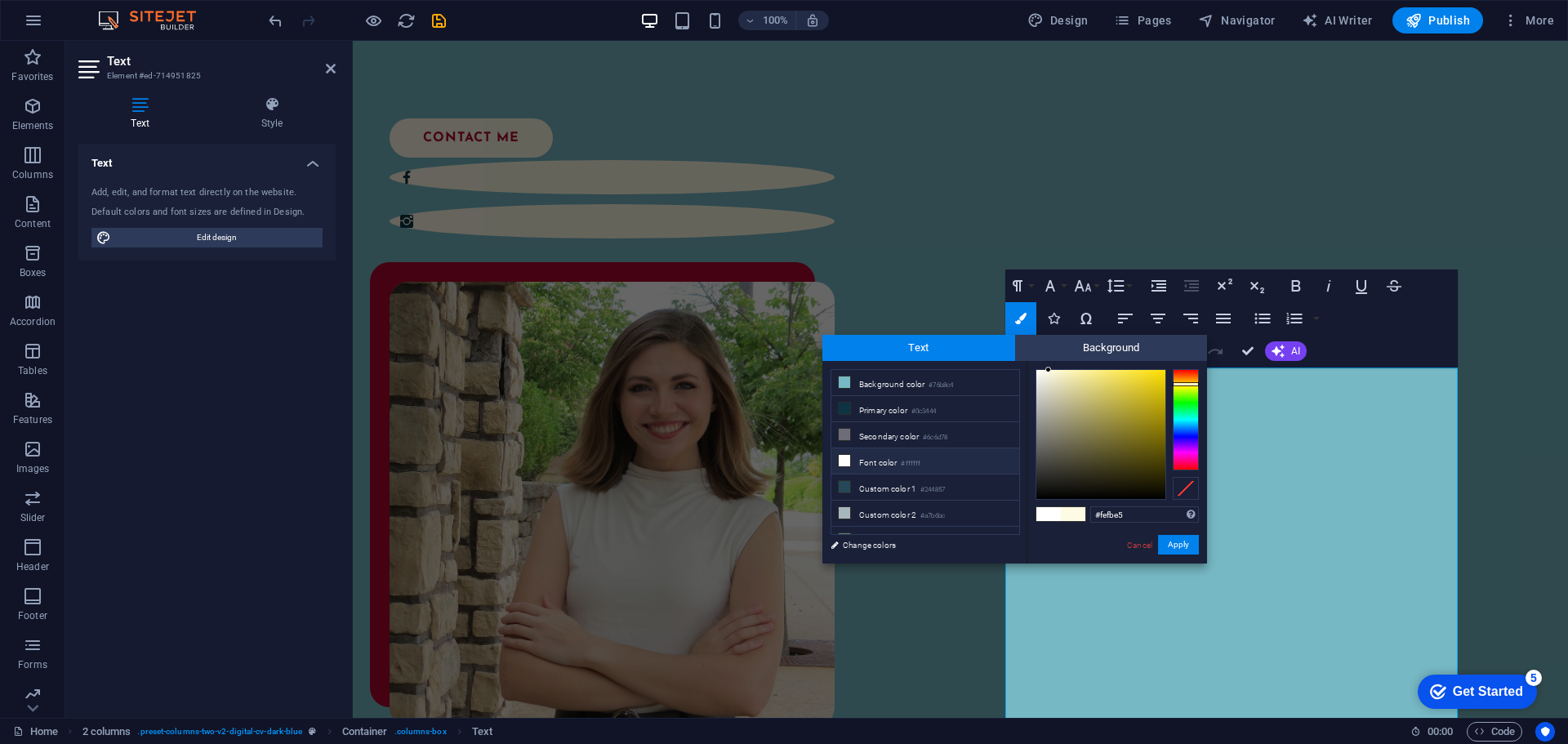
drag, startPoint x: 1134, startPoint y: 508, endPoint x: 1053, endPoint y: 508, distance: 81.0
click at [1053, 508] on div "#fefbe5 Supported formats #0852ed rgb(8, 82, 237) rgba(8, 82, 237, 90%) hsv(221…" at bounding box center [1117, 580] width 180 height 439
click at [1177, 547] on button "Apply" at bounding box center [1178, 544] width 41 height 20
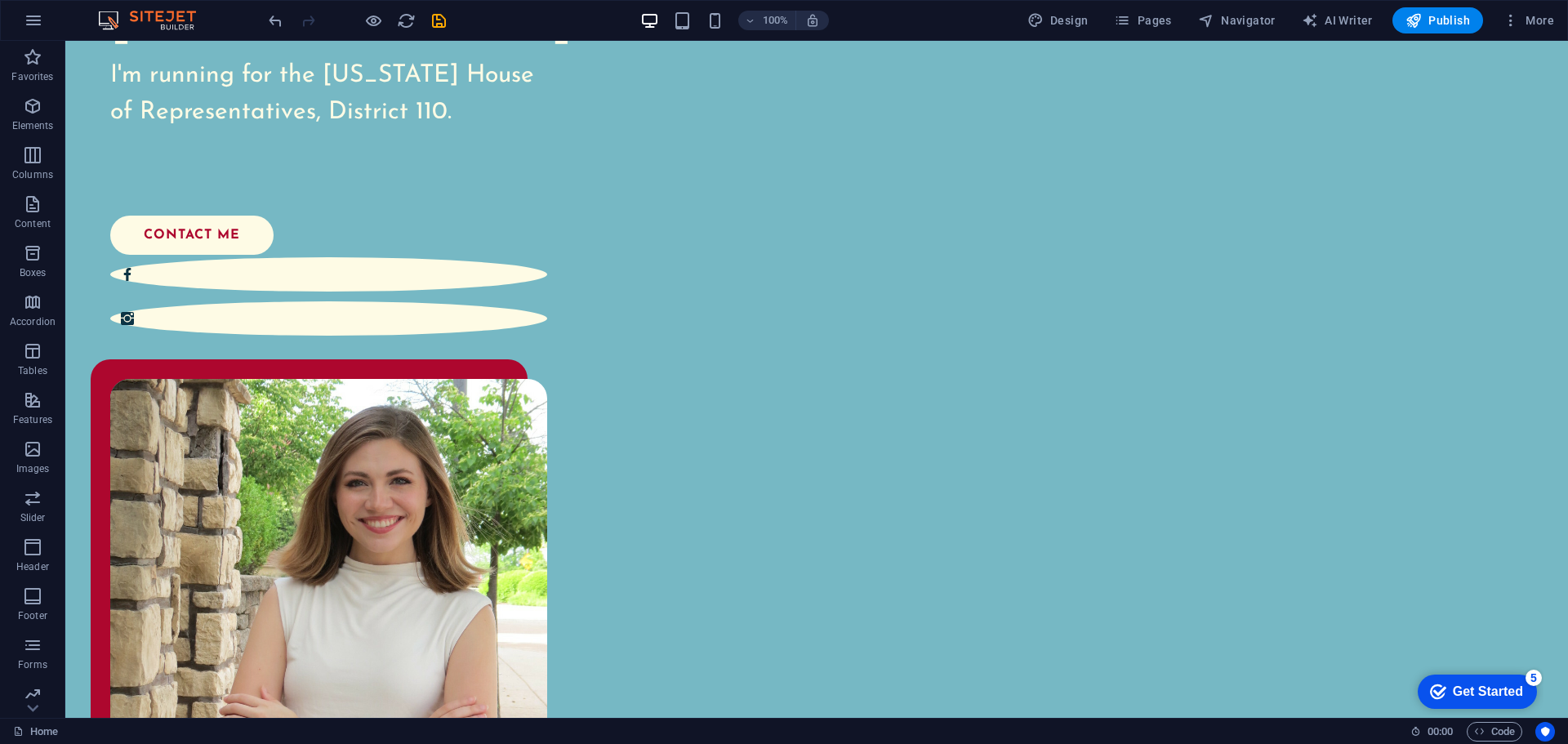
scroll to position [560, 0]
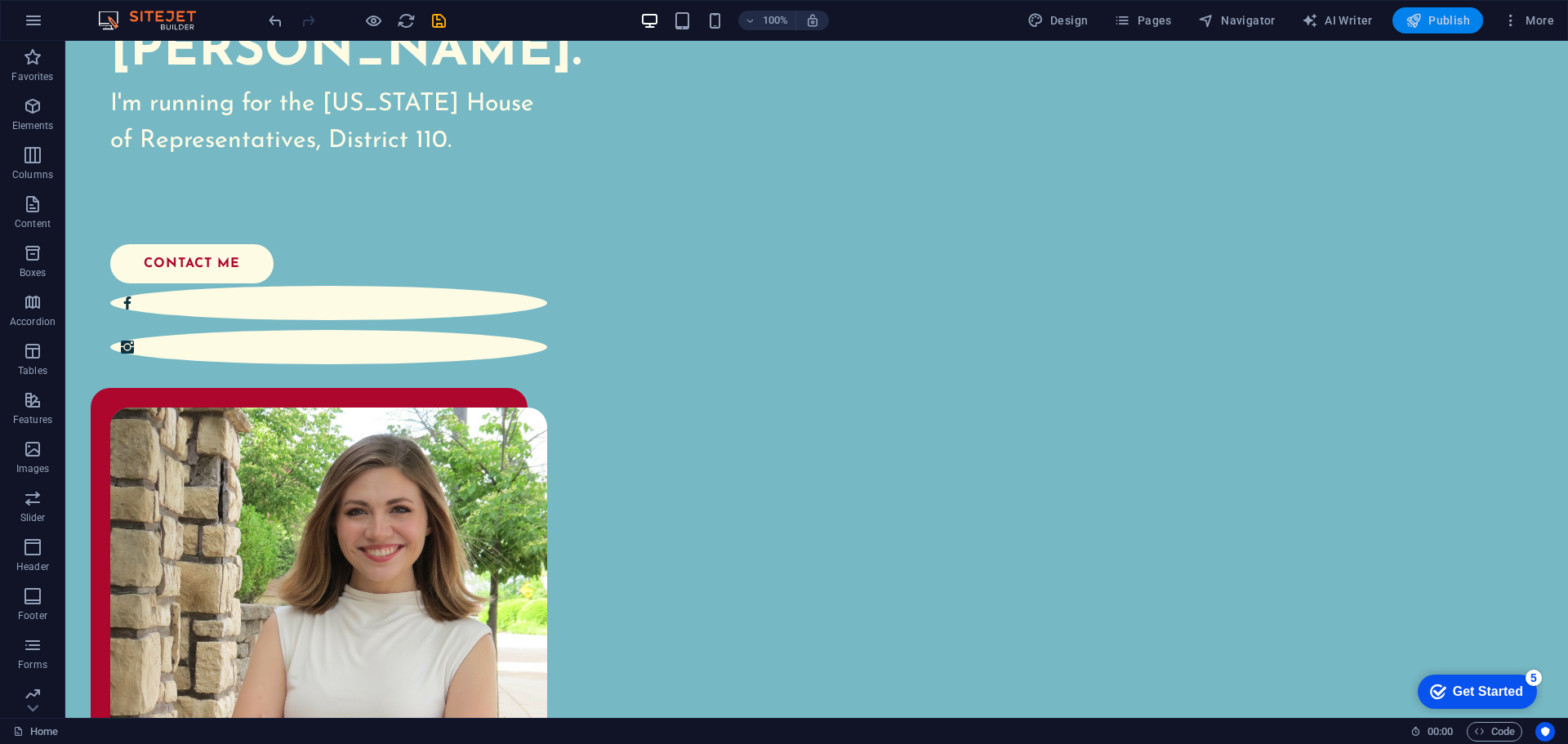
click at [1438, 15] on span "Publish" at bounding box center [1437, 21] width 64 height 17
